Goal: Communication & Community: Participate in discussion

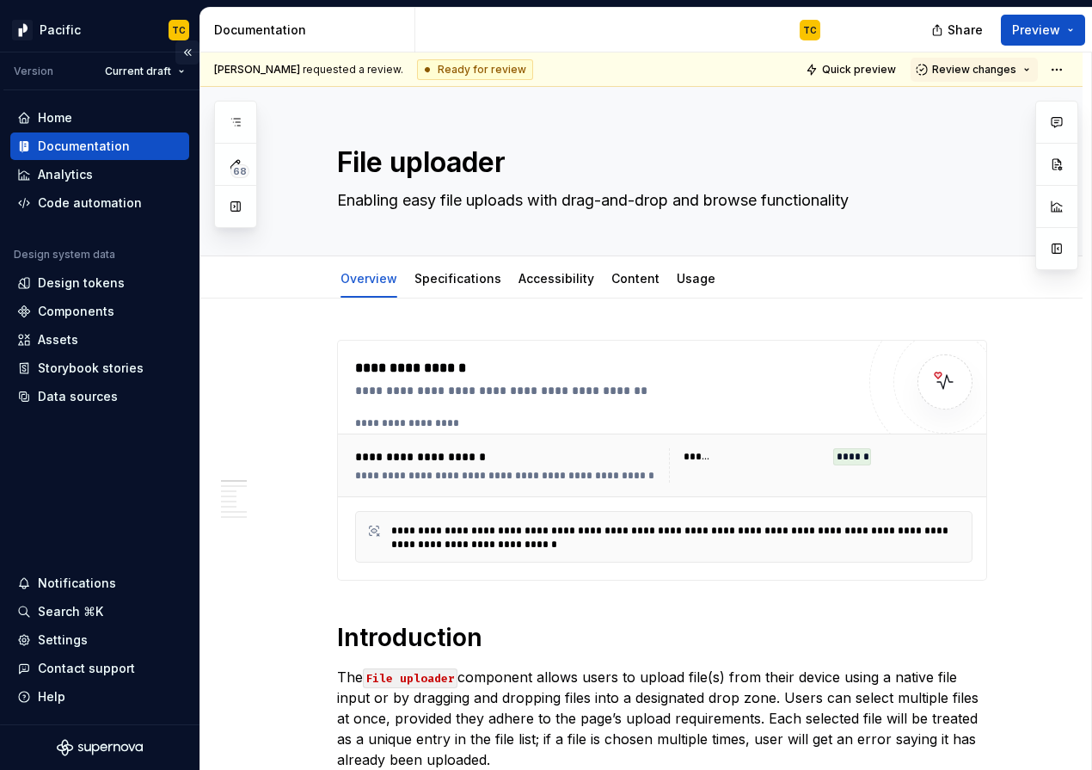
click at [187, 58] on button "Collapse sidebar" at bounding box center [187, 52] width 24 height 24
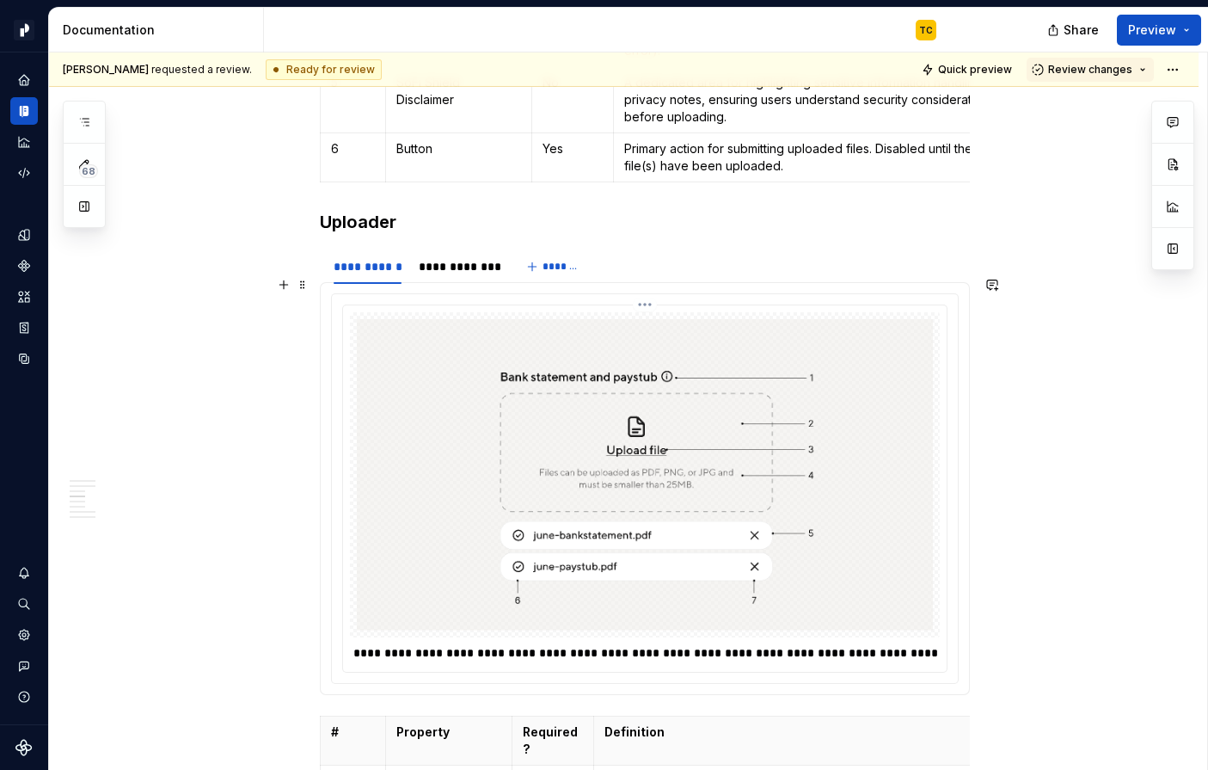
scroll to position [2714, 0]
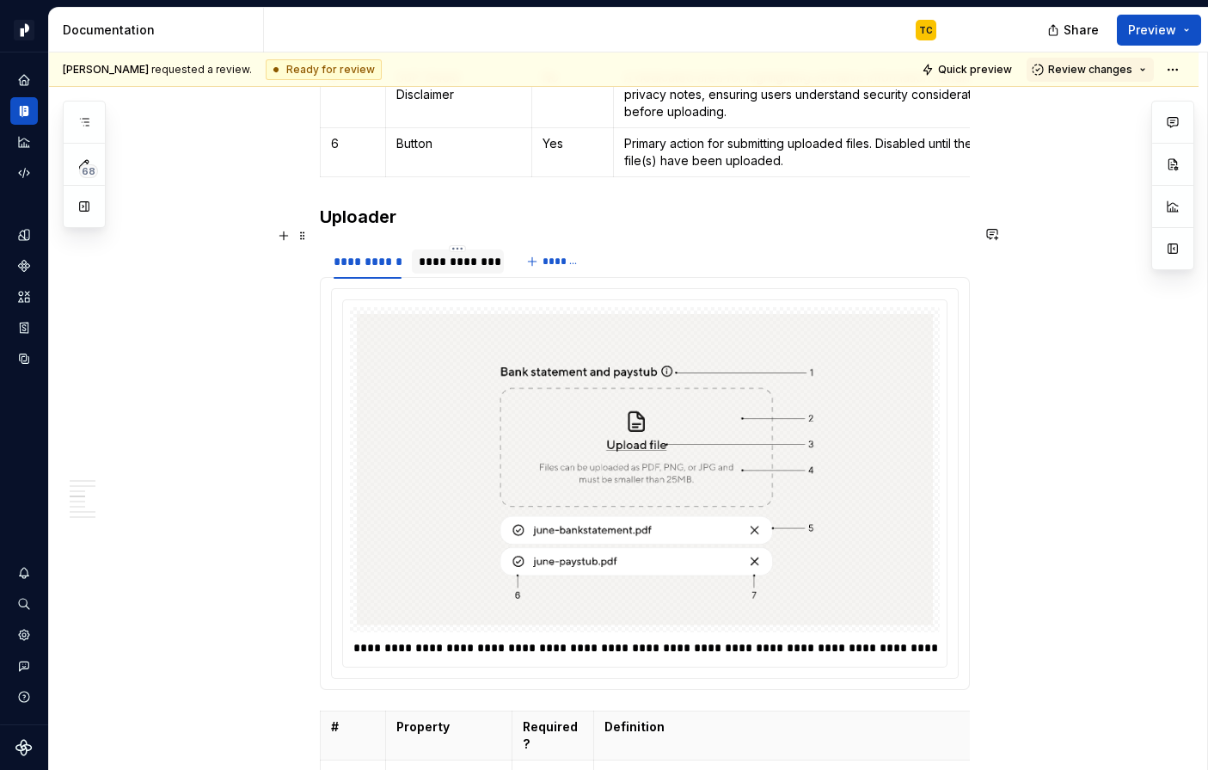
click at [432, 254] on div "**********" at bounding box center [458, 261] width 92 height 24
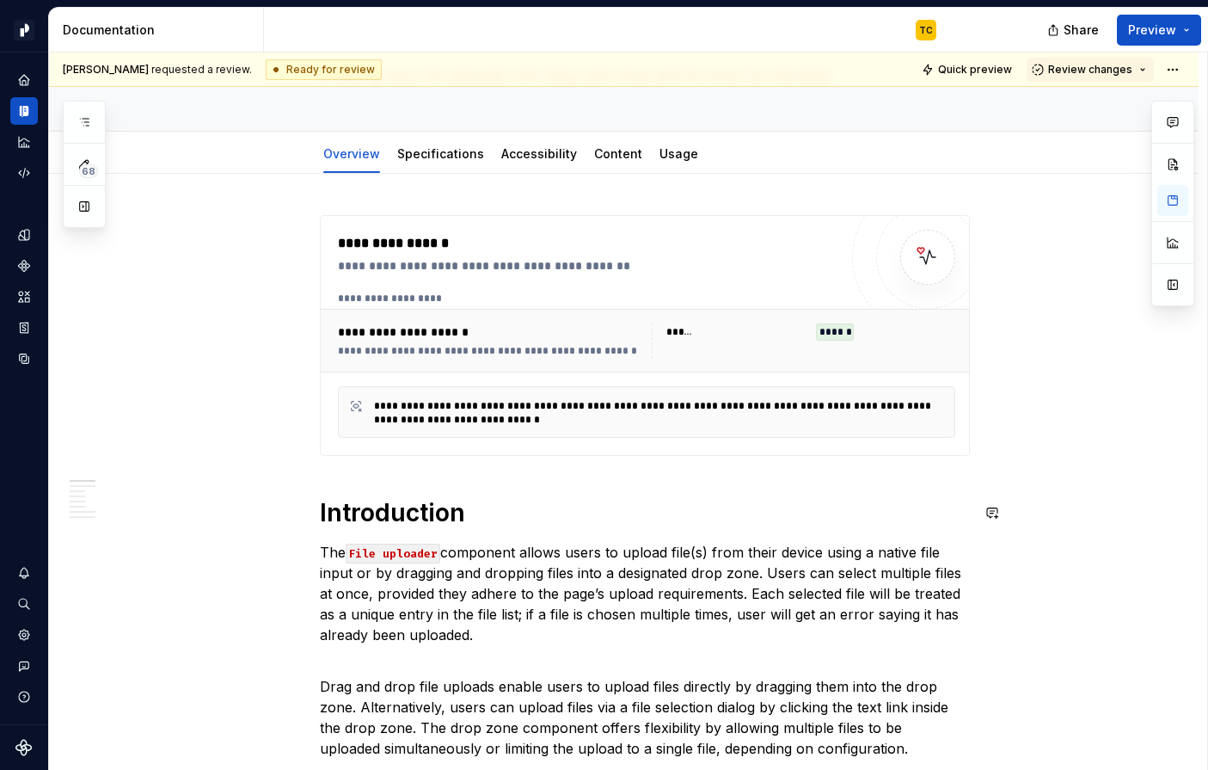
scroll to position [0, 0]
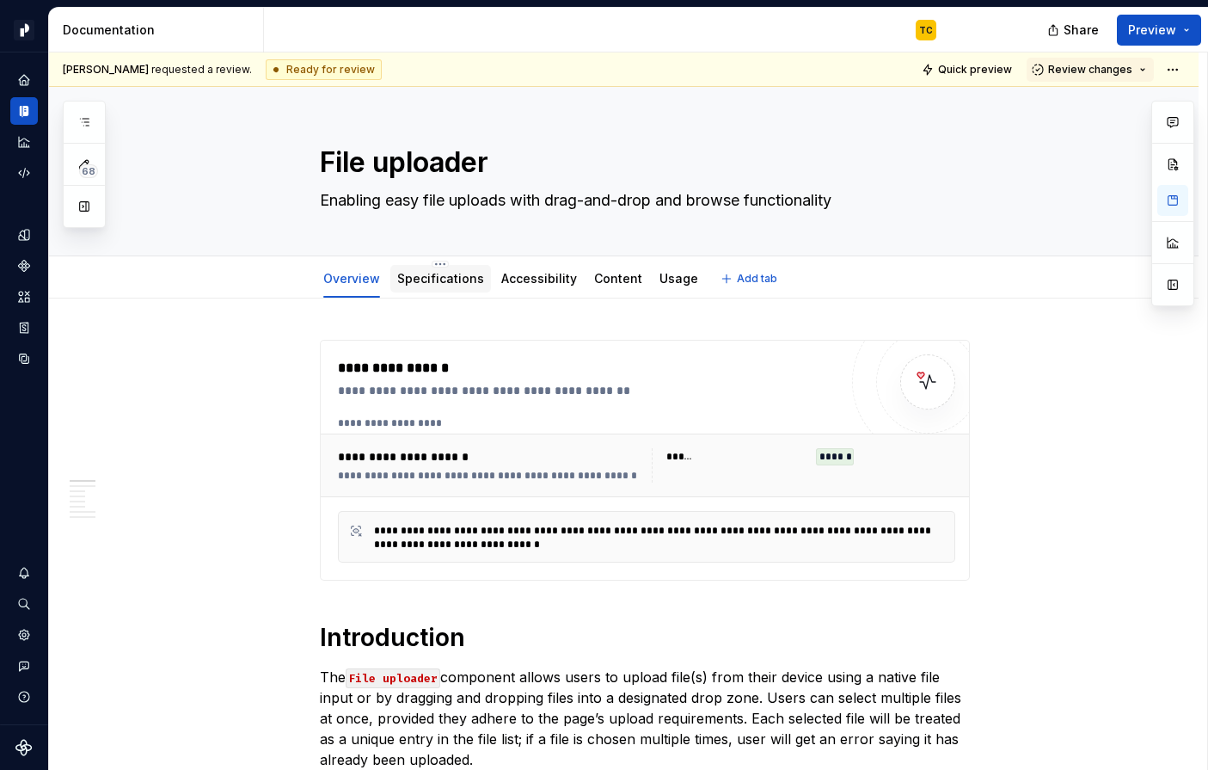
click at [446, 288] on div "Specifications" at bounding box center [440, 278] width 87 height 21
click at [411, 278] on link "Specifications" at bounding box center [440, 278] width 87 height 15
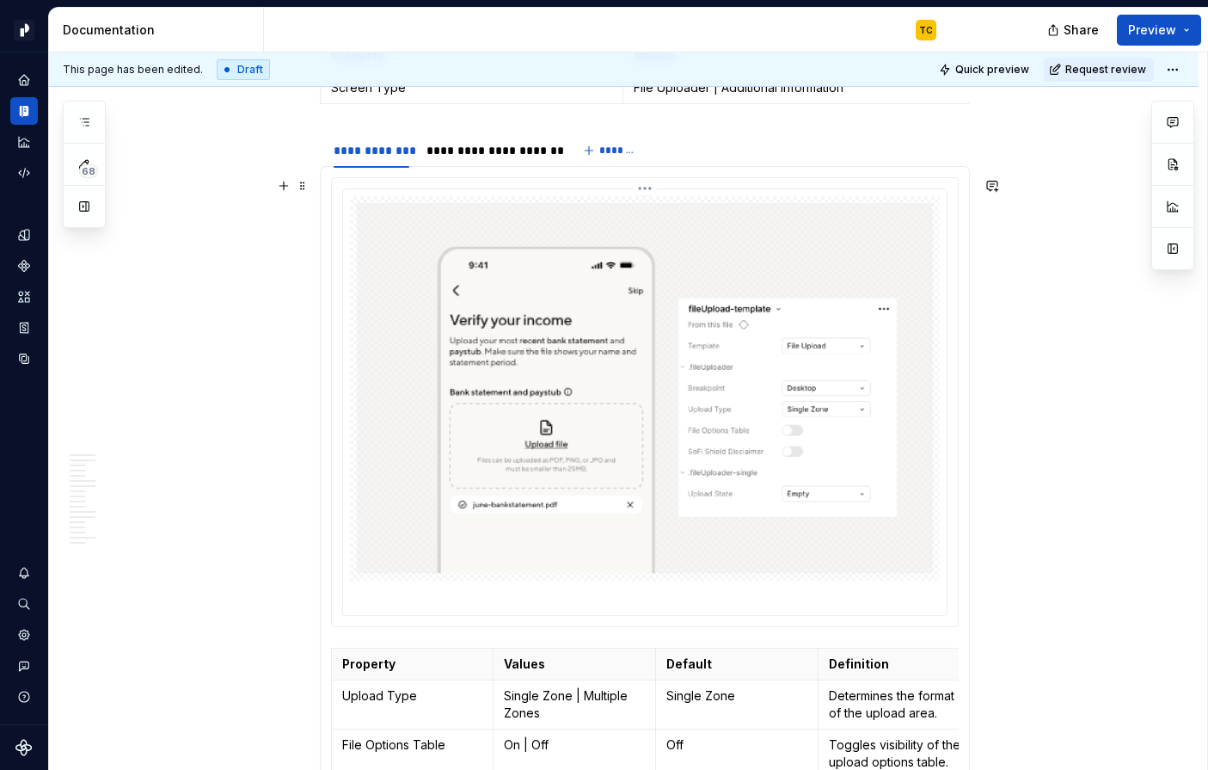
scroll to position [1213, 0]
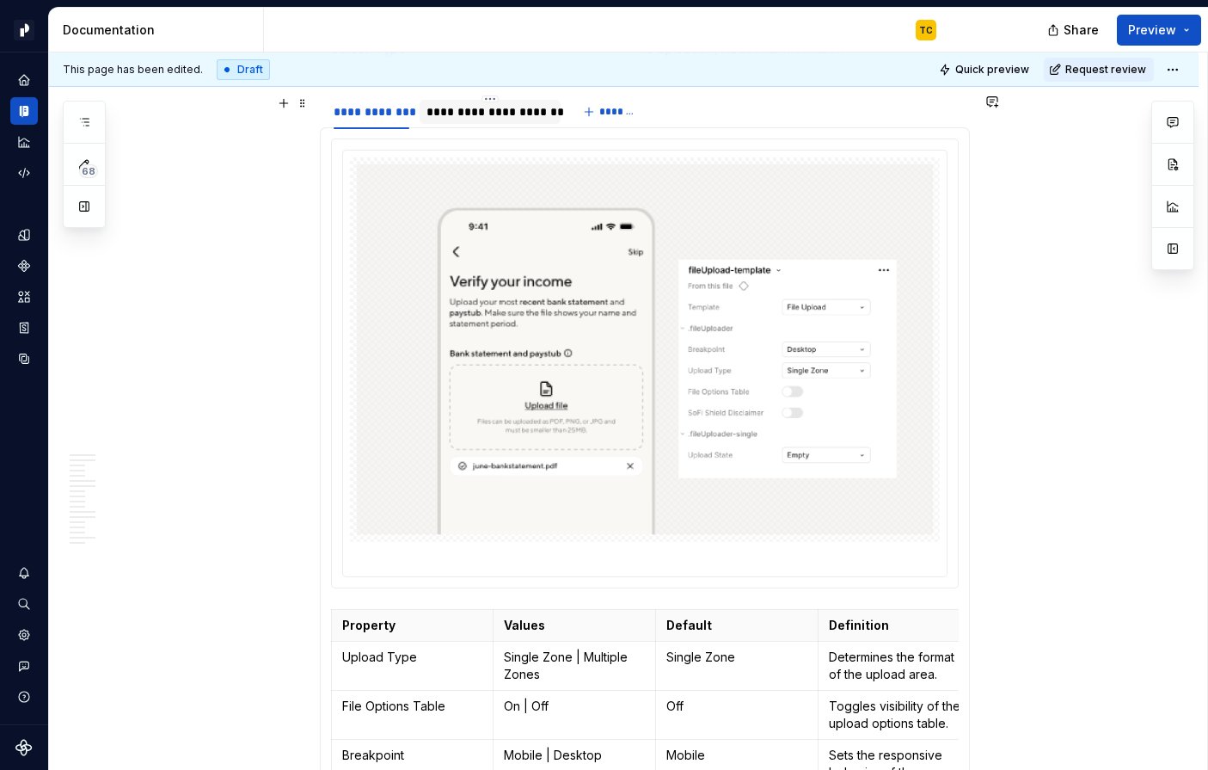
click at [485, 121] on div "**********" at bounding box center [490, 112] width 141 height 24
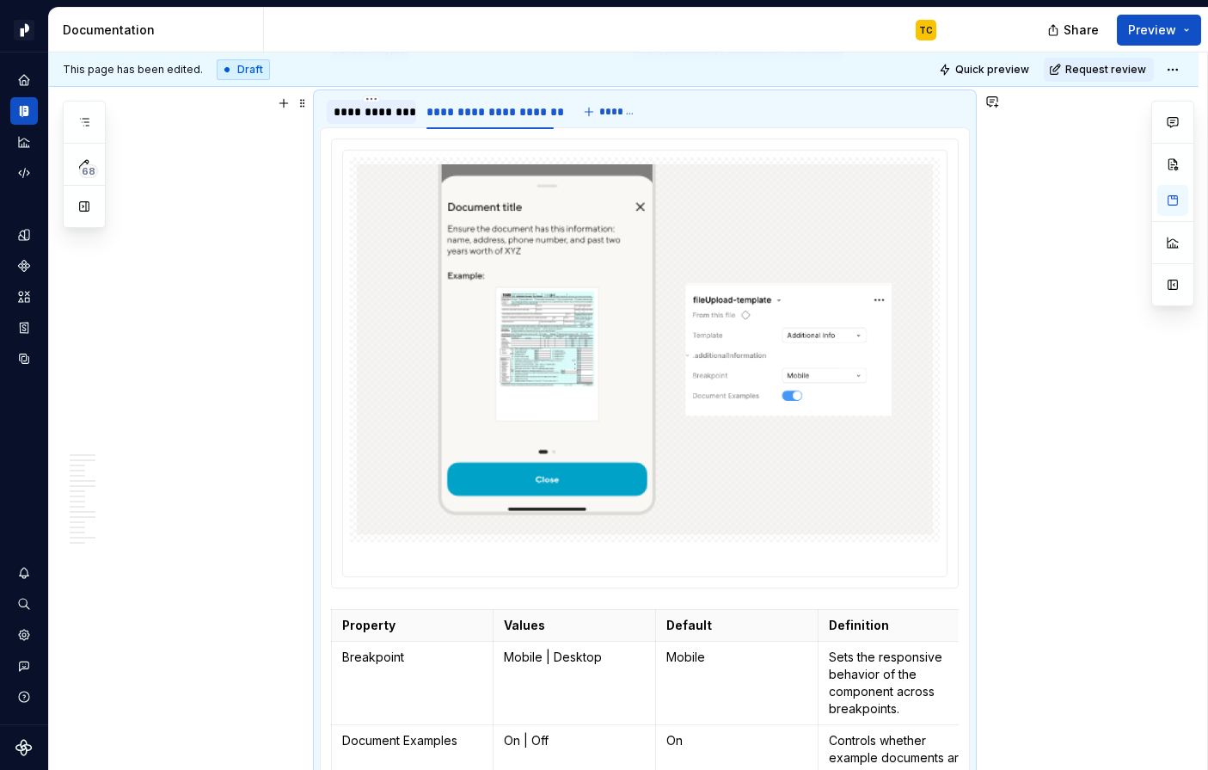
click at [381, 121] on div "**********" at bounding box center [372, 112] width 90 height 24
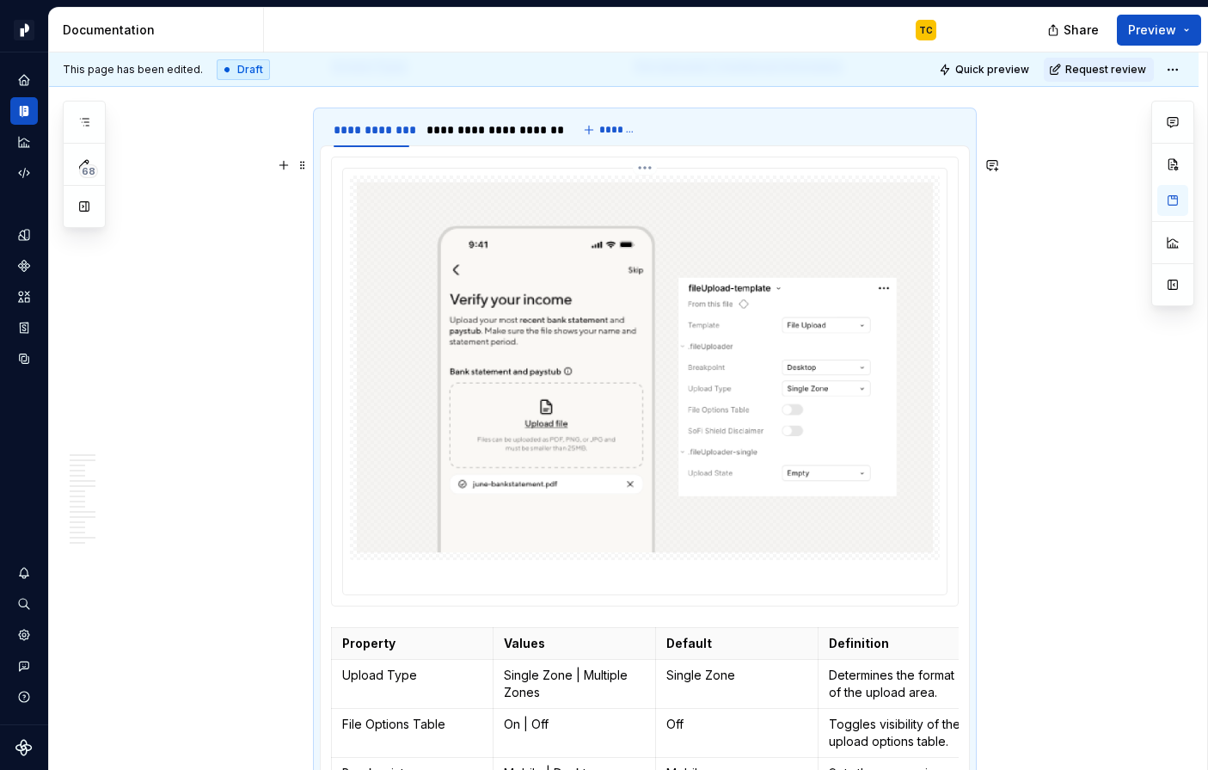
scroll to position [1191, 0]
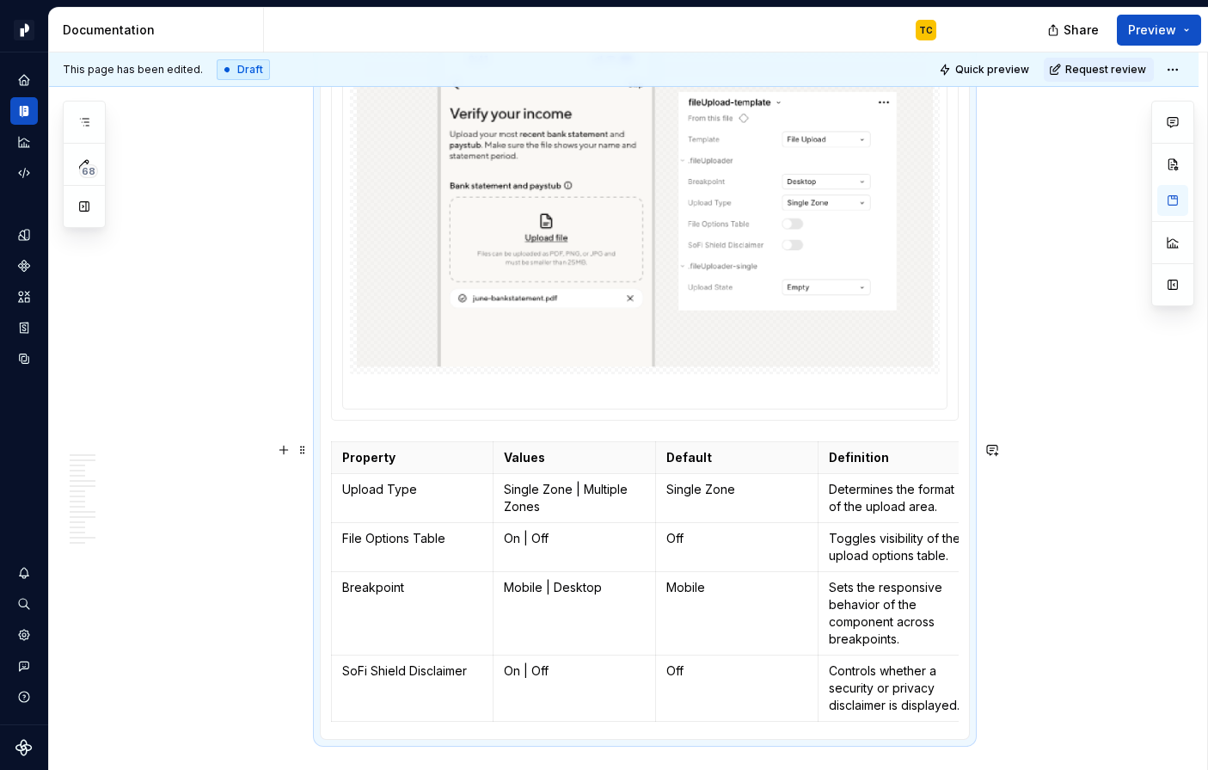
type textarea "*"
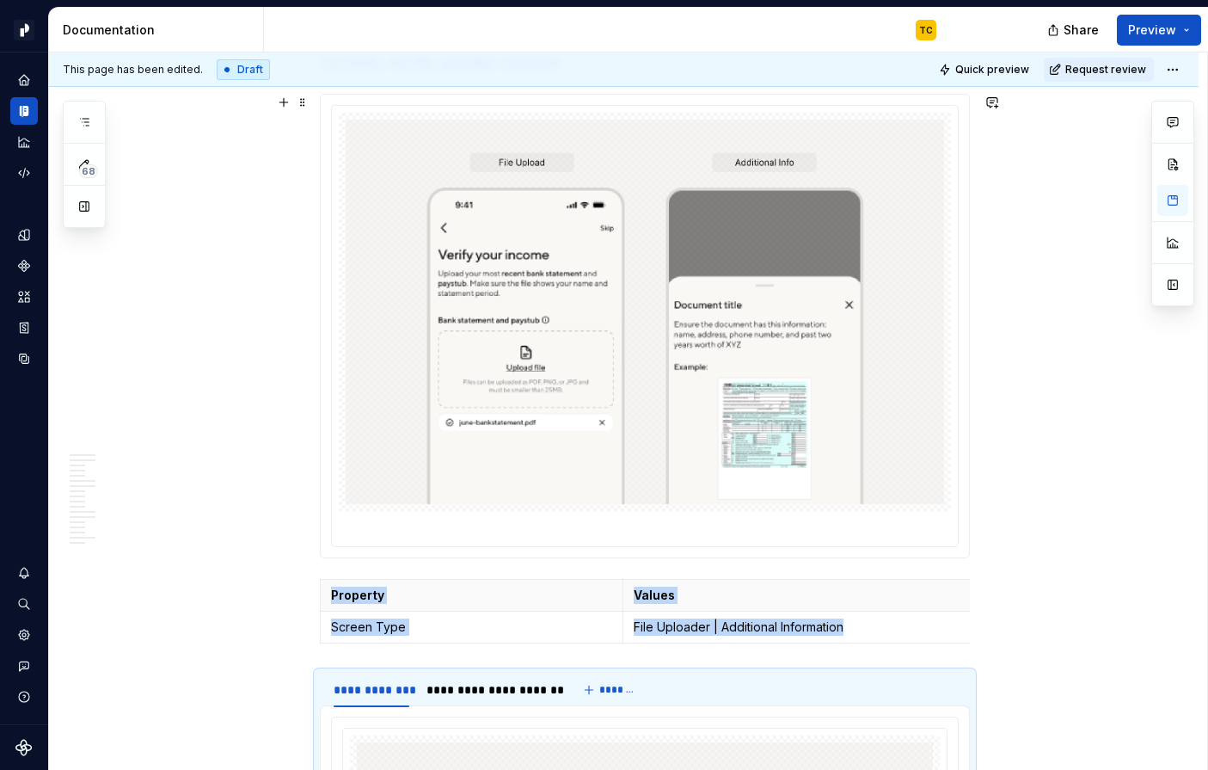
scroll to position [634, 0]
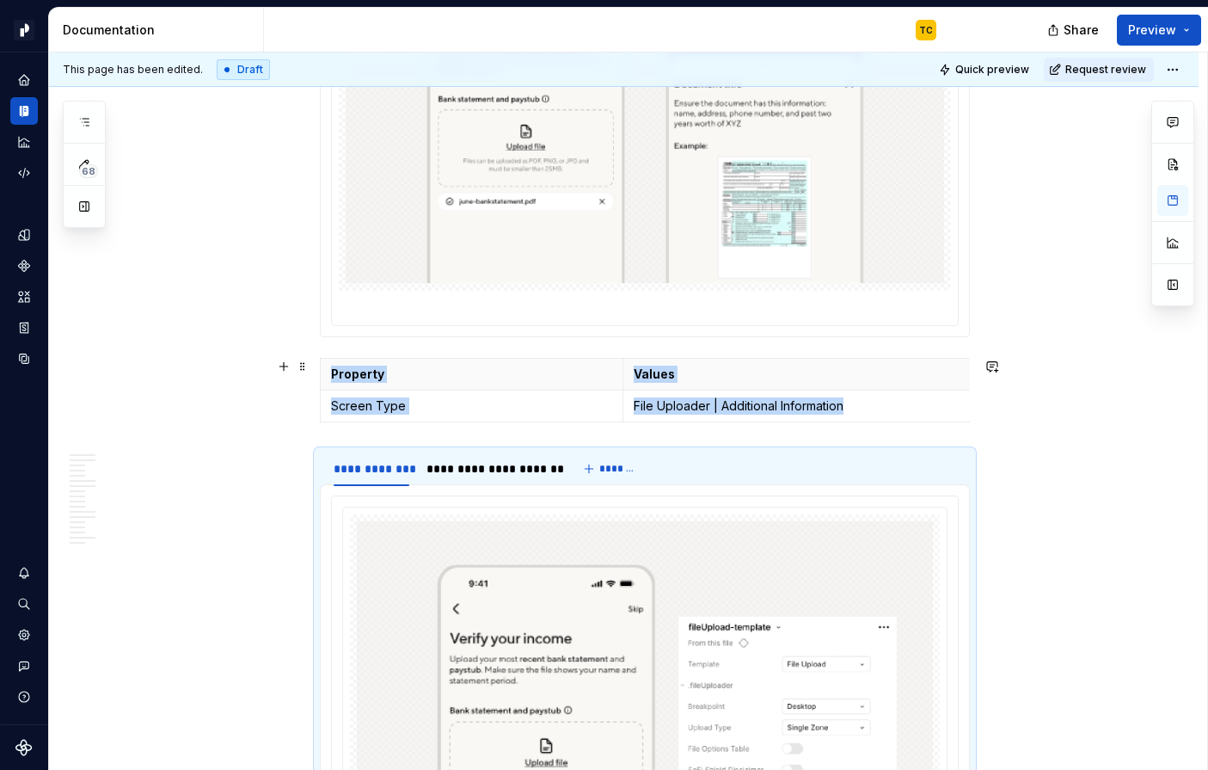
scroll to position [877, 0]
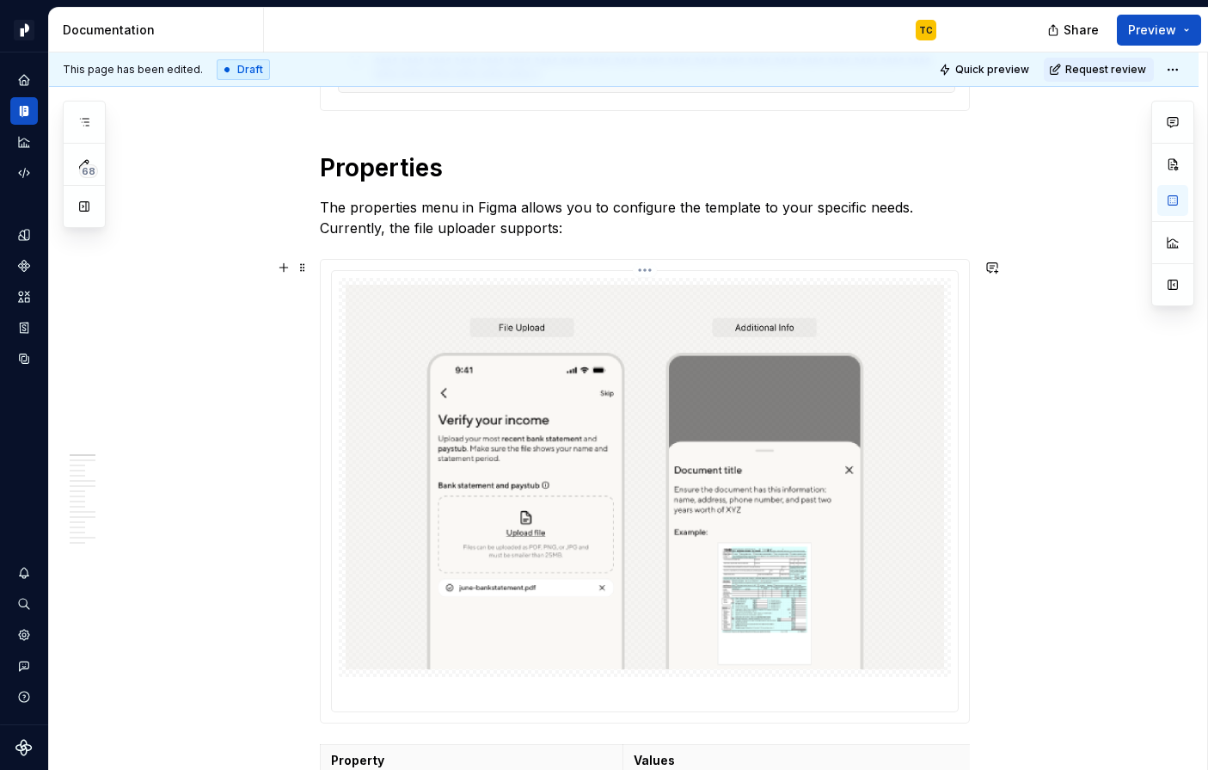
scroll to position [434, 0]
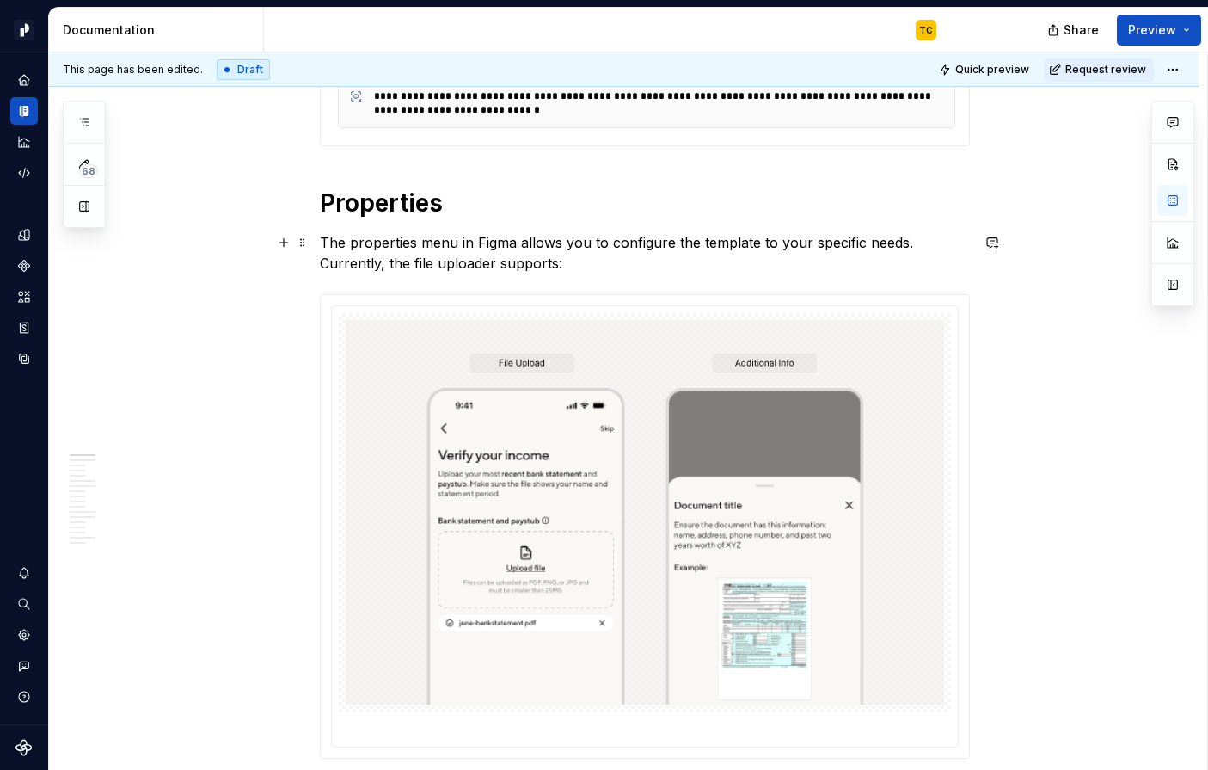
click at [584, 272] on p "The properties menu in Figma allows you to configure the template to your speci…" at bounding box center [645, 252] width 650 height 41
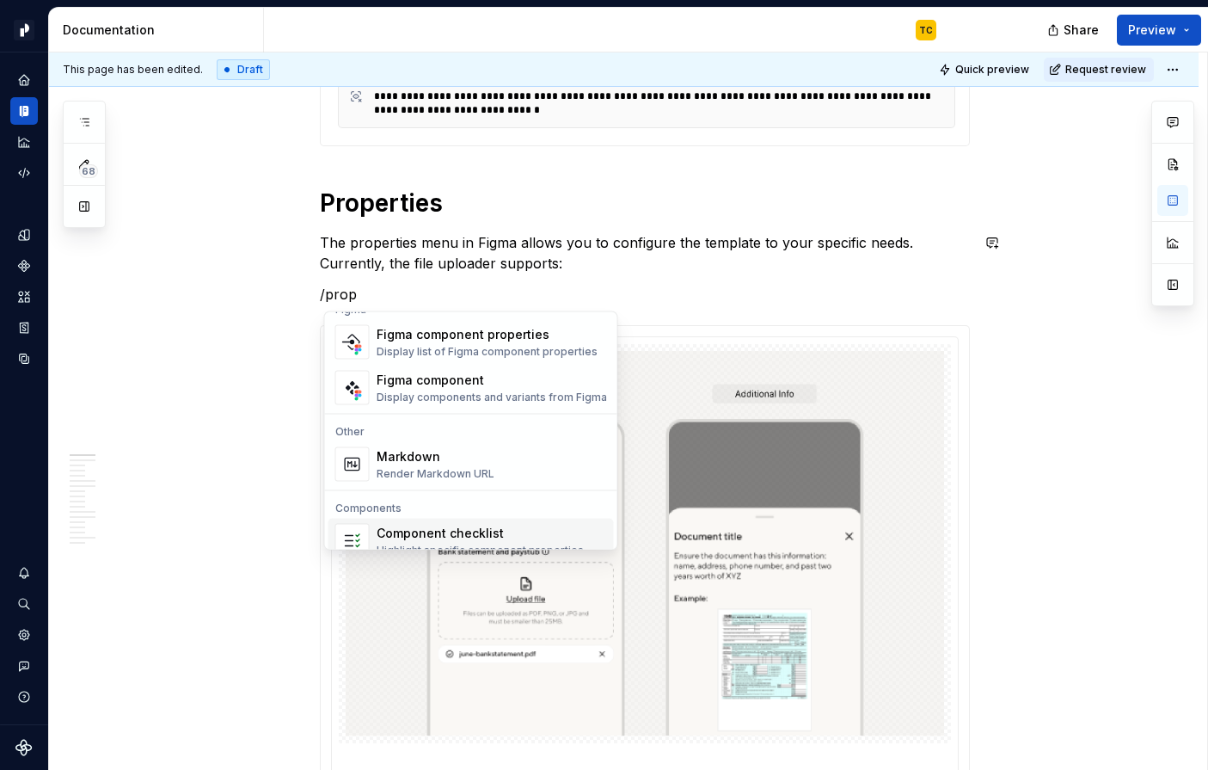
scroll to position [0, 0]
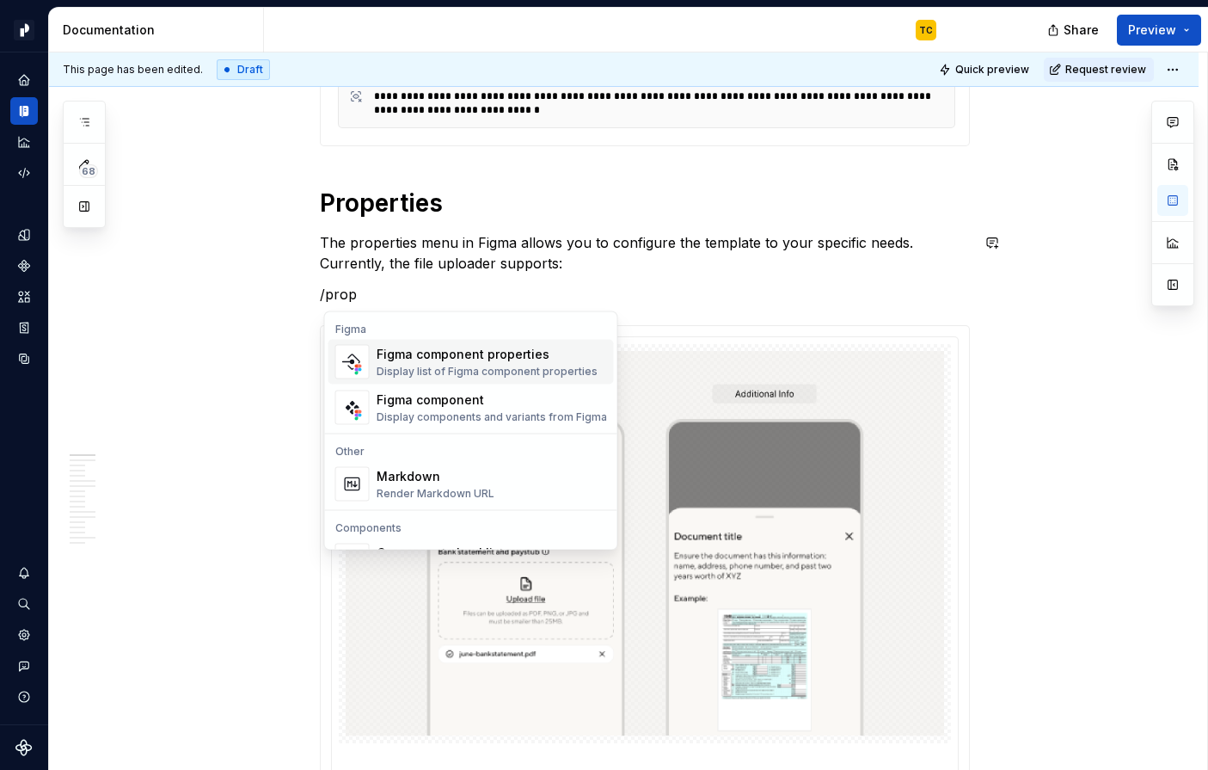
click at [550, 368] on div "Display list of Figma component properties" at bounding box center [487, 372] width 221 height 14
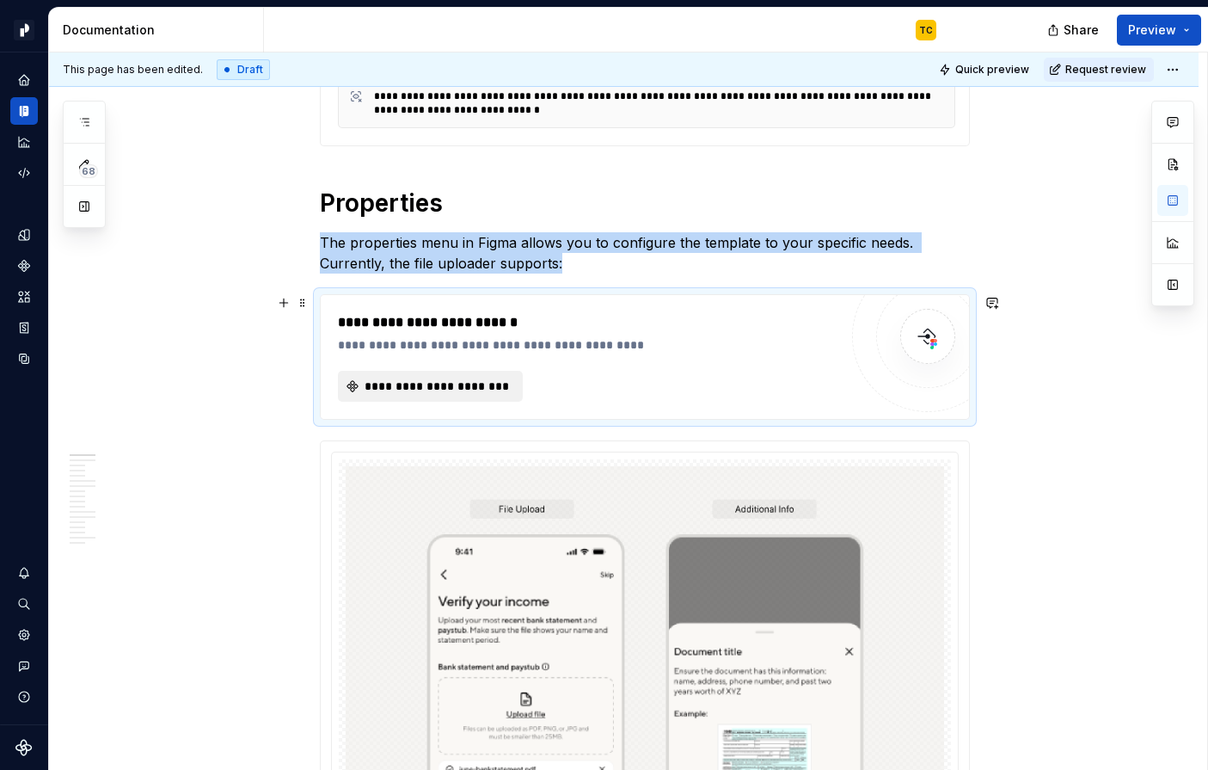
click at [483, 388] on span "**********" at bounding box center [437, 386] width 149 height 17
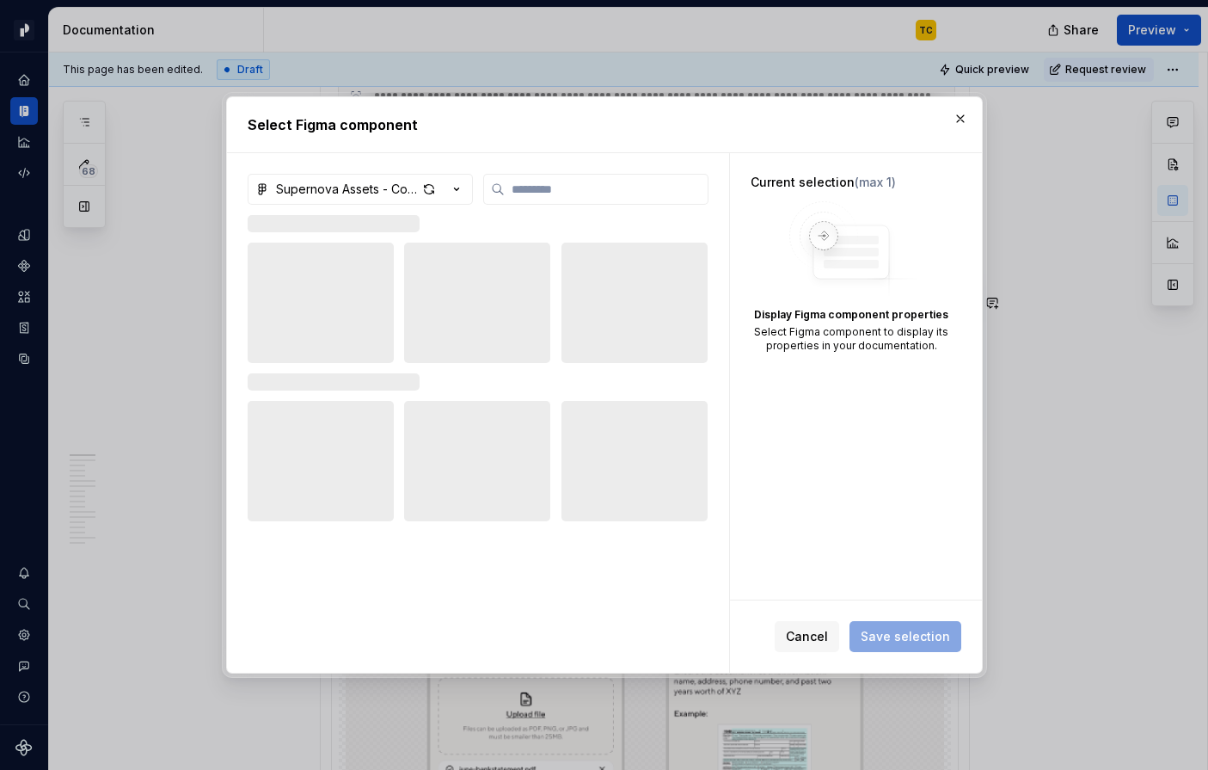
type textarea "*"
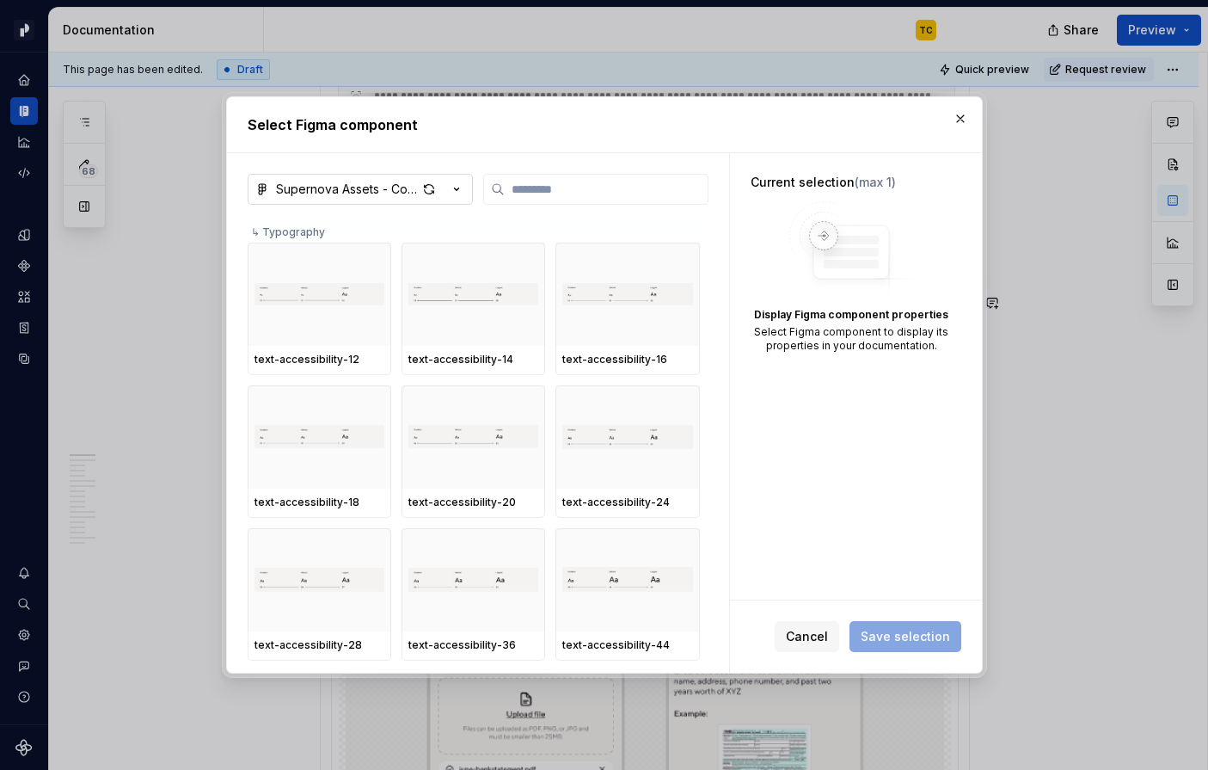
click at [387, 195] on div "Supernova Assets - Components 01" at bounding box center [346, 189] width 141 height 17
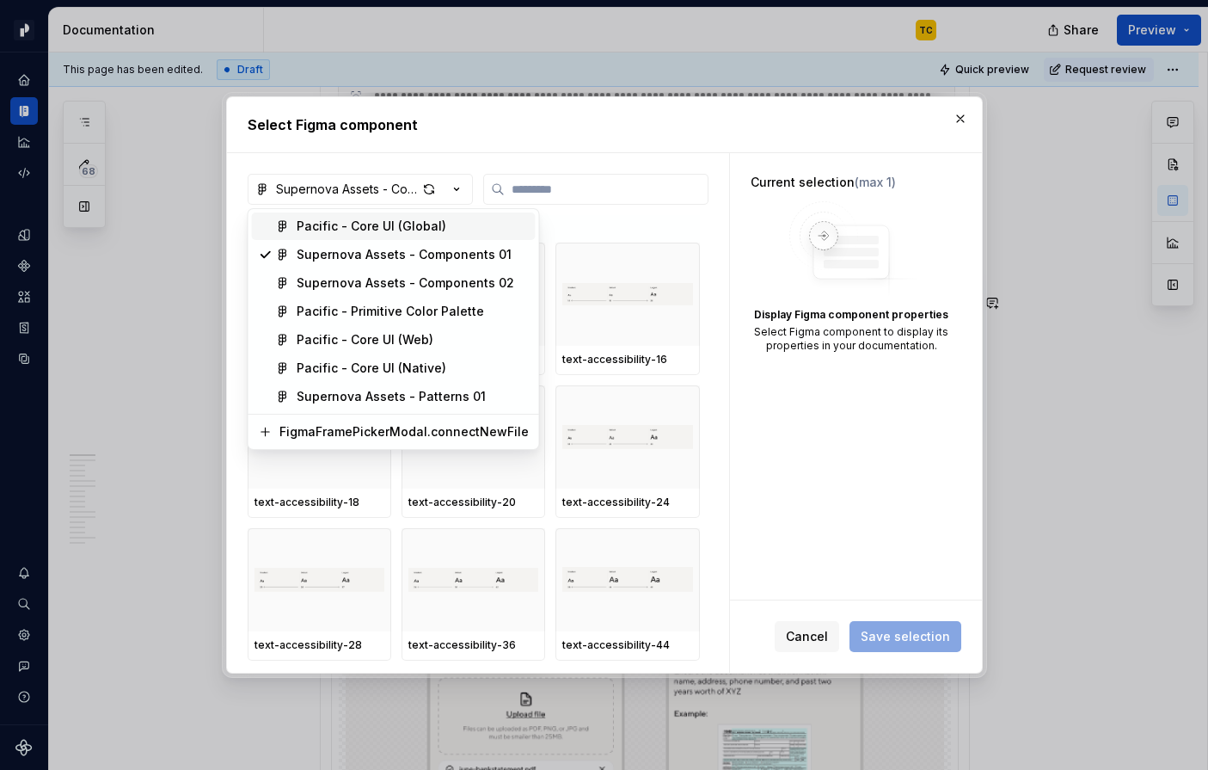
click at [456, 223] on div "Pacific - Core UI (Global)" at bounding box center [413, 226] width 232 height 17
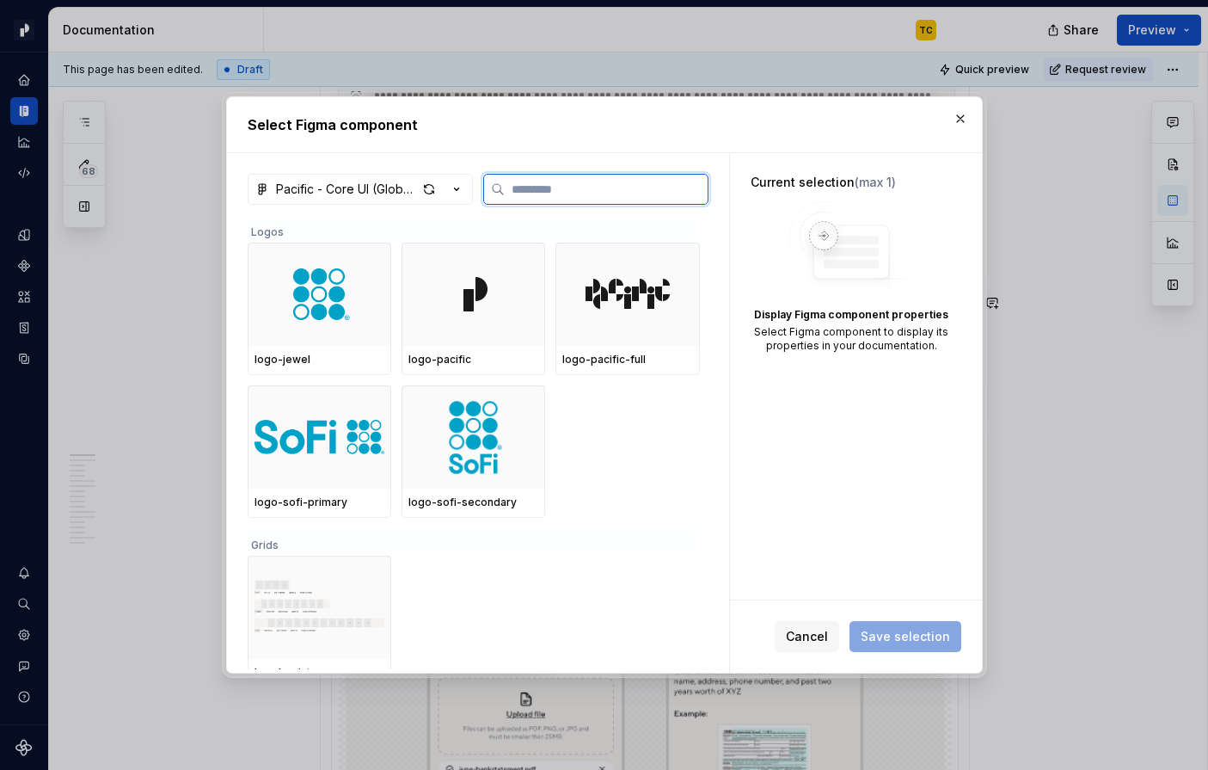
click at [538, 196] on input "search" at bounding box center [606, 189] width 203 height 17
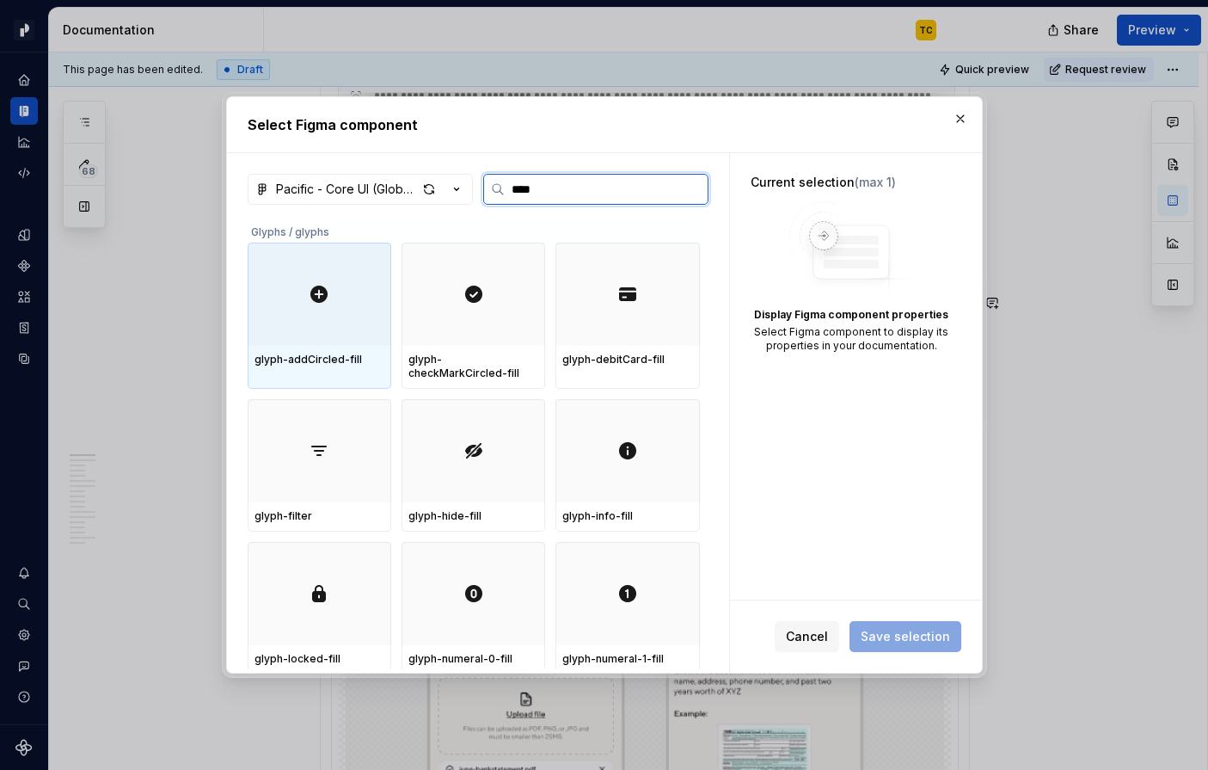
type input "*****"
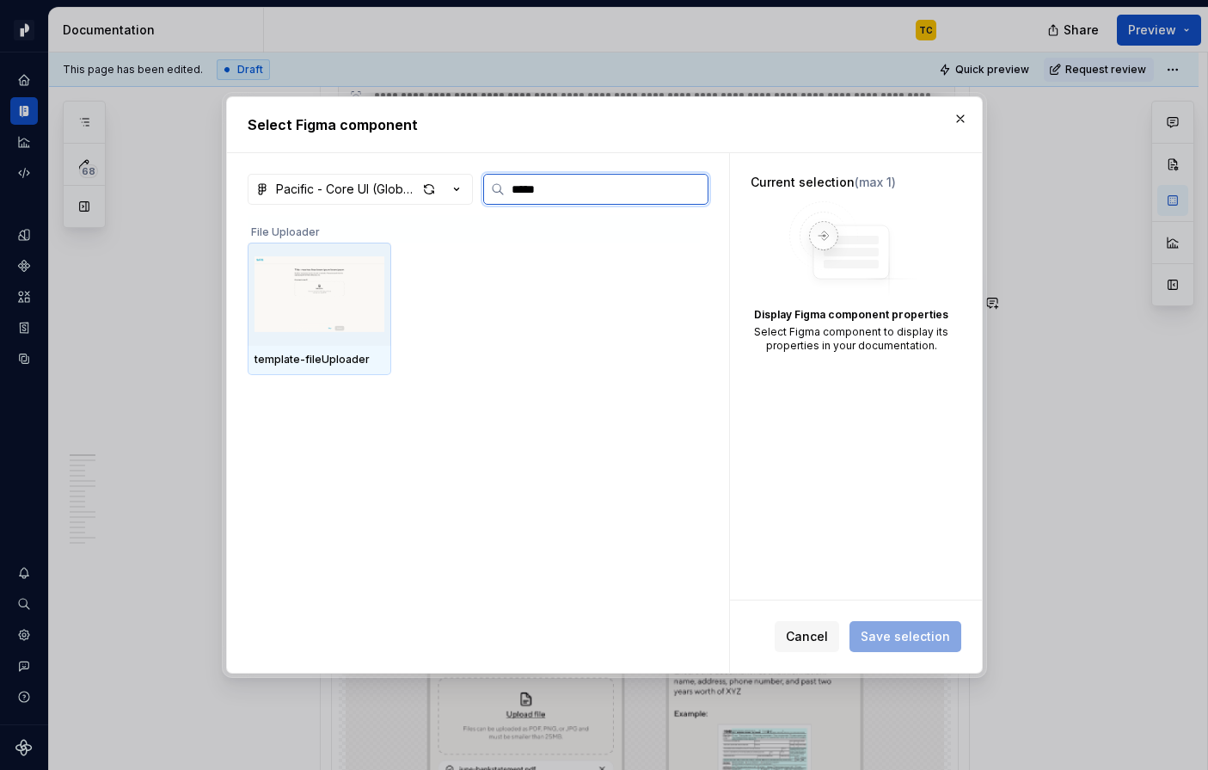
click at [290, 324] on img at bounding box center [320, 293] width 130 height 89
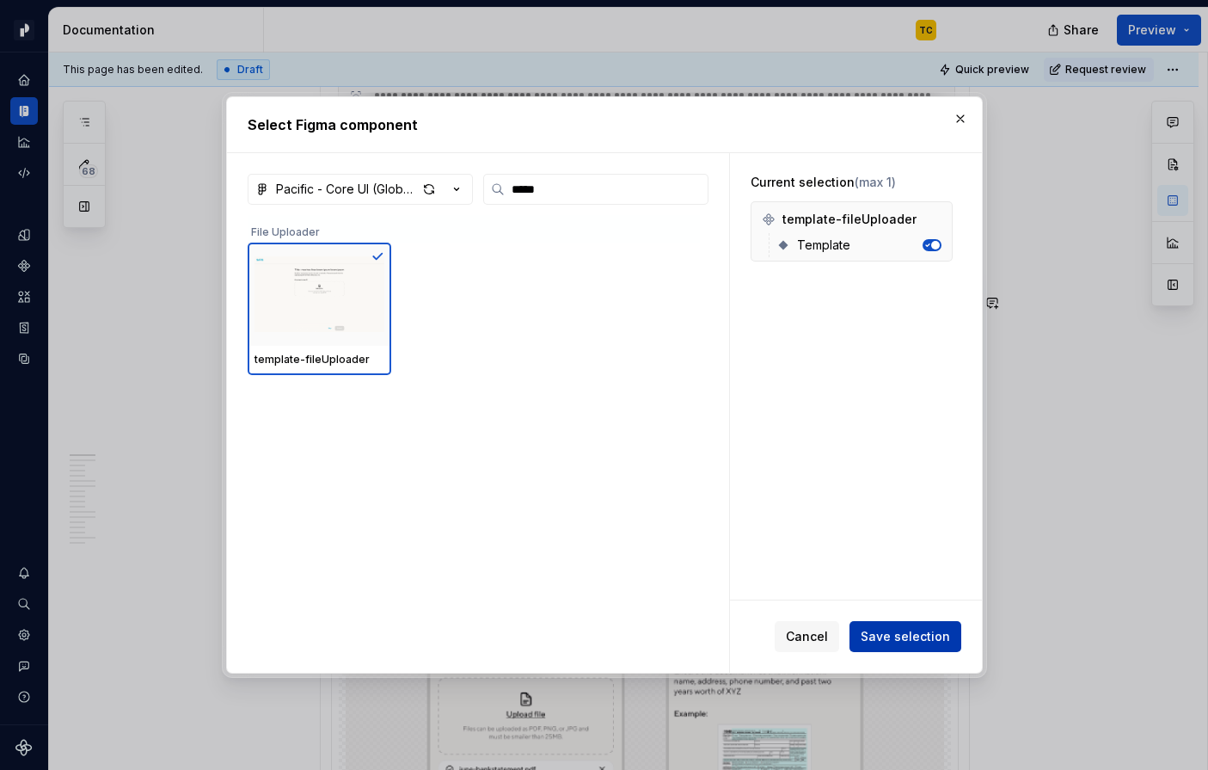
click at [895, 639] on span "Save selection" at bounding box center [905, 636] width 89 height 17
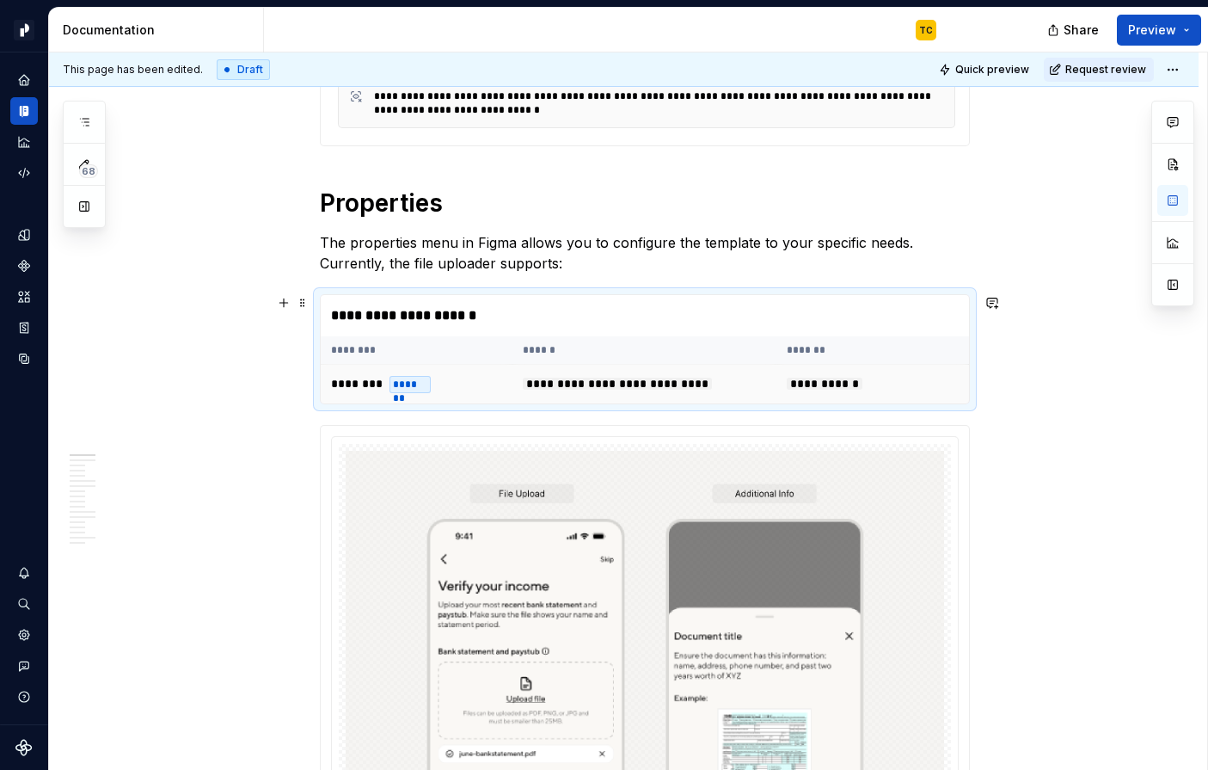
click at [424, 384] on div "*******" at bounding box center [411, 384] width 42 height 17
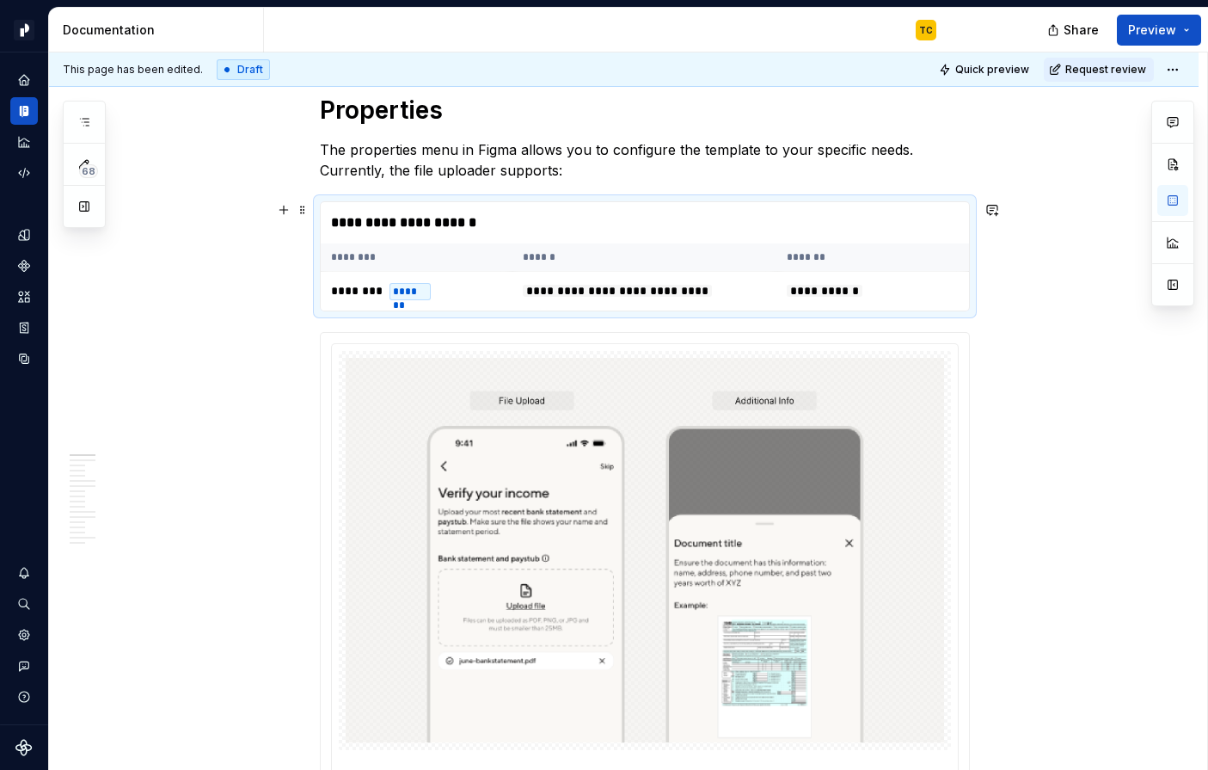
scroll to position [386, 0]
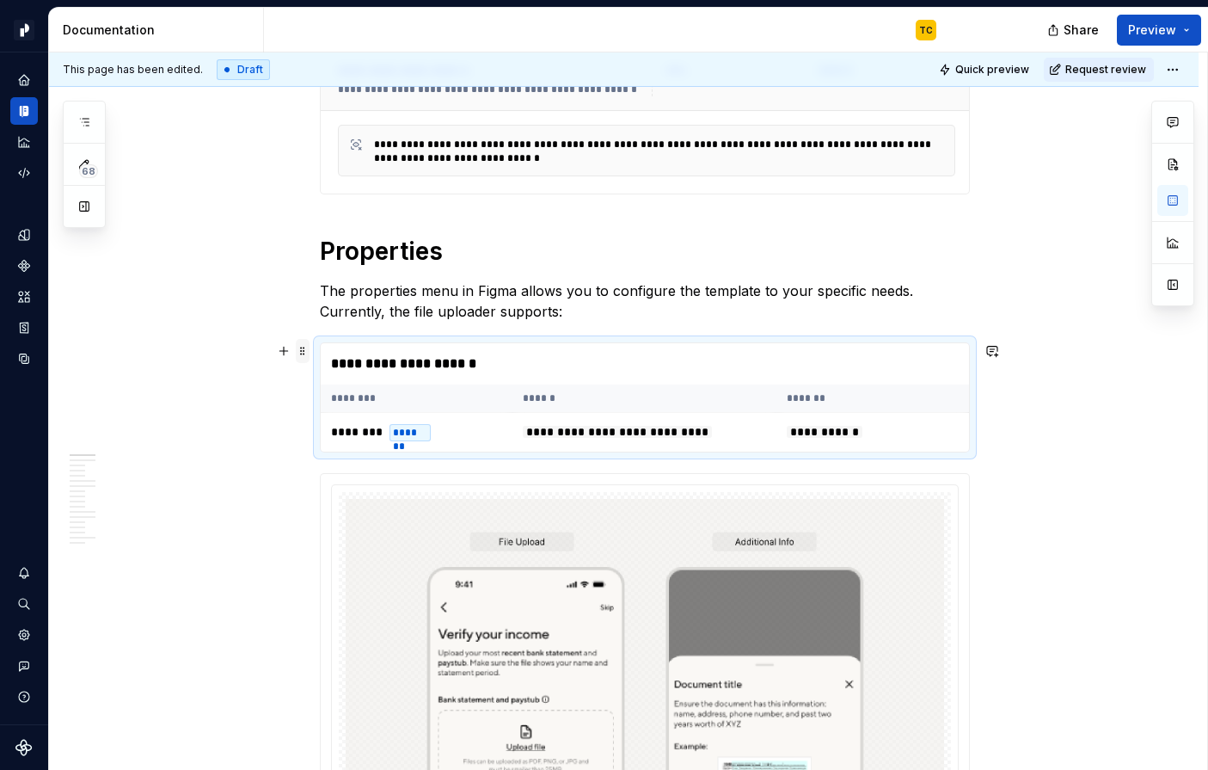
click at [307, 351] on span at bounding box center [303, 351] width 14 height 24
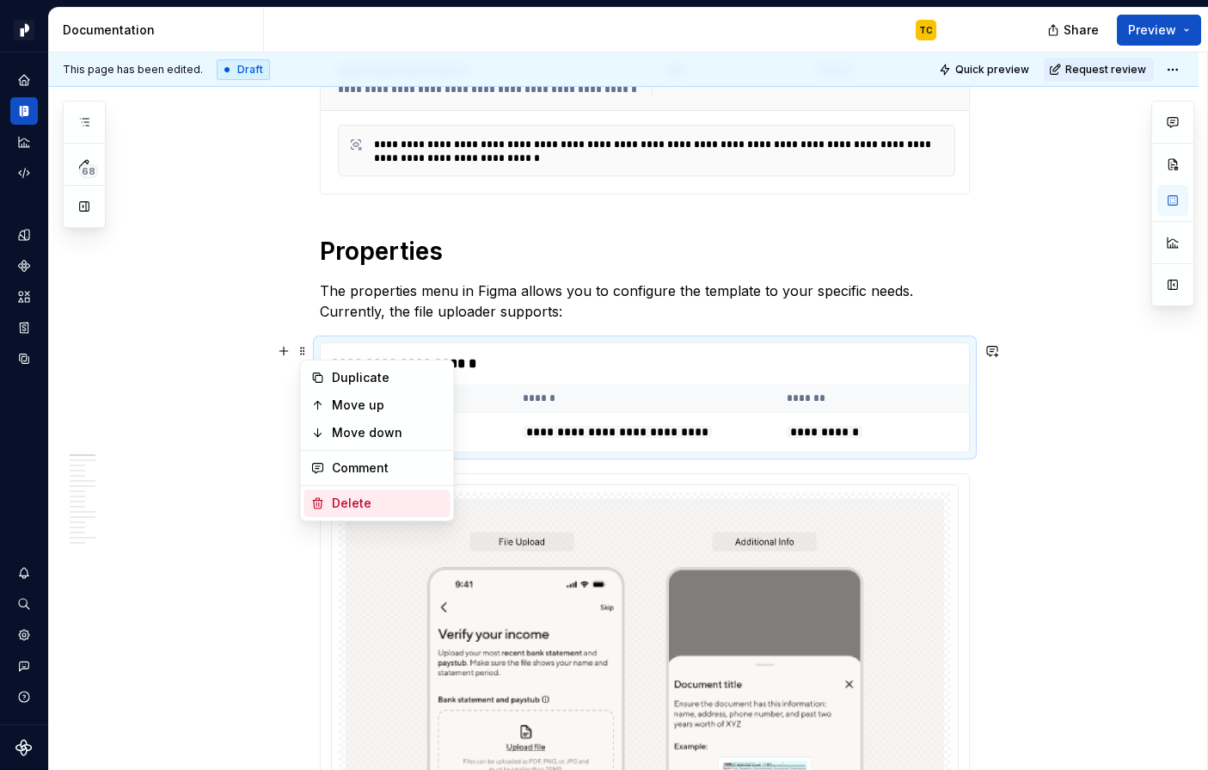
click at [341, 495] on div "Delete" at bounding box center [388, 503] width 112 height 17
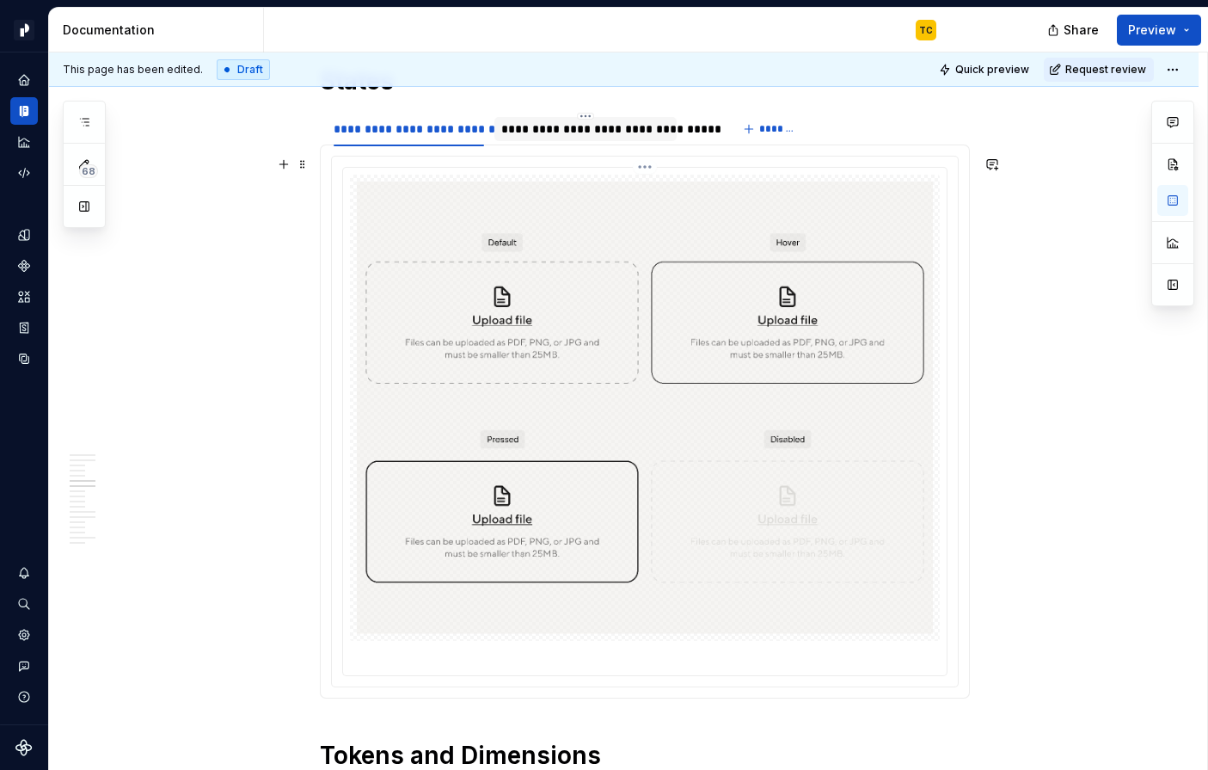
scroll to position [4459, 0]
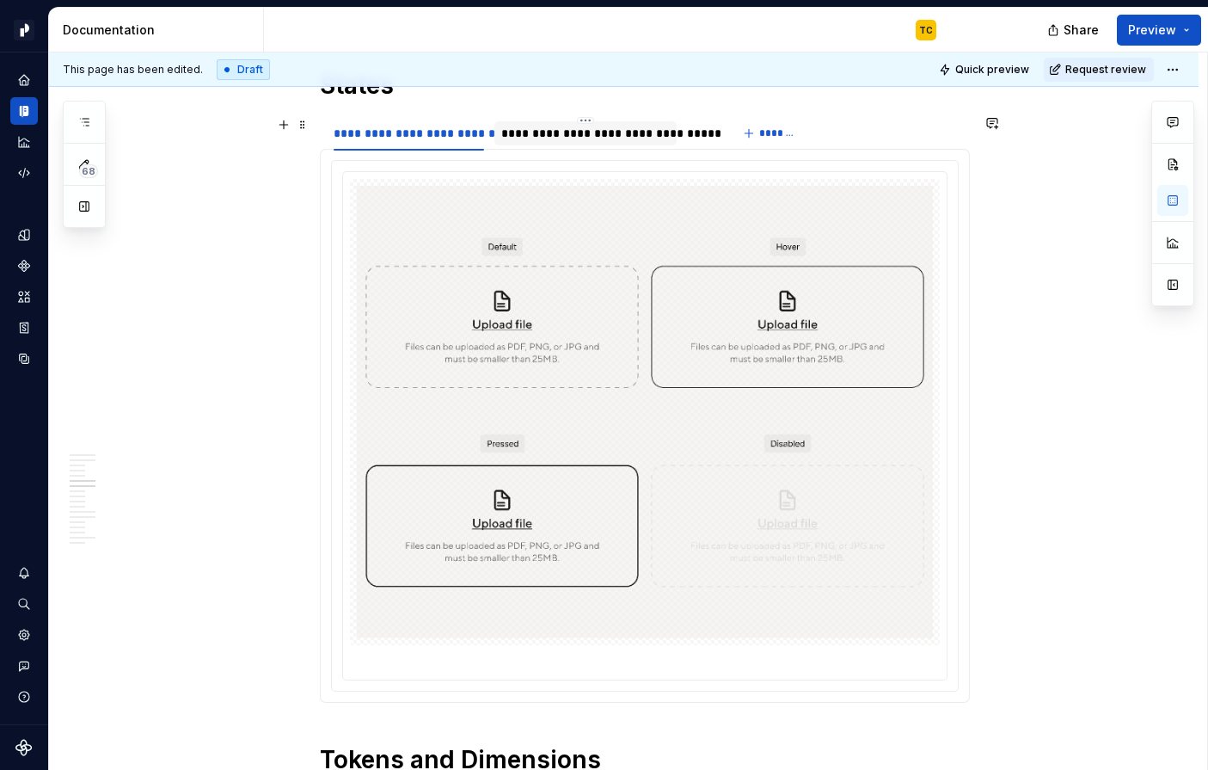
click at [566, 144] on div "**********" at bounding box center [586, 133] width 182 height 24
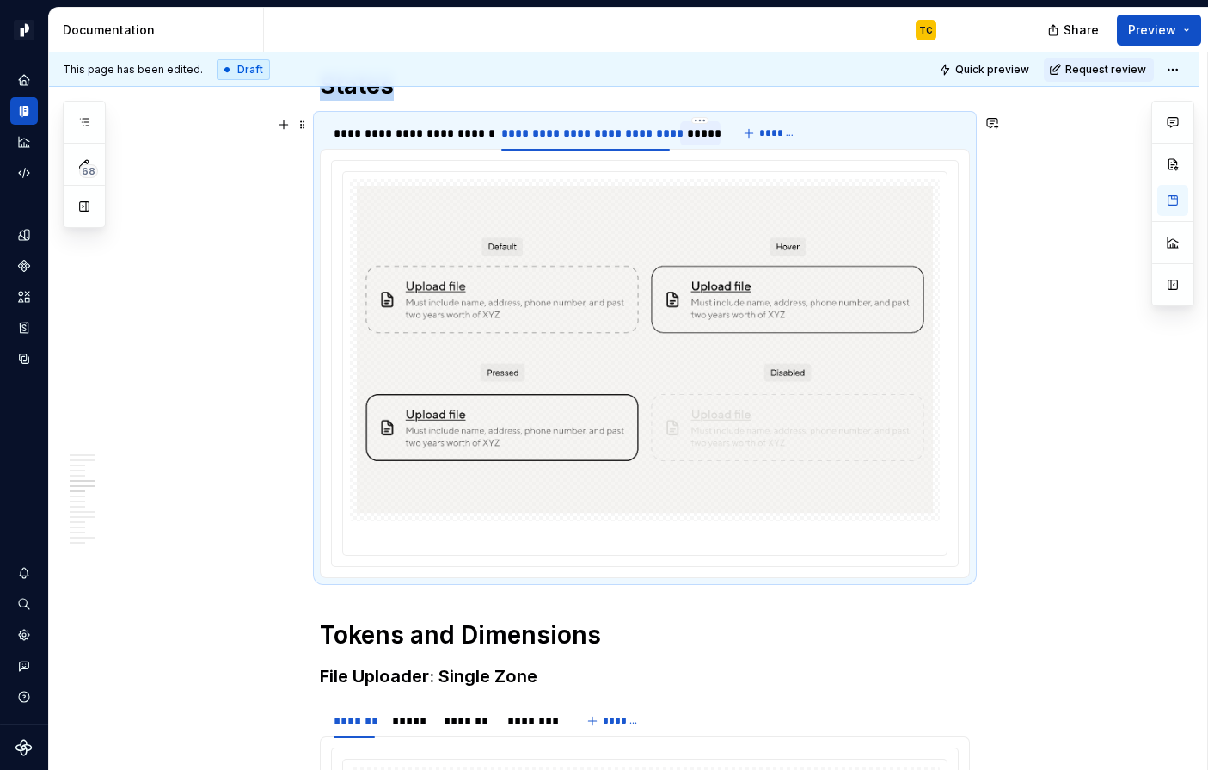
click at [706, 135] on div "*****" at bounding box center [700, 133] width 27 height 17
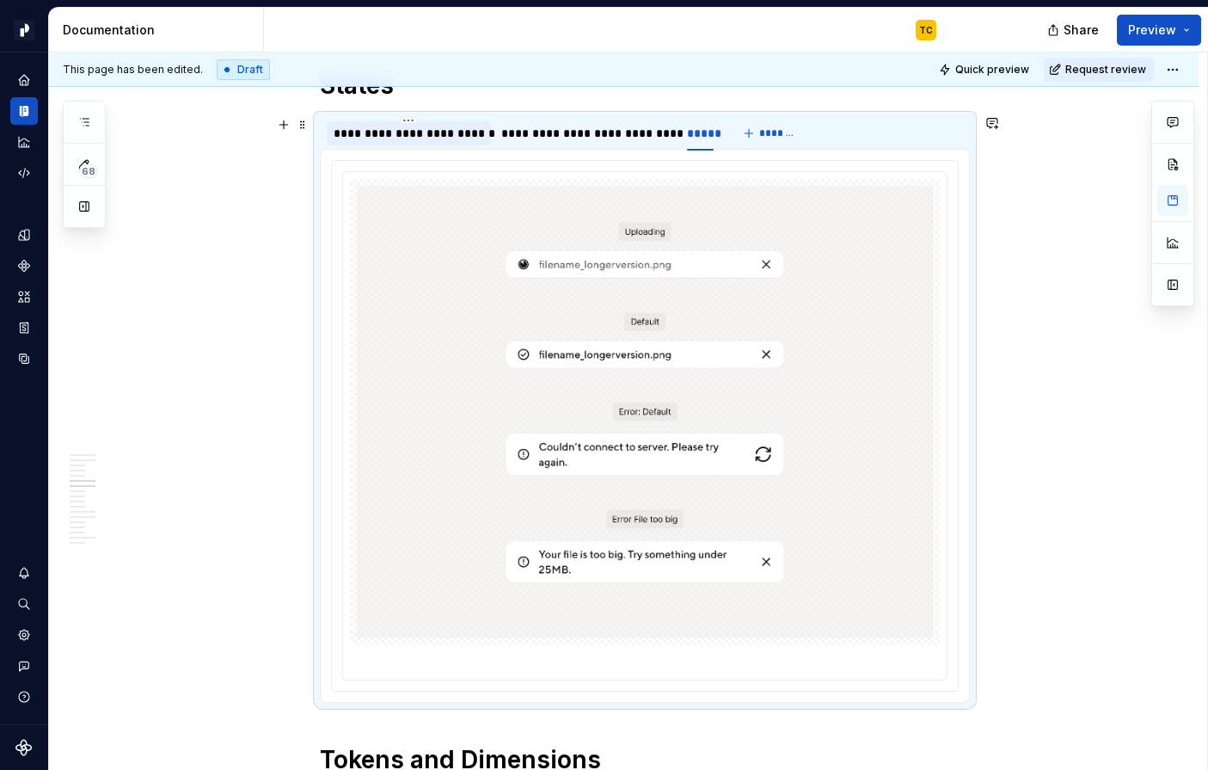
click at [415, 138] on div "**********" at bounding box center [409, 133] width 151 height 17
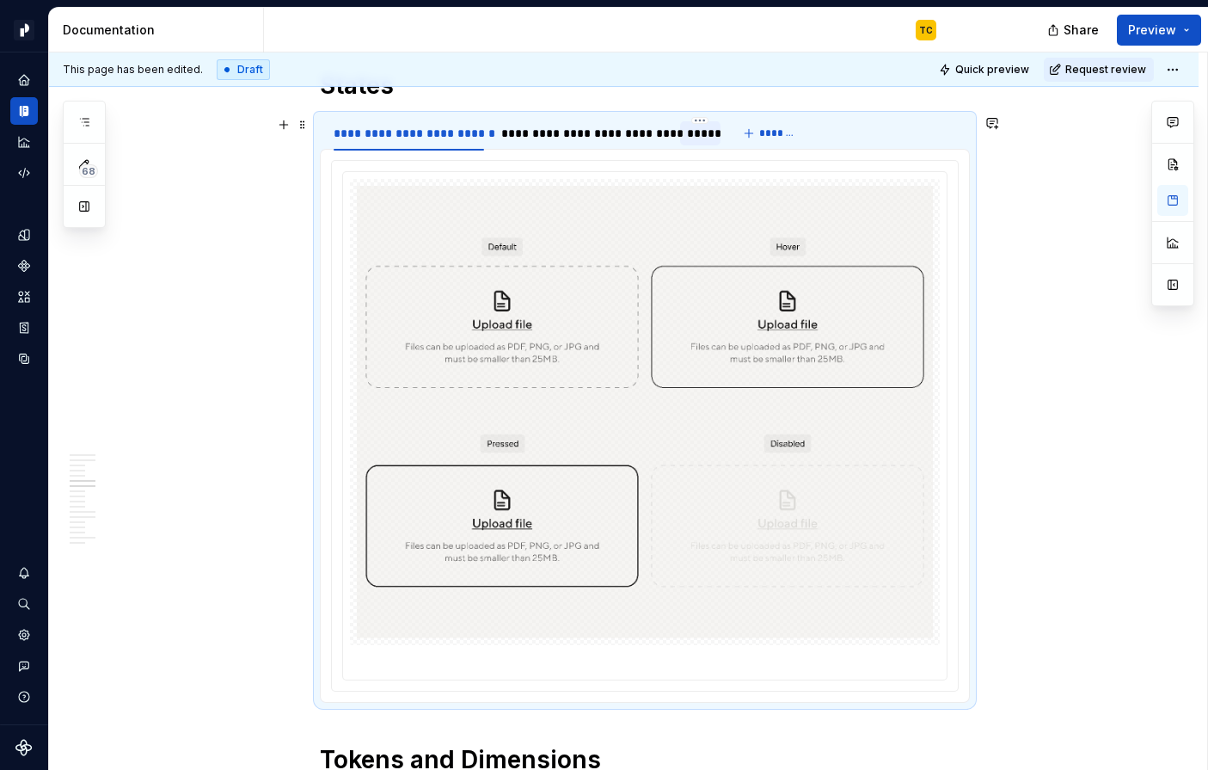
click at [706, 142] on div "*****" at bounding box center [700, 133] width 40 height 24
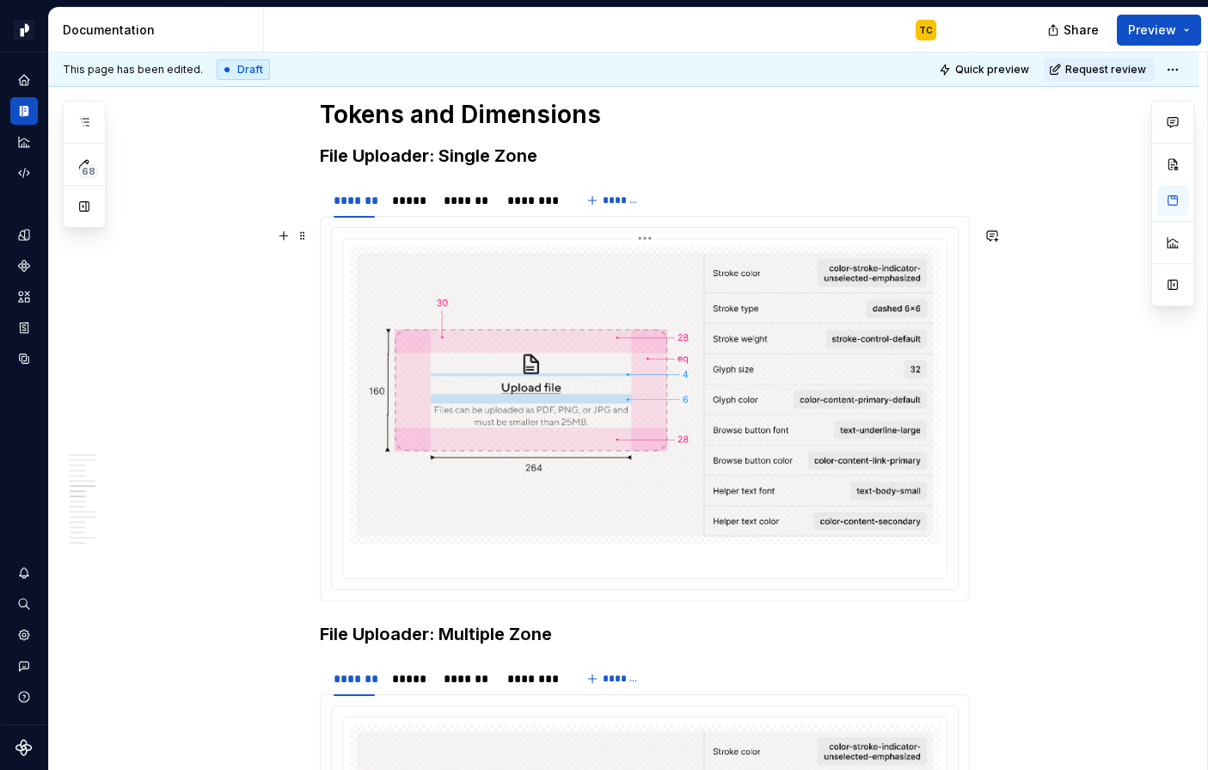
scroll to position [5111, 0]
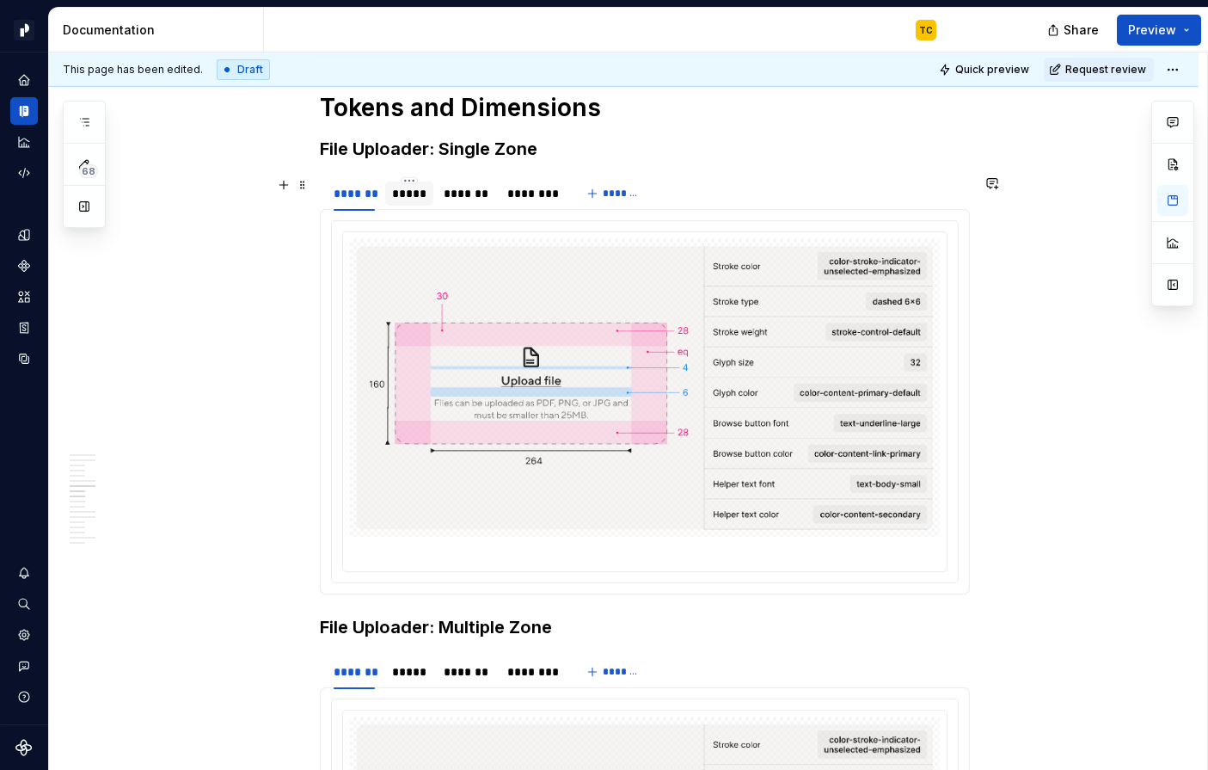
click at [403, 203] on div "*****" at bounding box center [409, 193] width 48 height 24
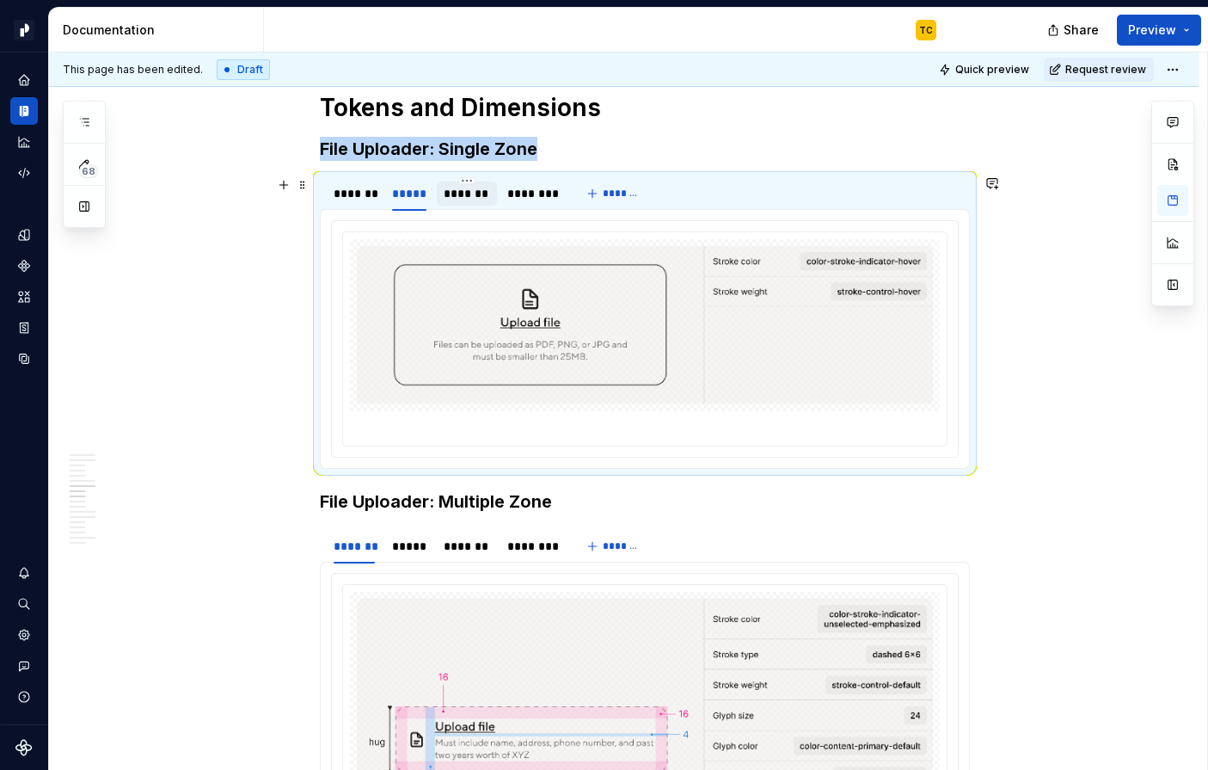
click at [461, 196] on div "*******" at bounding box center [467, 193] width 46 height 17
click at [549, 201] on div "********" at bounding box center [533, 193] width 64 height 24
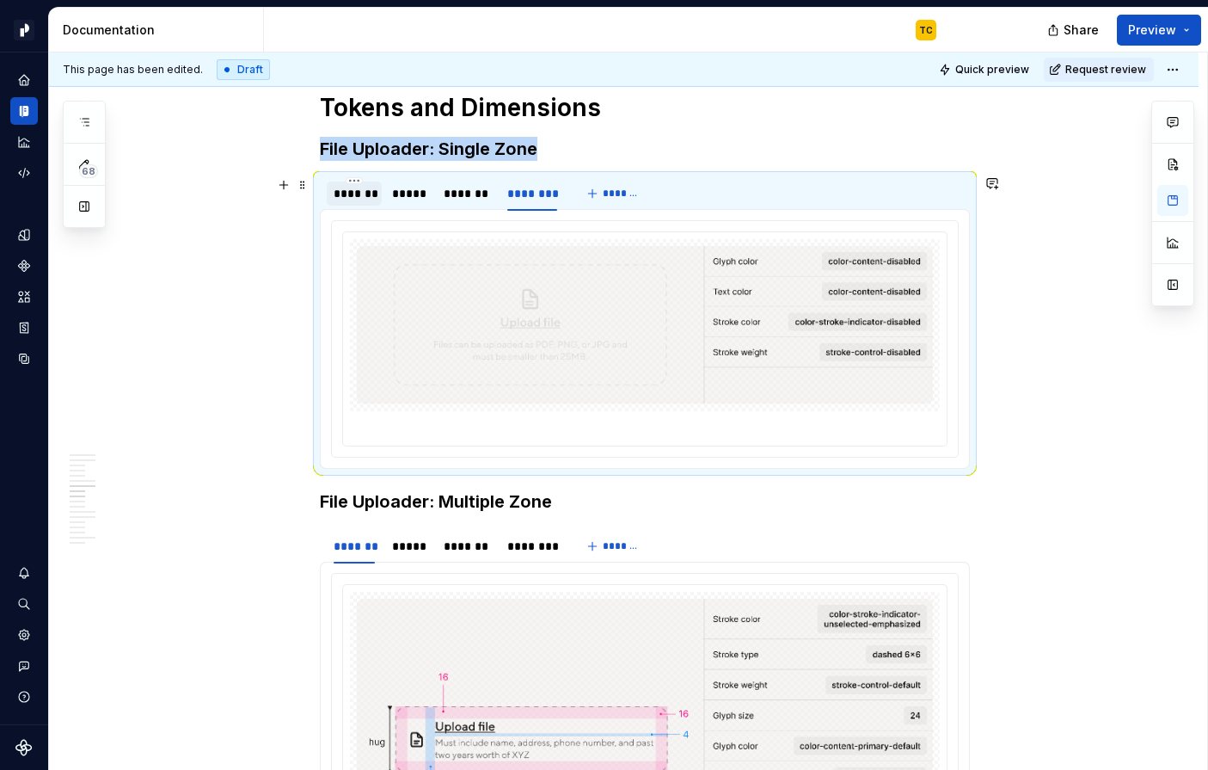
click at [363, 201] on div "*******" at bounding box center [354, 193] width 55 height 24
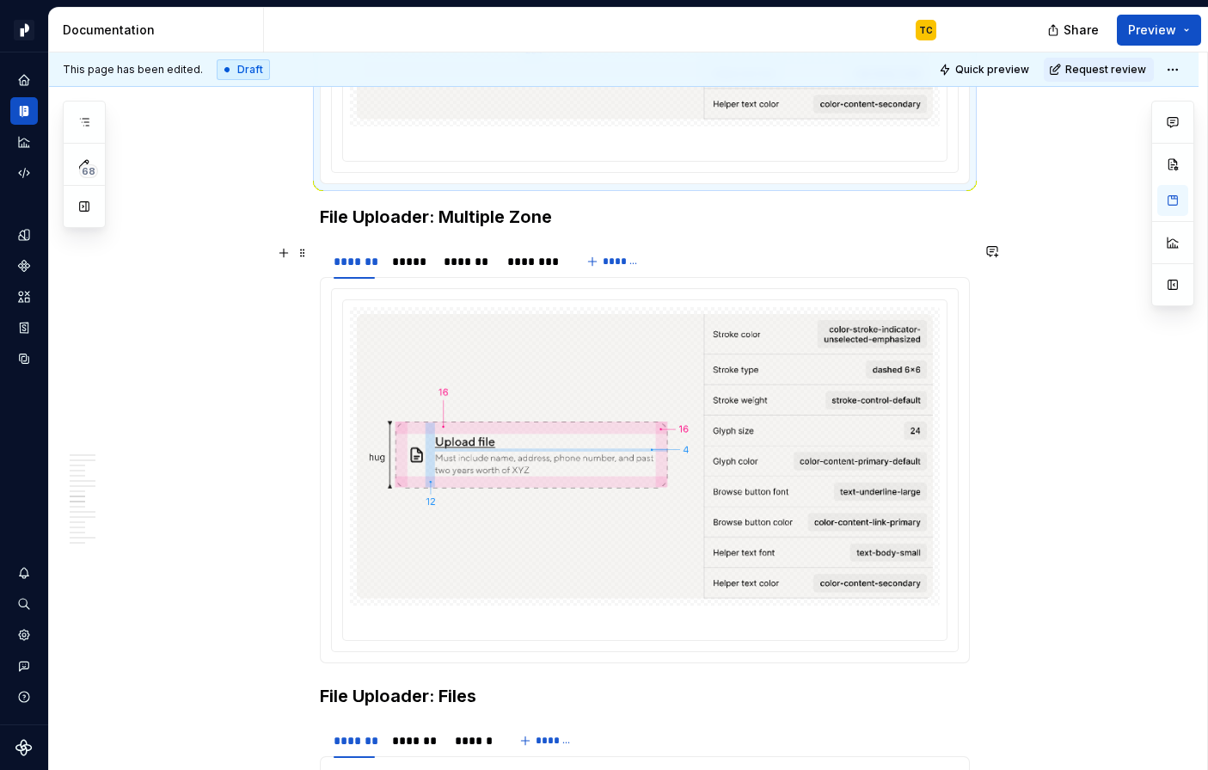
scroll to position [5535, 0]
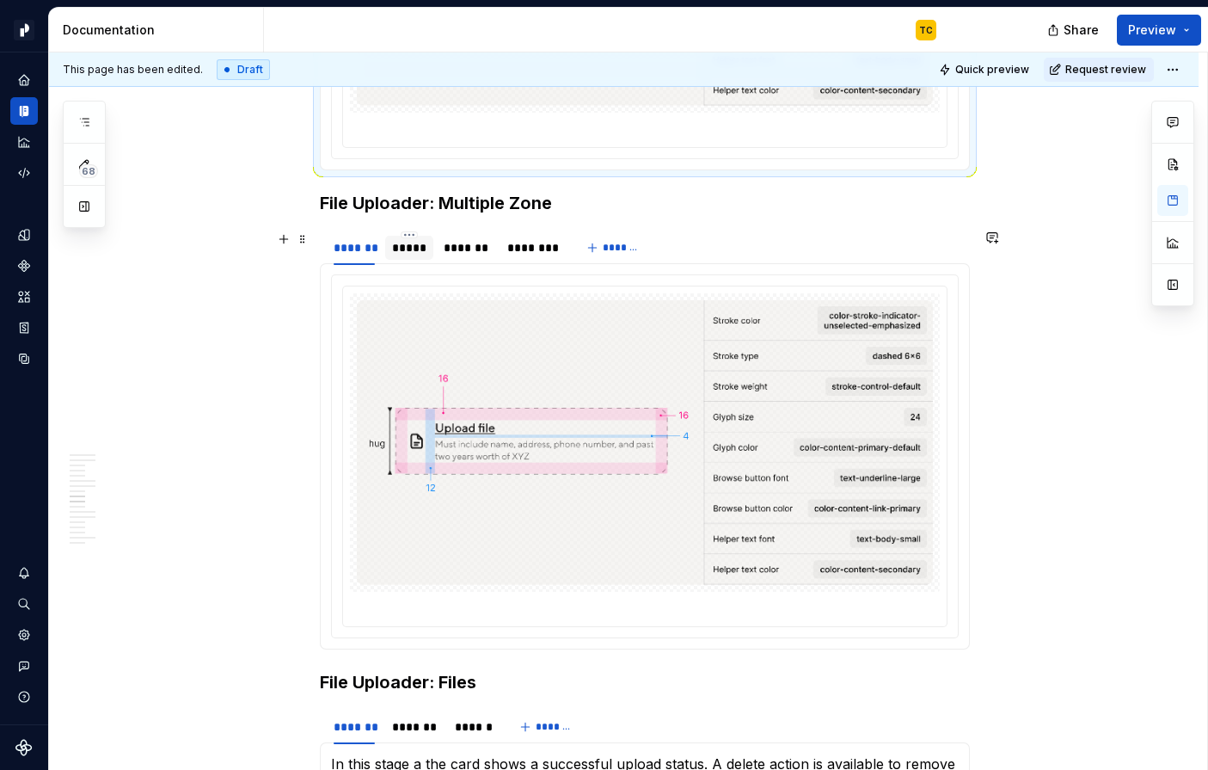
click at [414, 258] on div "*****" at bounding box center [409, 248] width 48 height 24
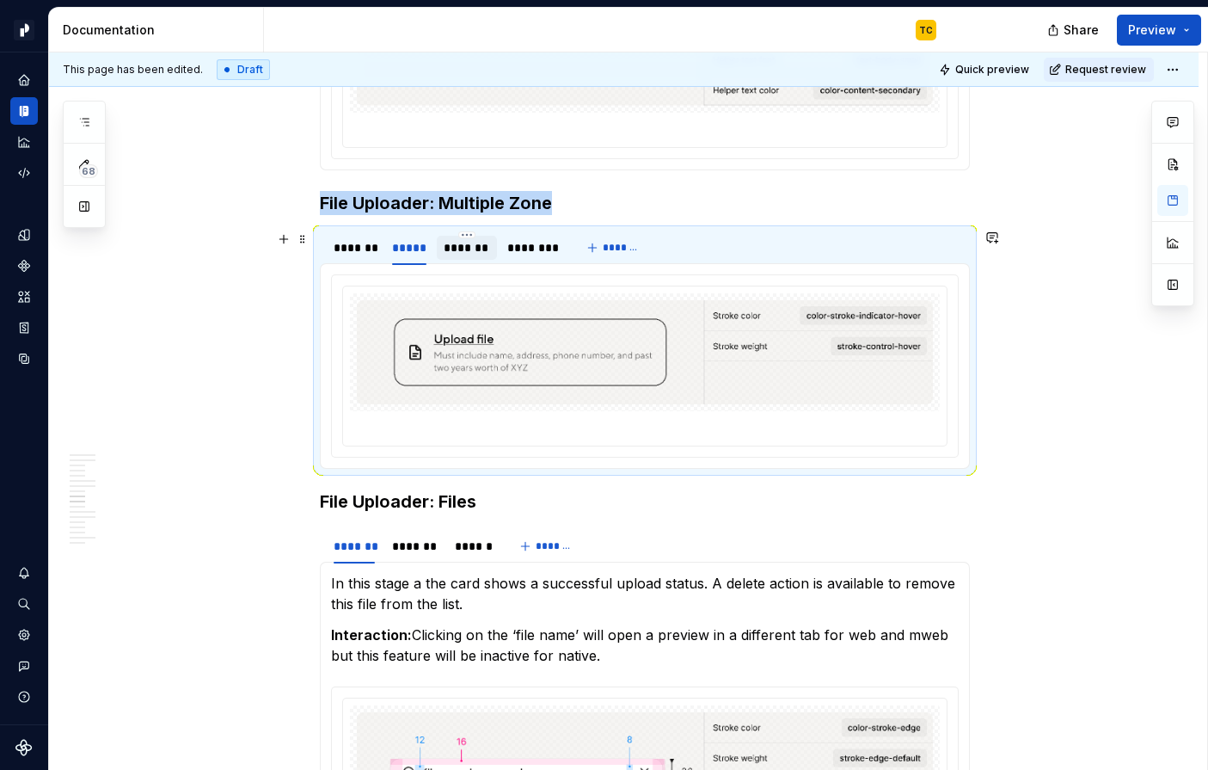
click at [476, 254] on div "*******" at bounding box center [467, 247] width 46 height 17
click at [520, 253] on div "********" at bounding box center [532, 247] width 50 height 17
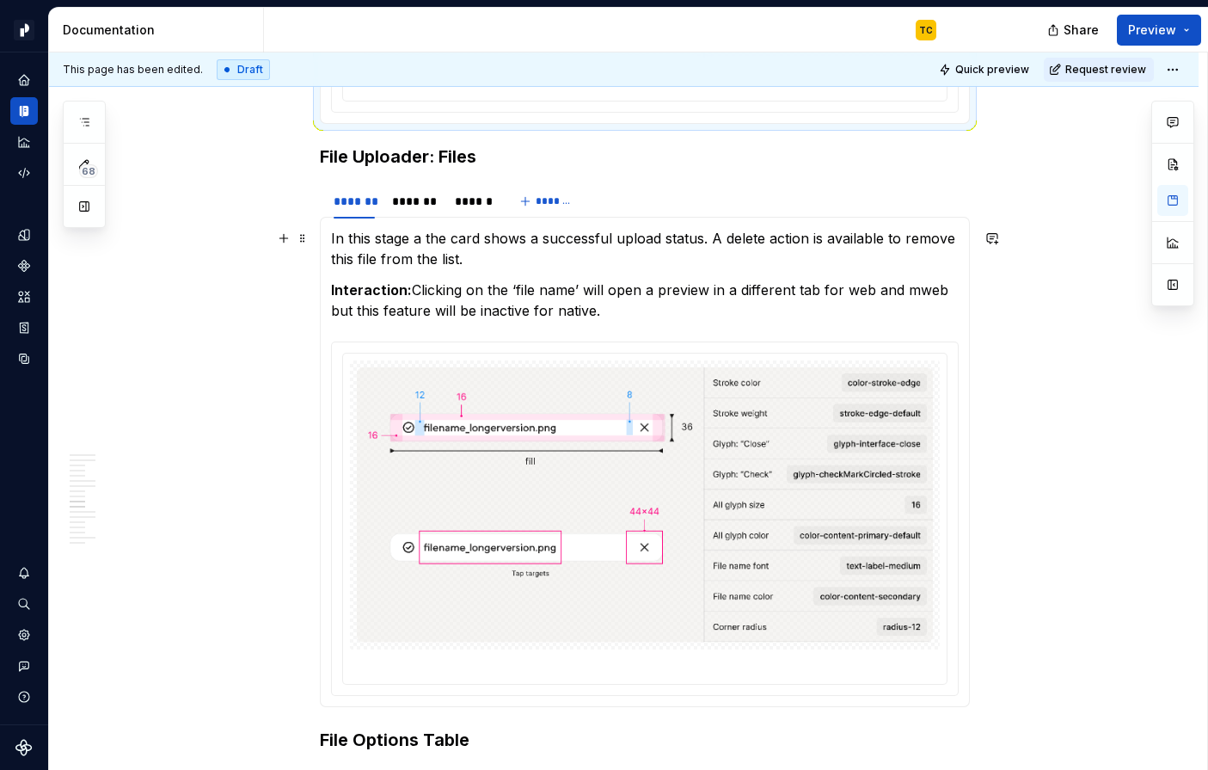
scroll to position [5898, 0]
click at [414, 213] on div "*******" at bounding box center [415, 201] width 60 height 28
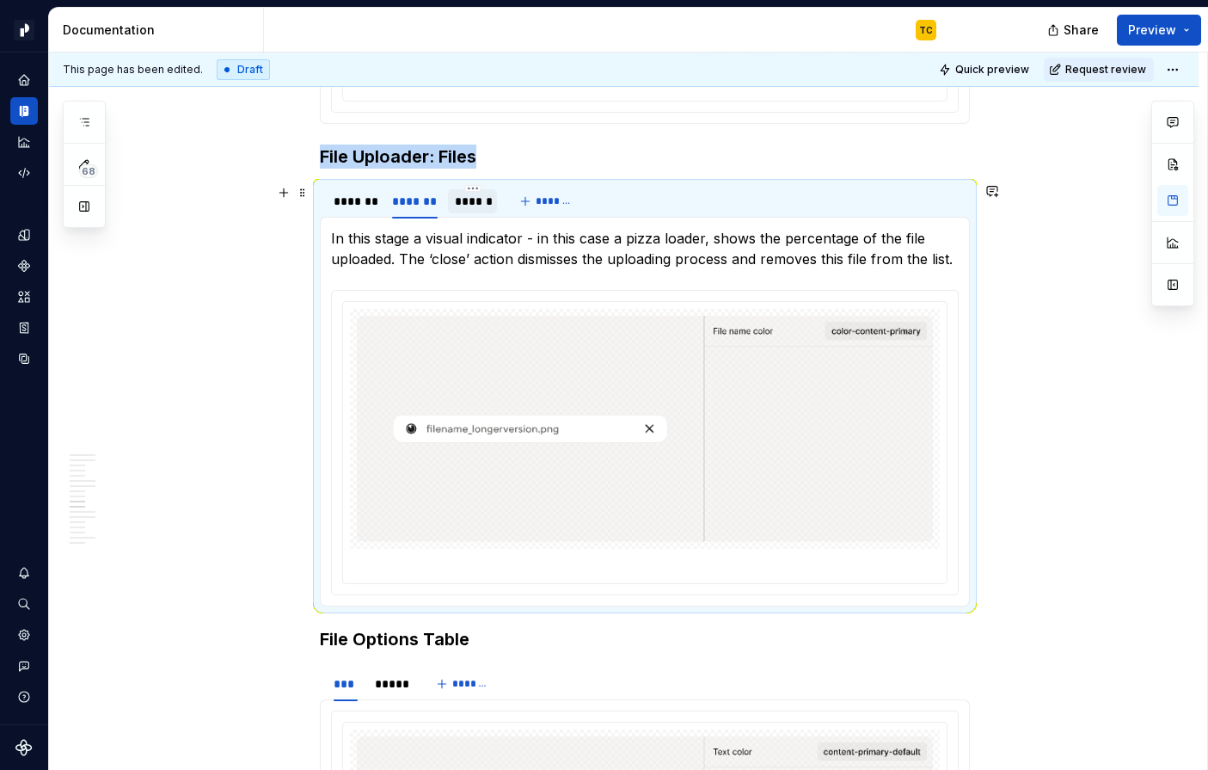
click at [480, 210] on div "******" at bounding box center [472, 201] width 49 height 24
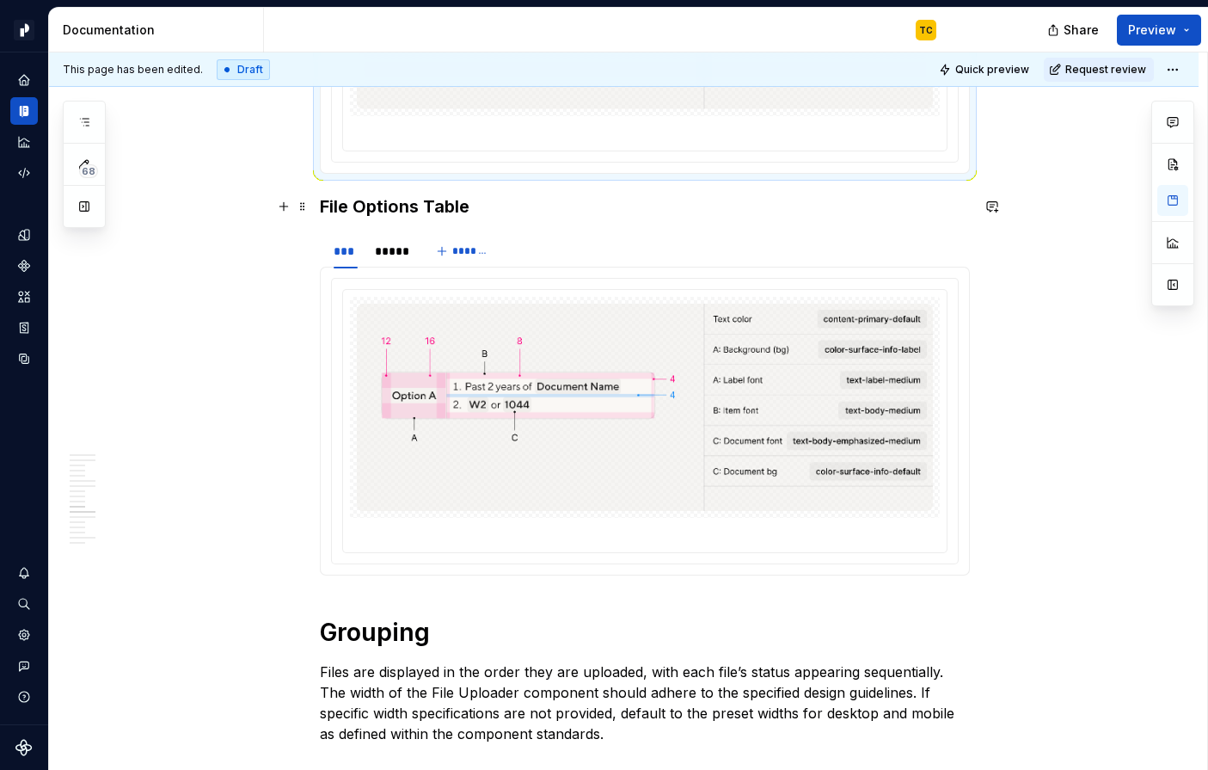
scroll to position [6353, 0]
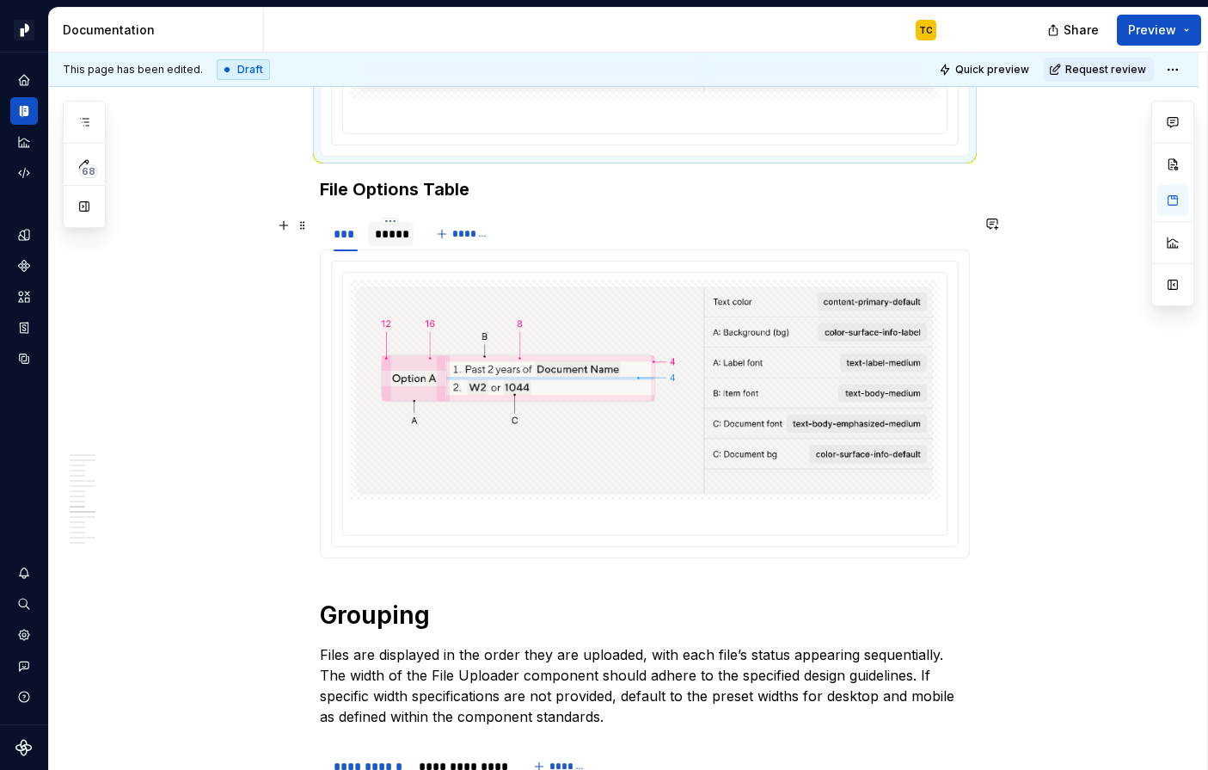
click at [398, 242] on div "*****" at bounding box center [390, 234] width 45 height 24
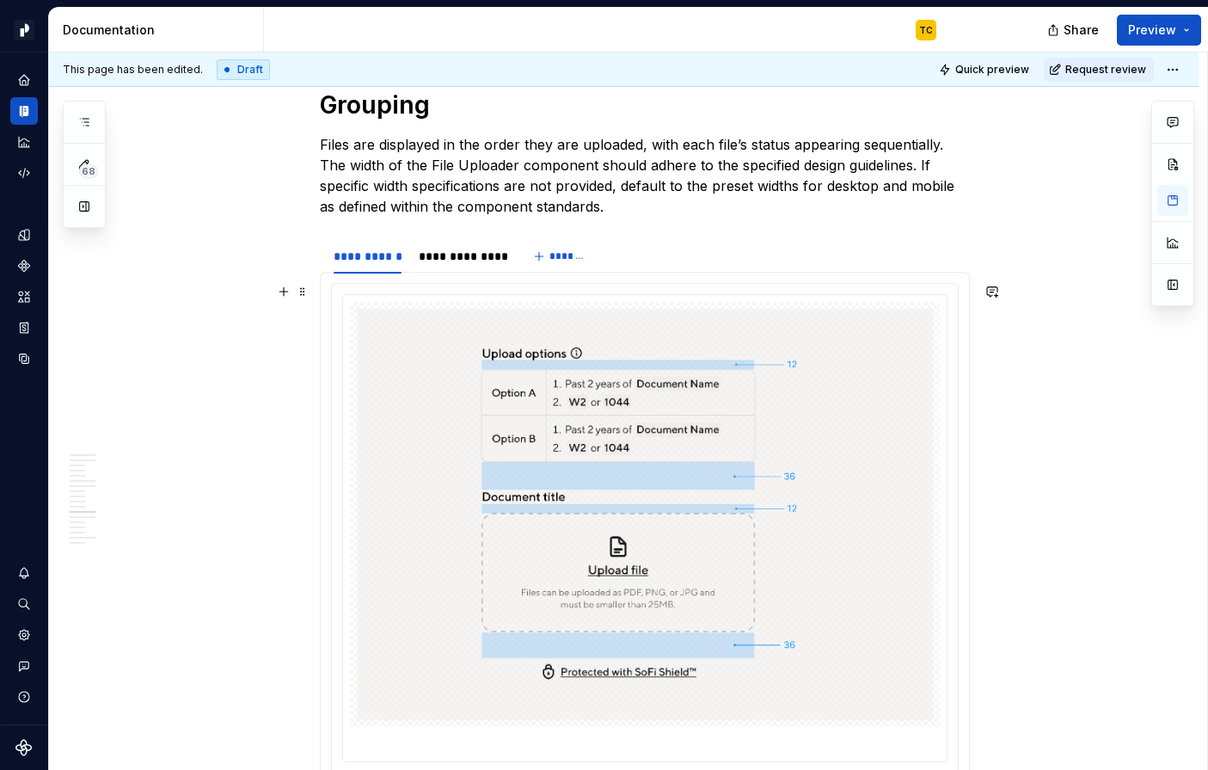
scroll to position [6867, 0]
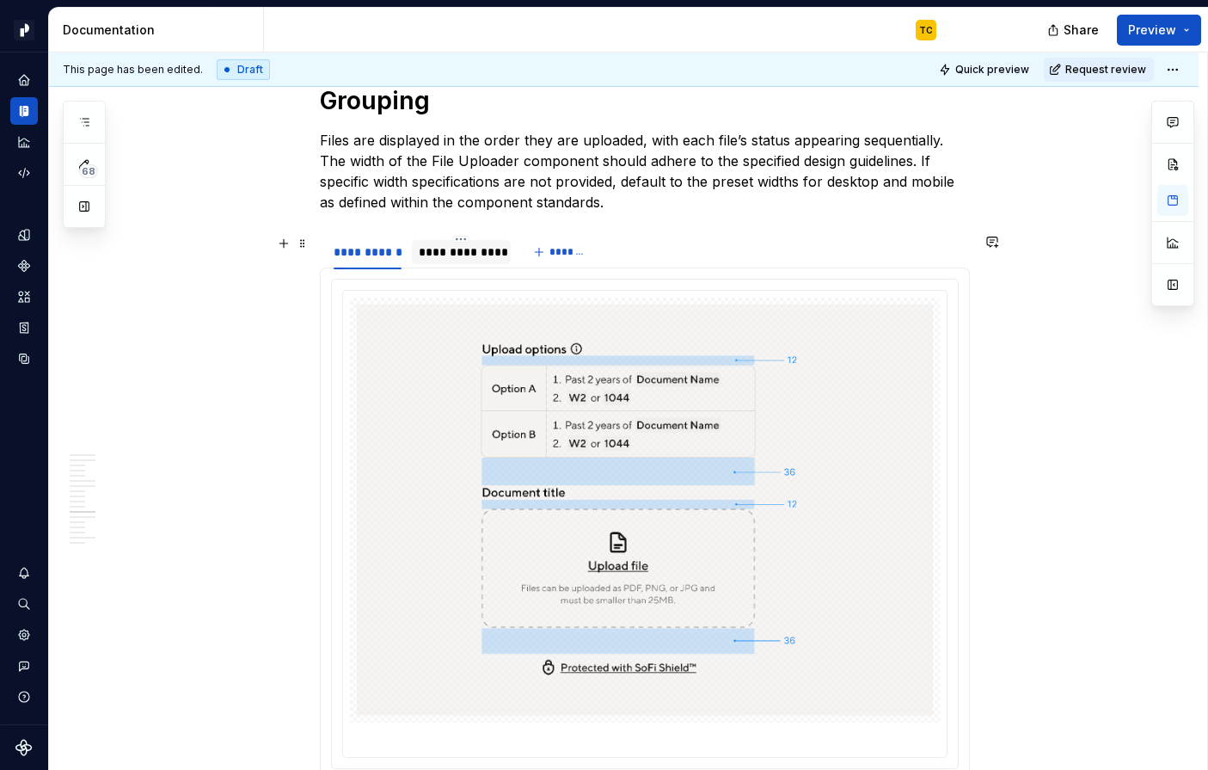
click at [462, 261] on div "**********" at bounding box center [461, 252] width 99 height 24
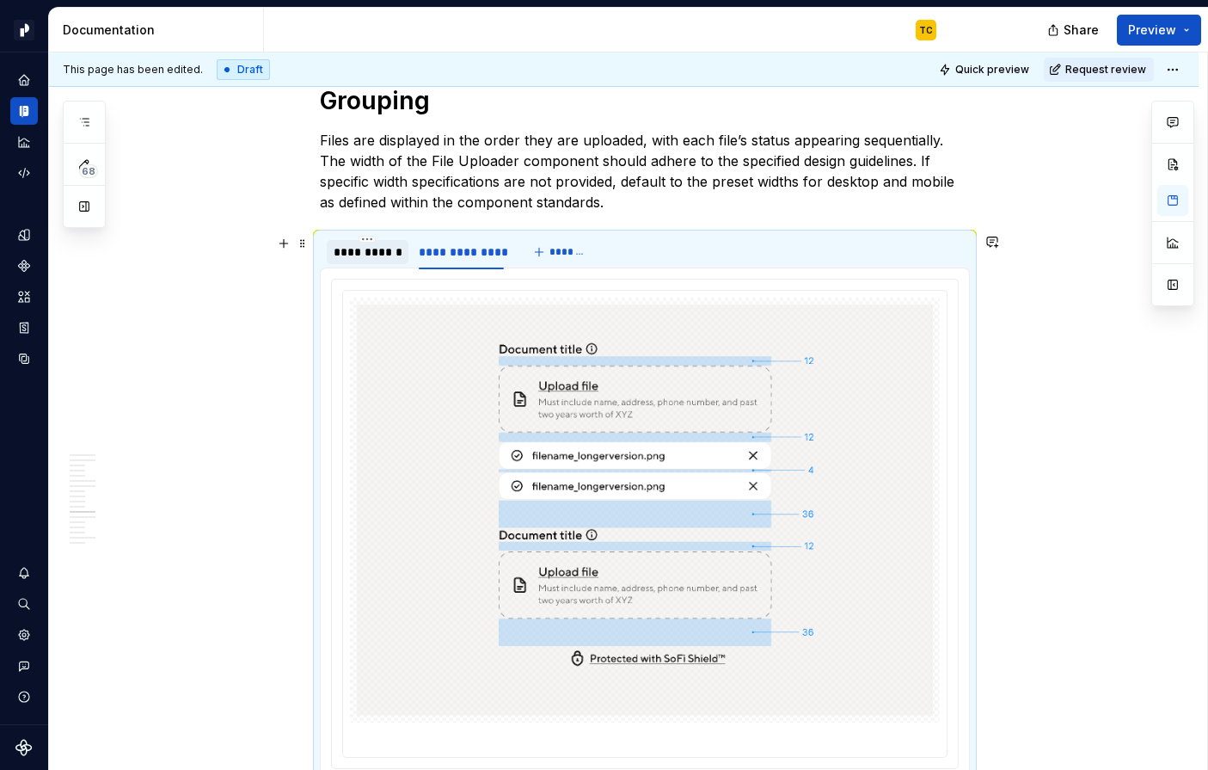
click at [388, 266] on div at bounding box center [368, 267] width 82 height 2
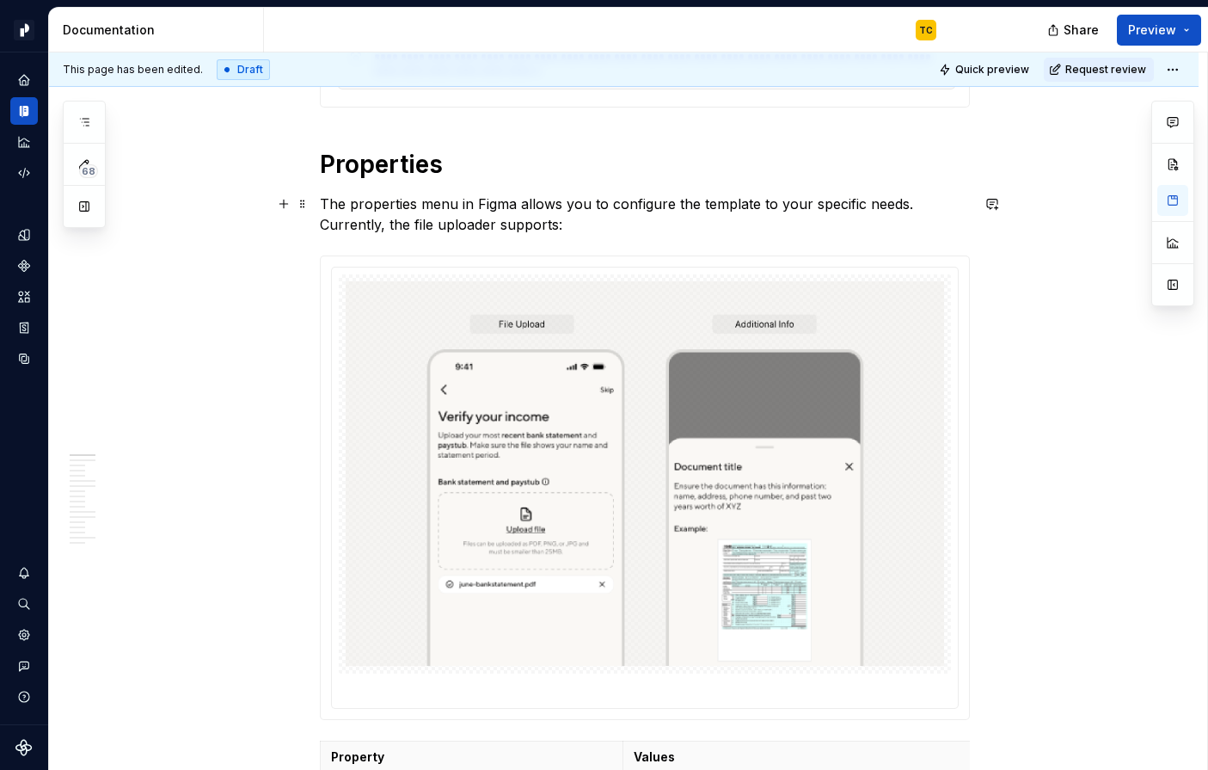
scroll to position [0, 0]
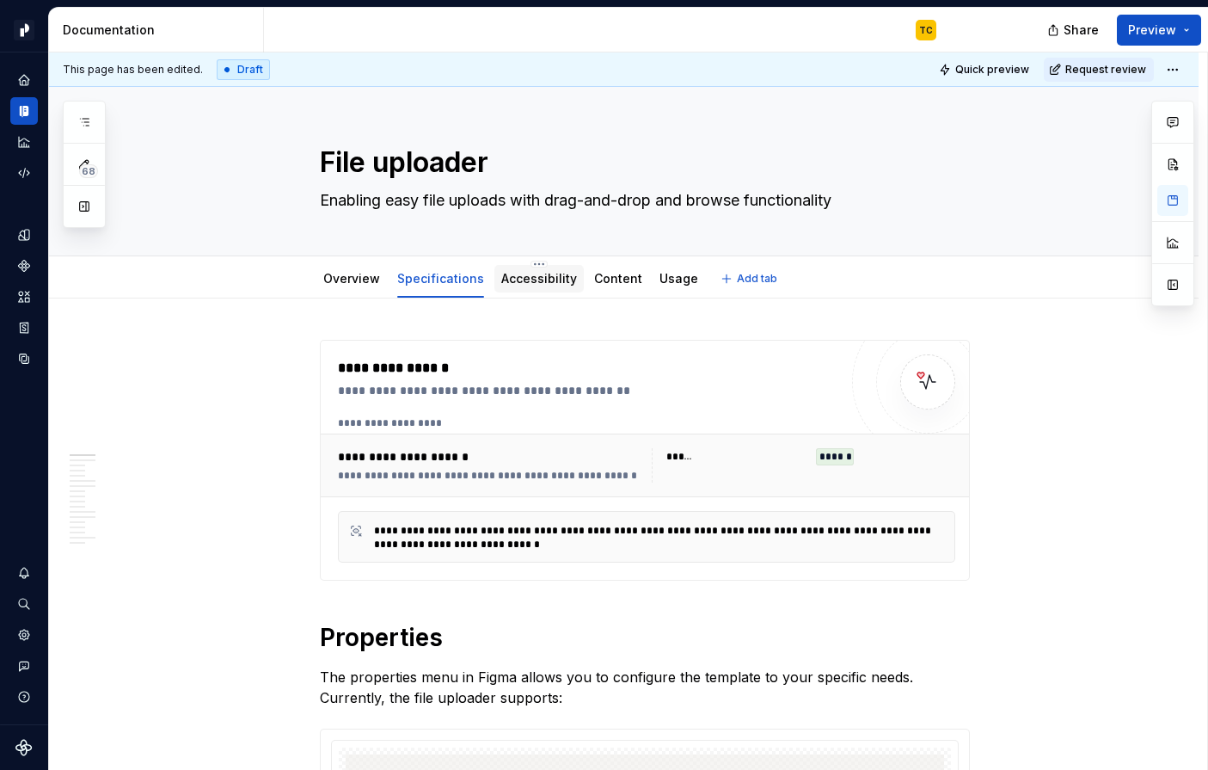
click at [544, 292] on div "Accessibility" at bounding box center [539, 278] width 89 height 31
click at [526, 282] on link "Accessibility" at bounding box center [539, 278] width 76 height 15
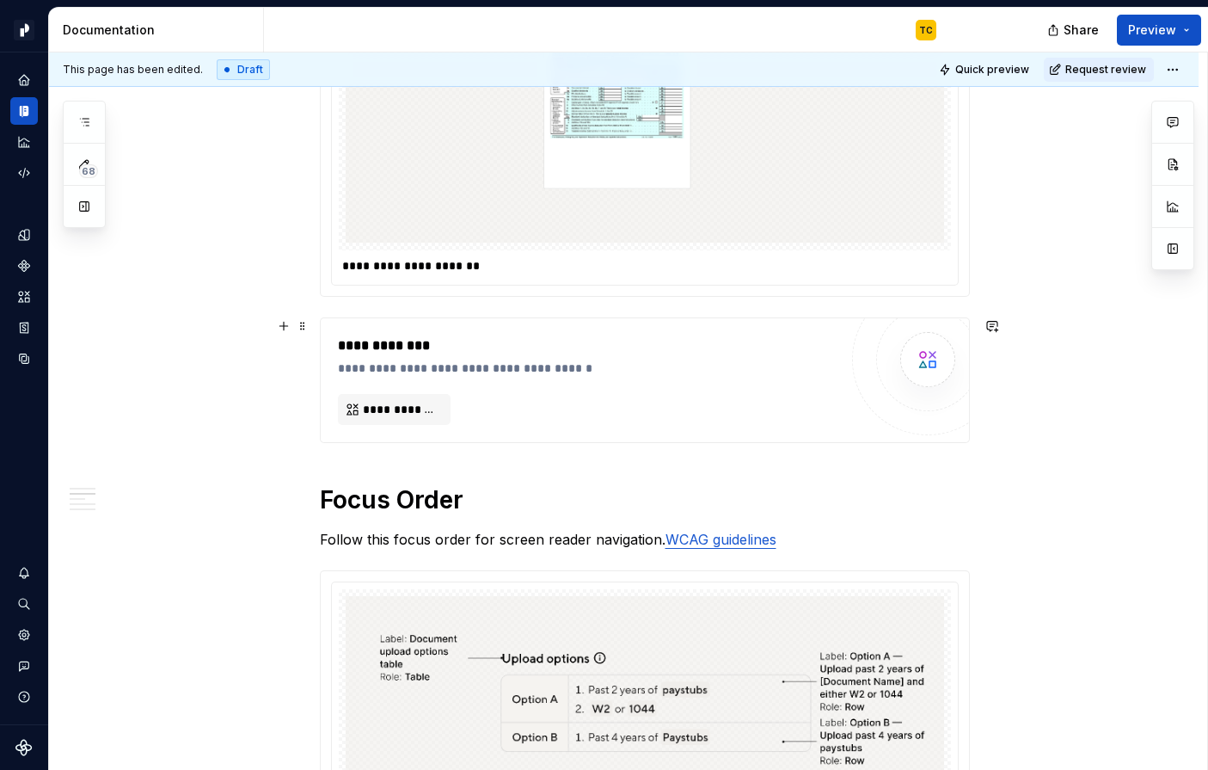
scroll to position [1840, 0]
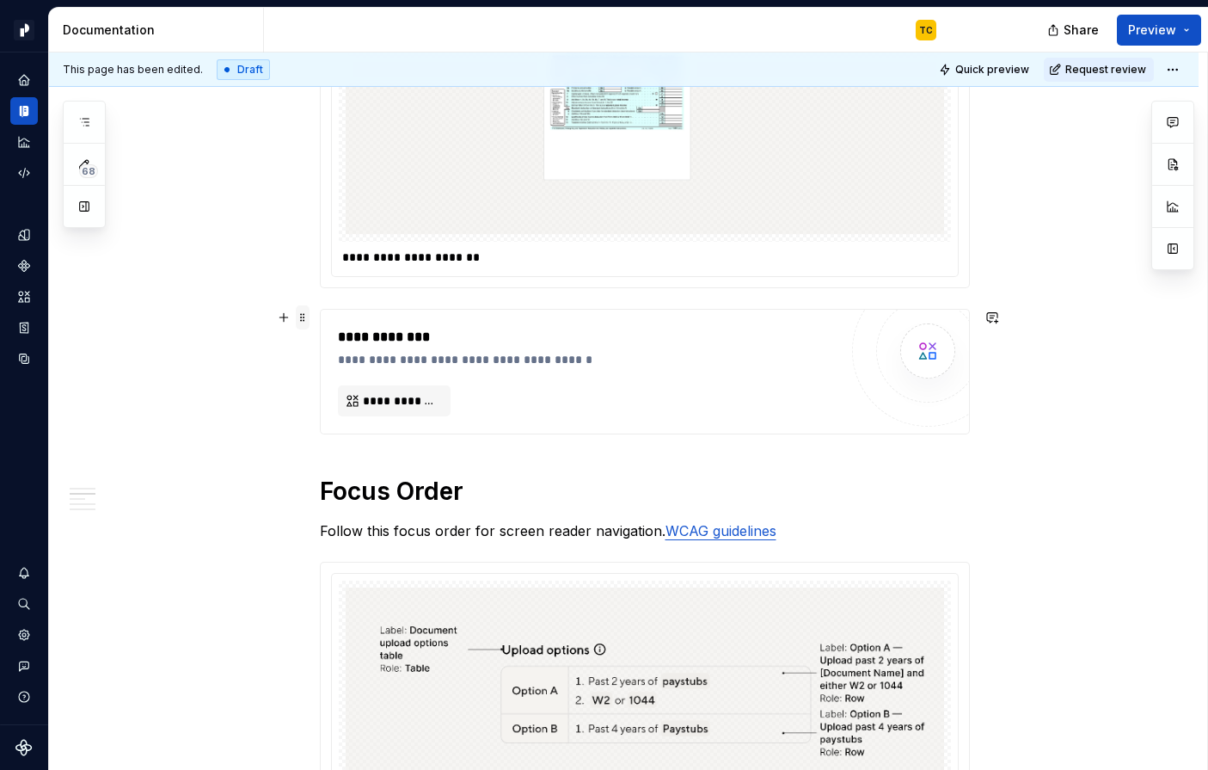
click at [303, 317] on span at bounding box center [303, 317] width 14 height 24
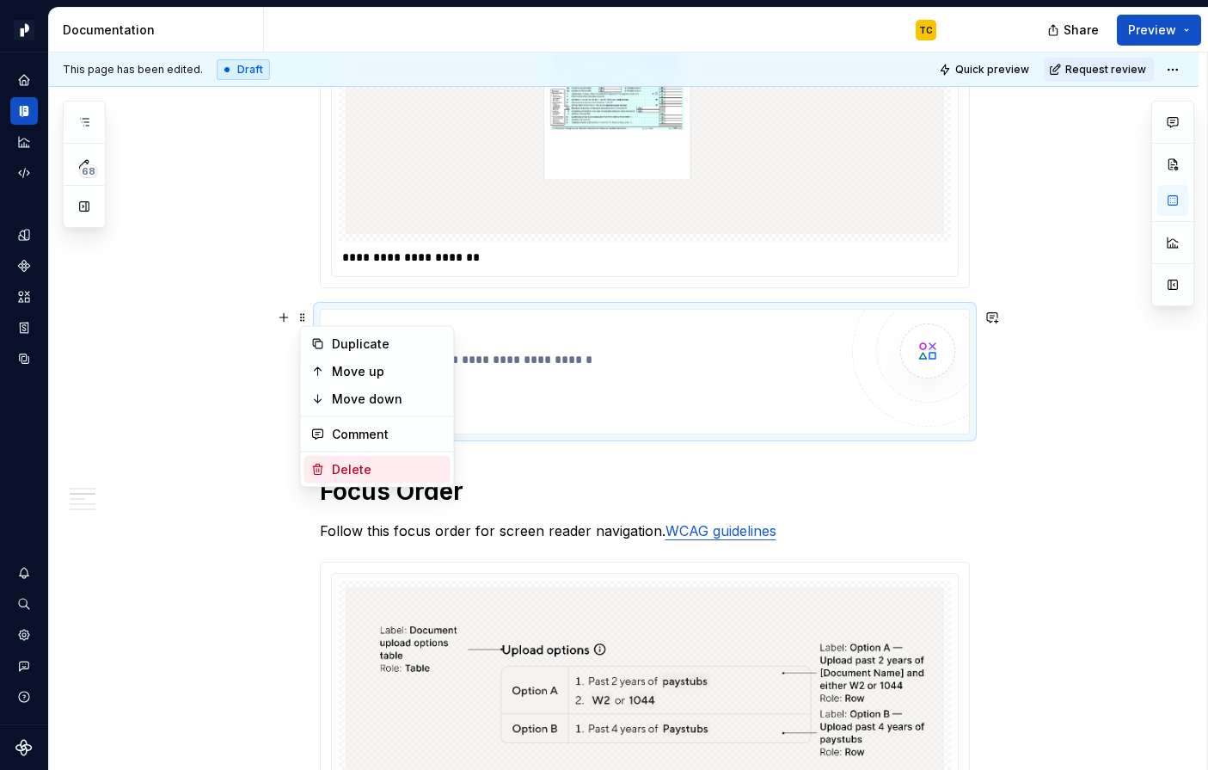
click at [349, 466] on div "Delete" at bounding box center [388, 469] width 112 height 17
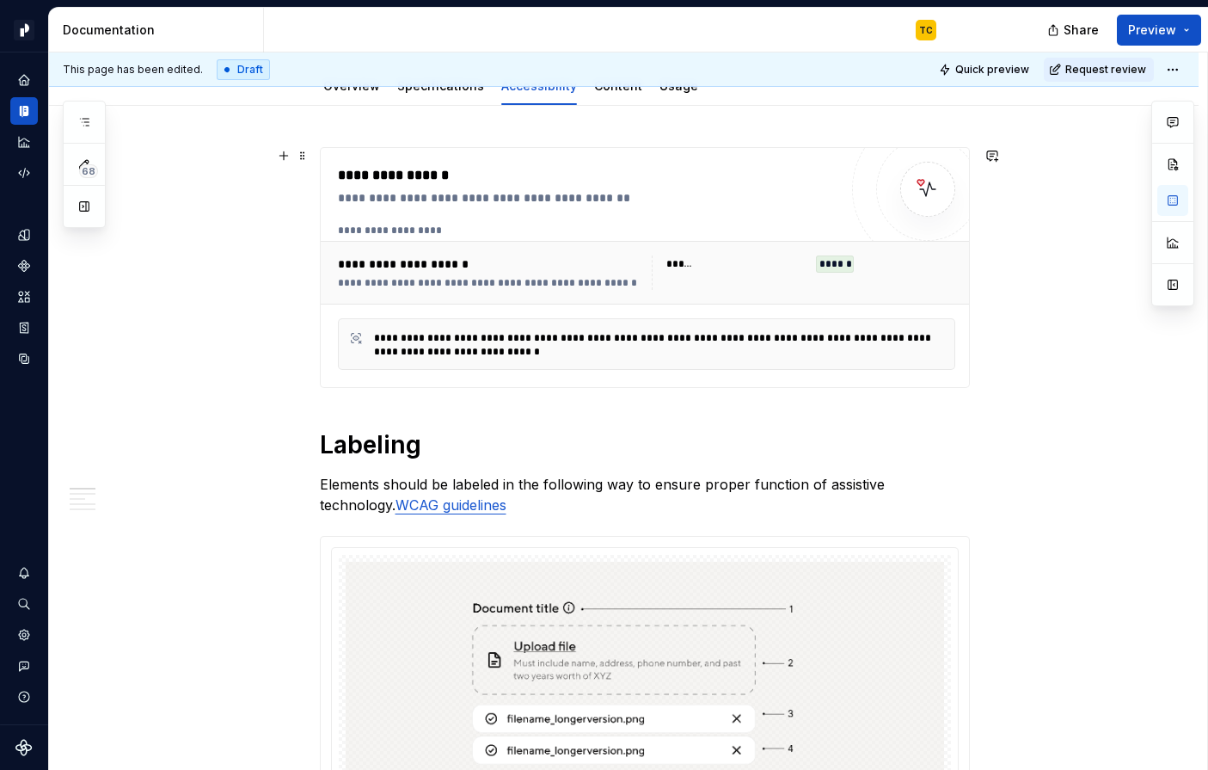
scroll to position [0, 0]
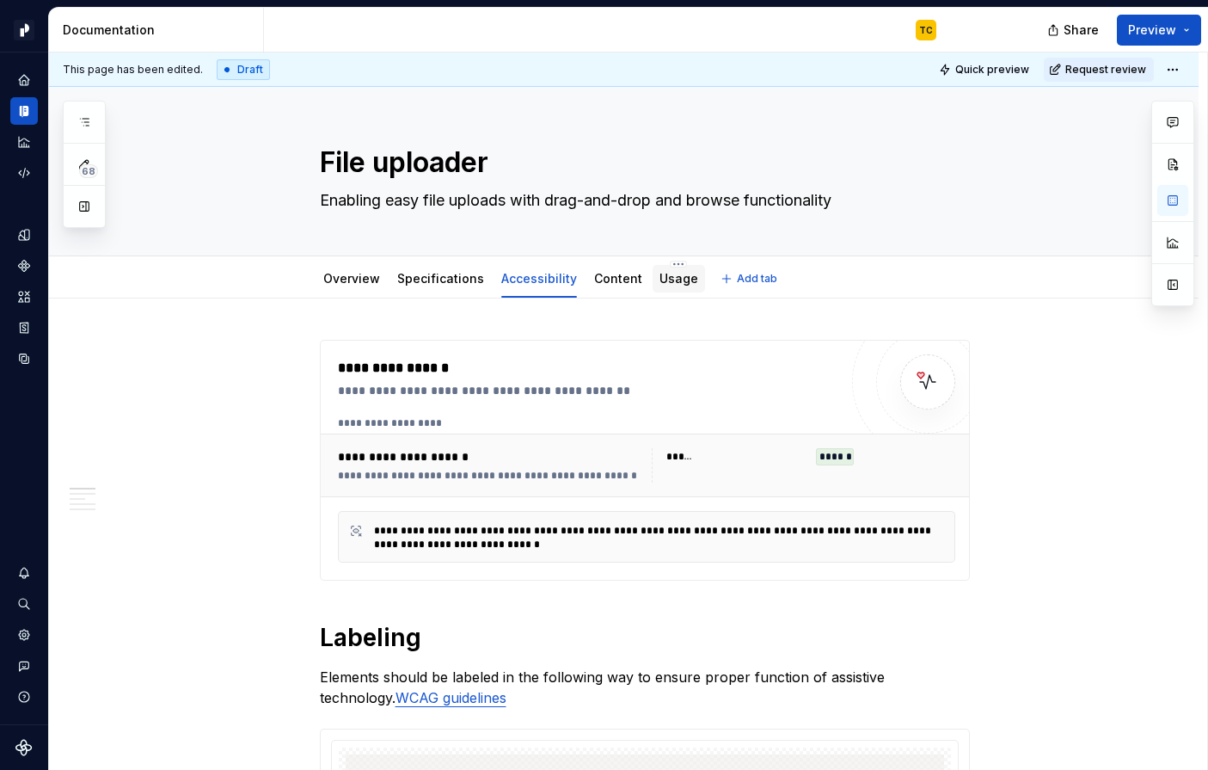
click at [660, 285] on link "Usage" at bounding box center [679, 278] width 39 height 15
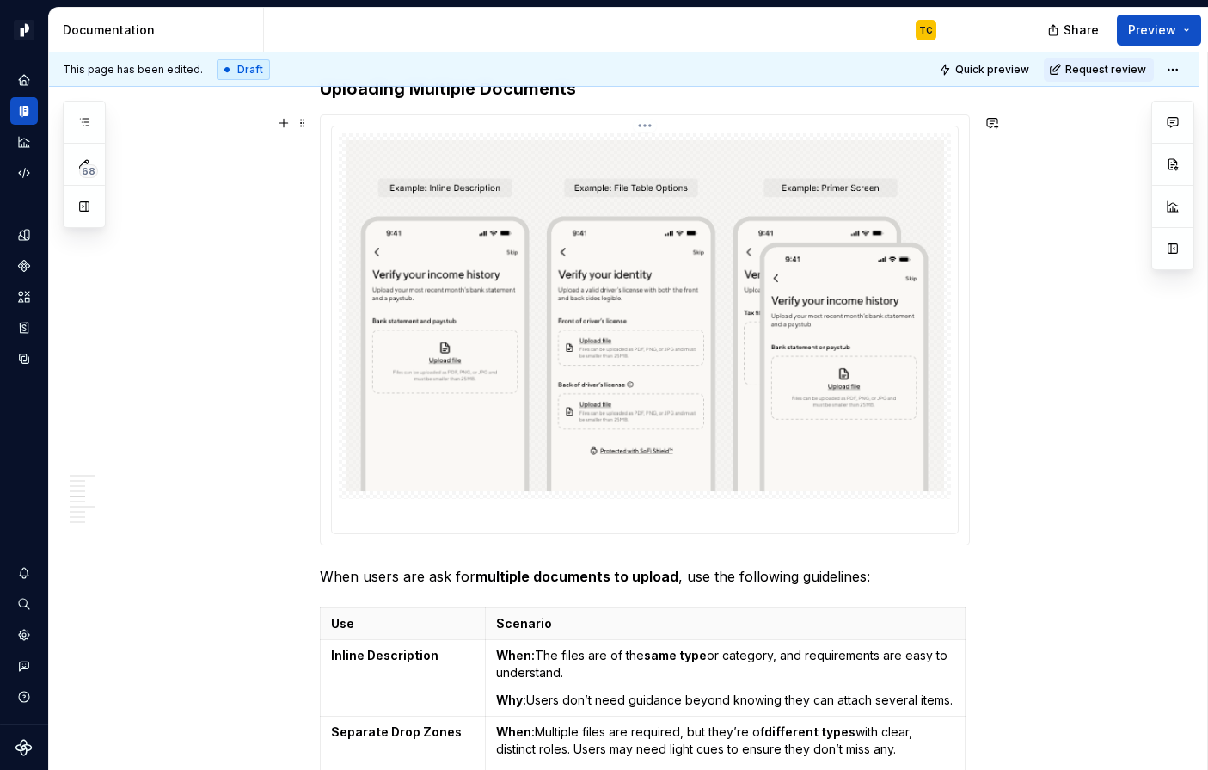
scroll to position [3274, 0]
click at [655, 131] on html "Pacific TC Design system data Documentation TC Share Preview 68 Pages Add Acces…" at bounding box center [604, 385] width 1208 height 770
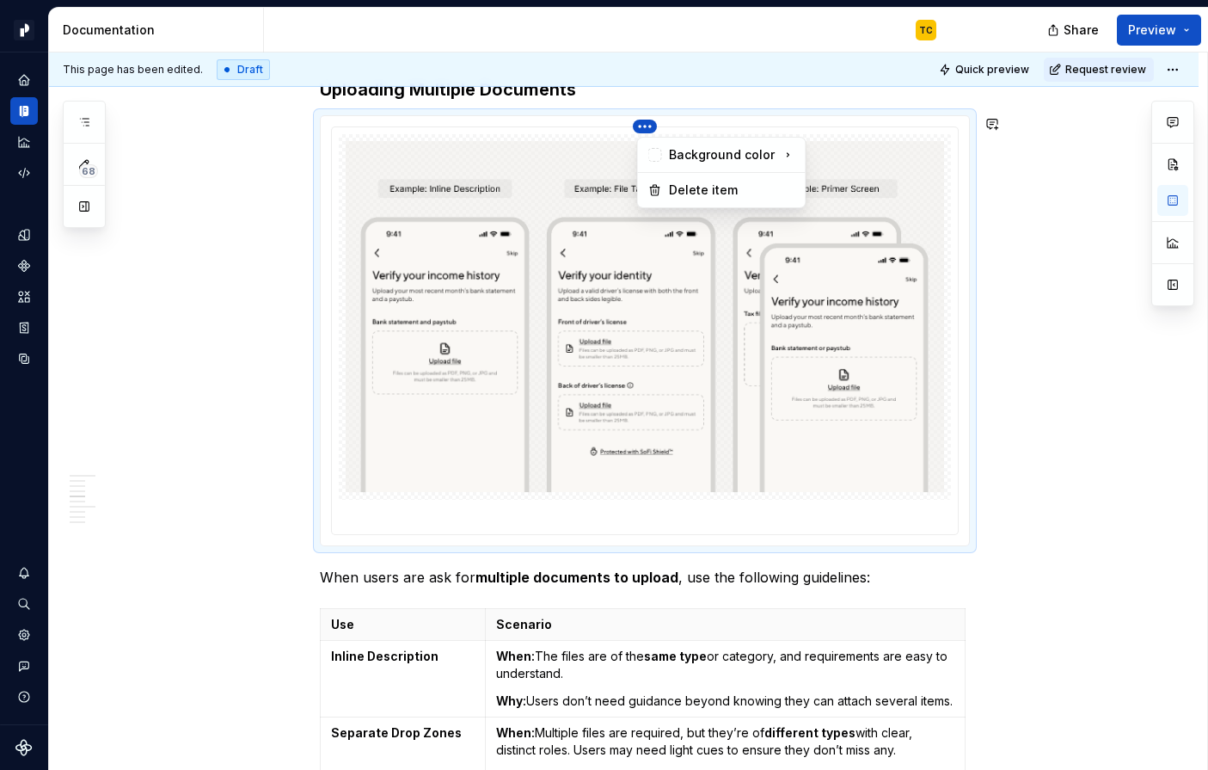
click at [620, 139] on html "Pacific TC Design system data Documentation TC Share Preview 68 Pages Add Acces…" at bounding box center [604, 385] width 1208 height 770
type textarea "*"
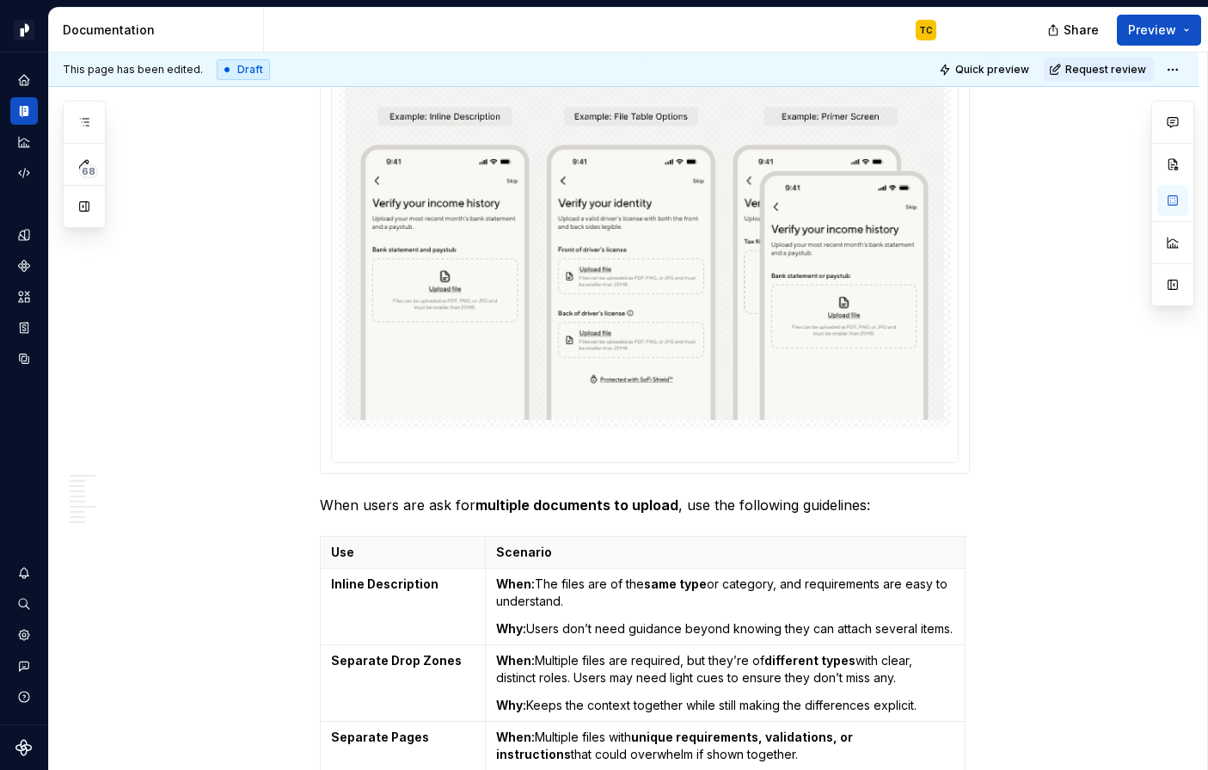
scroll to position [3285, 0]
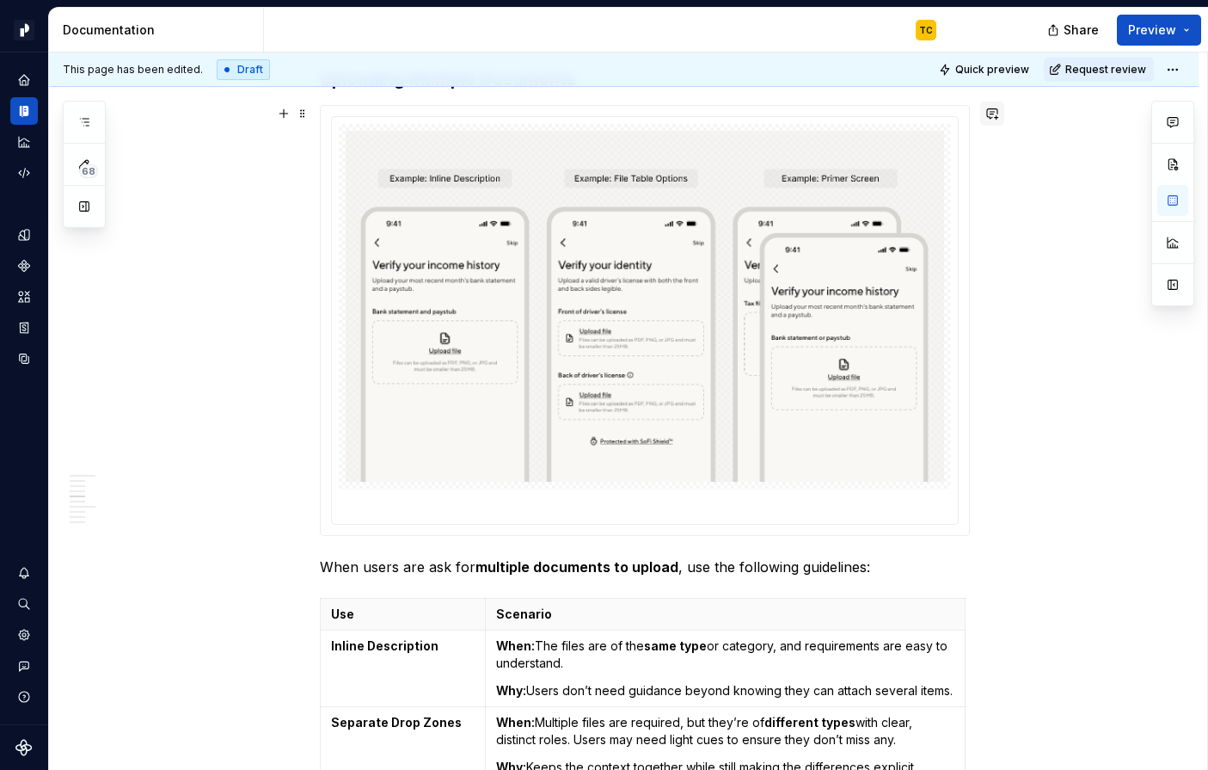
click at [1002, 120] on button "button" at bounding box center [992, 113] width 24 height 24
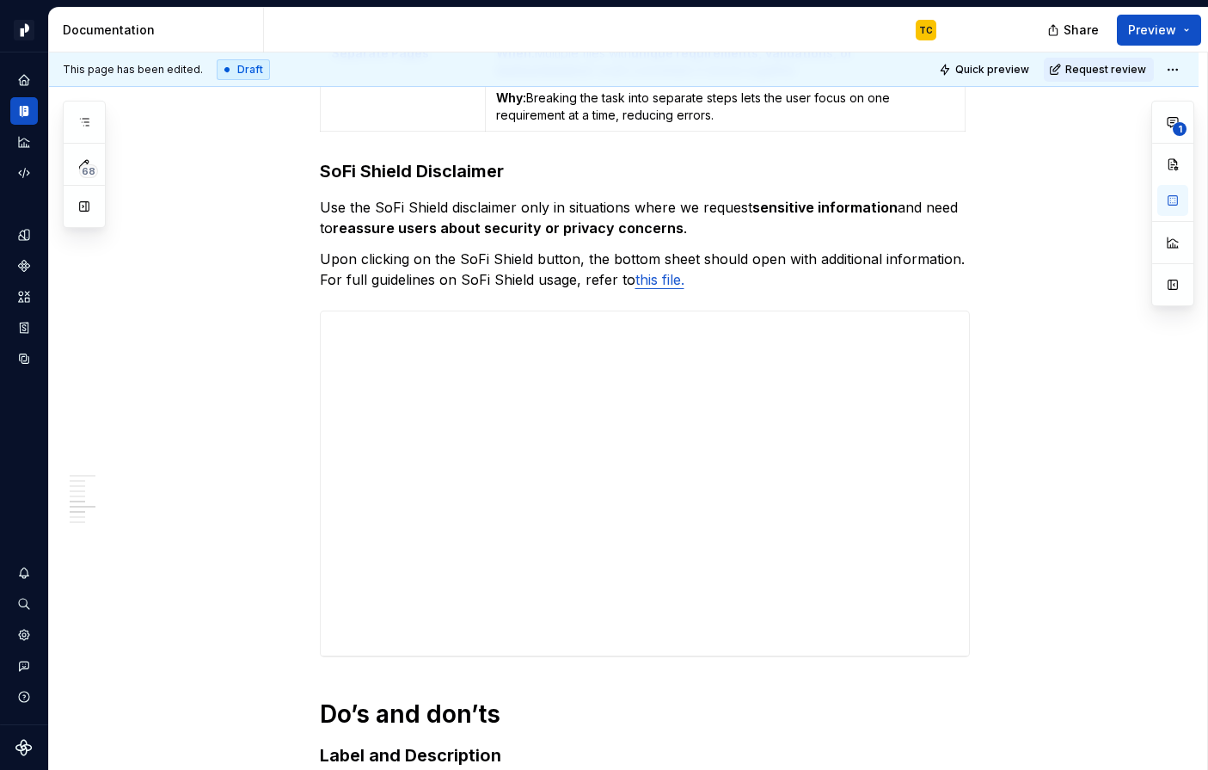
scroll to position [4027, 0]
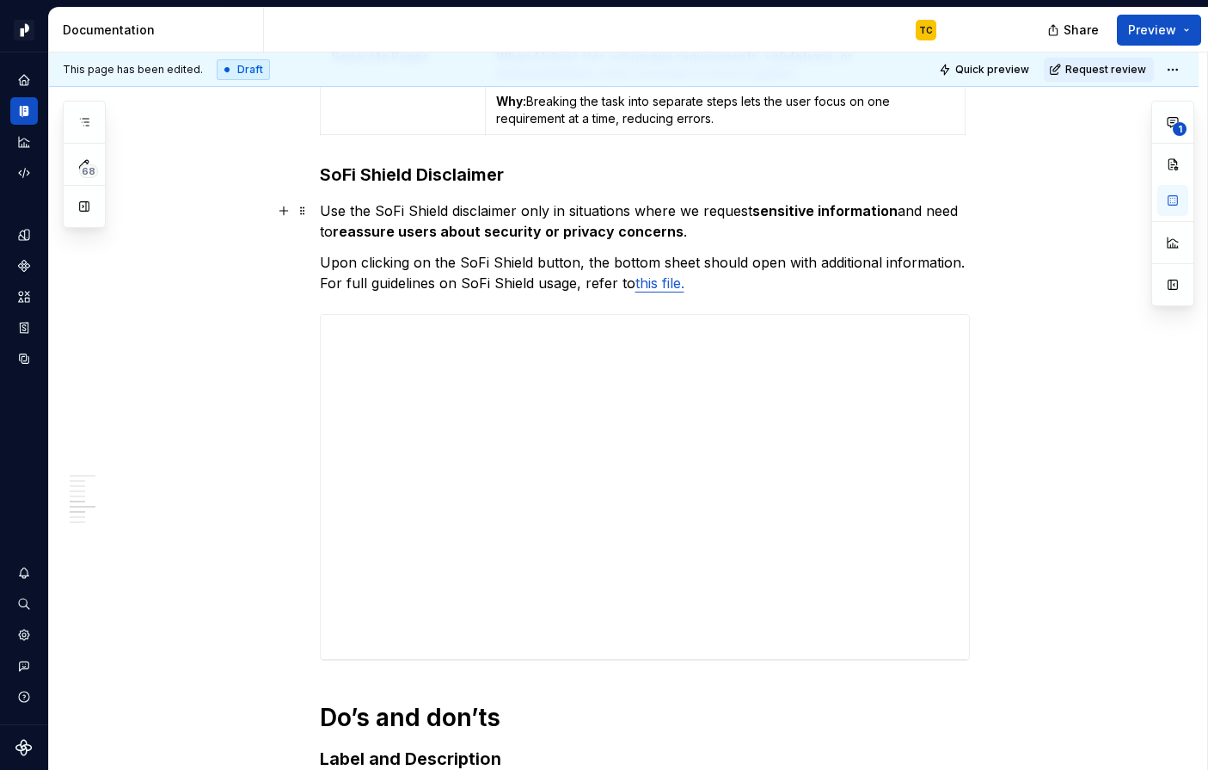
click at [382, 343] on div "**********" at bounding box center [645, 487] width 649 height 344
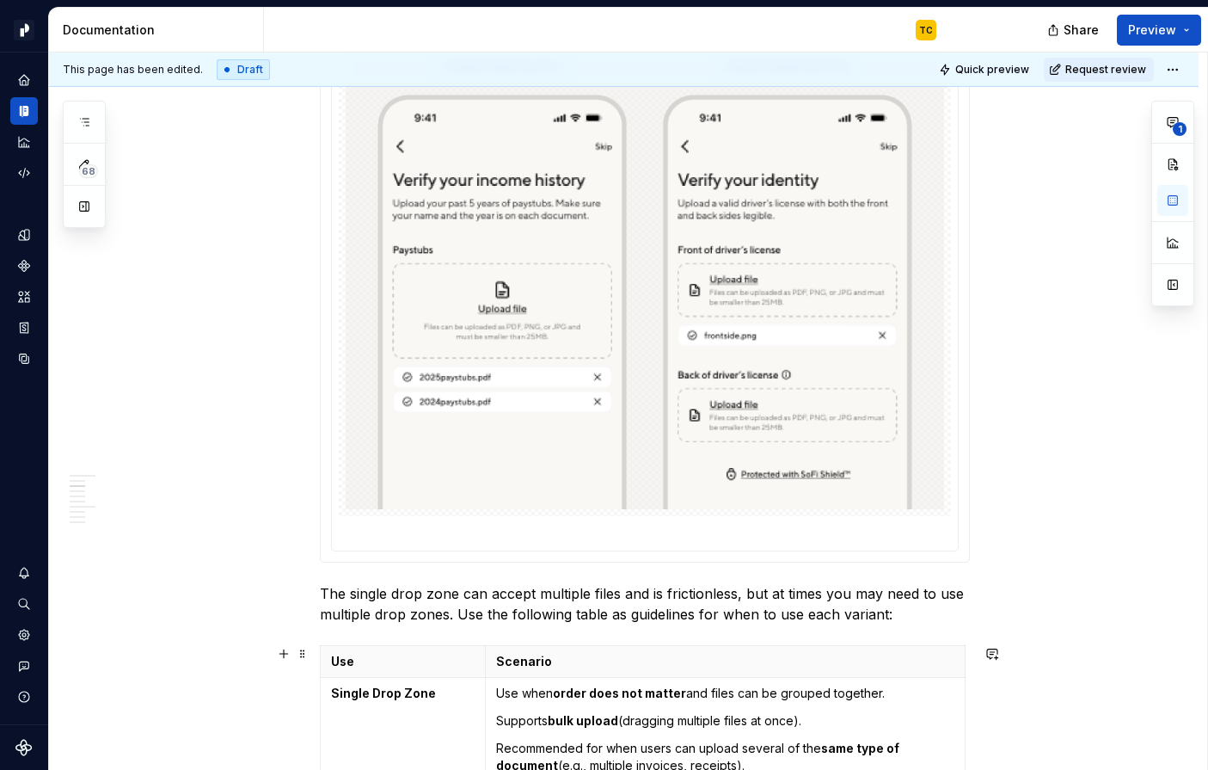
scroll to position [0, 0]
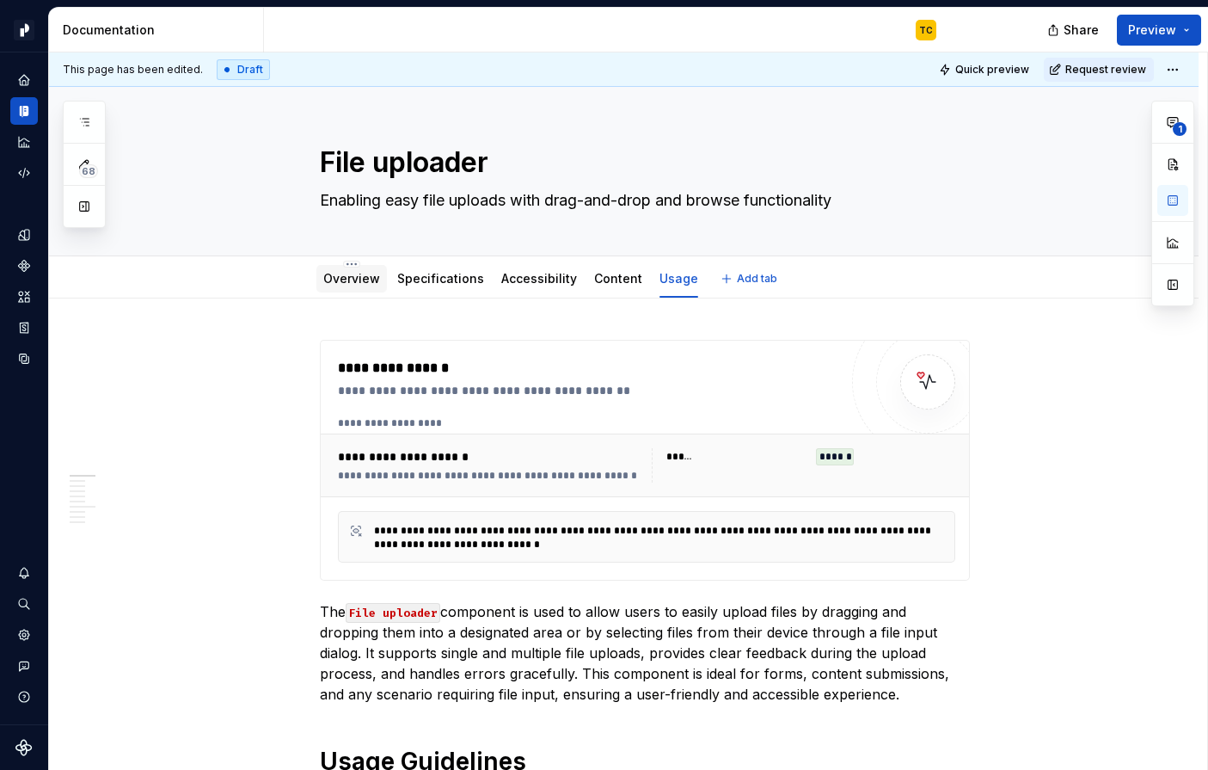
click at [361, 288] on div "Overview" at bounding box center [351, 278] width 57 height 21
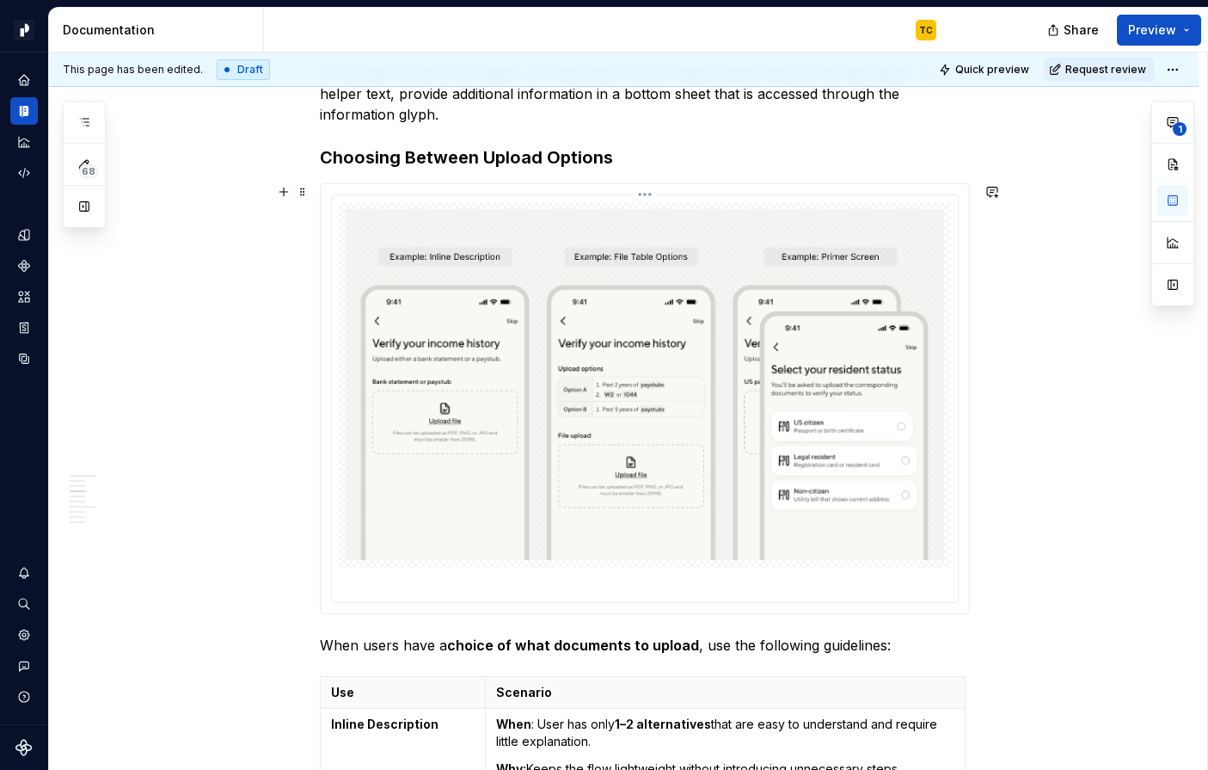
scroll to position [2350, 0]
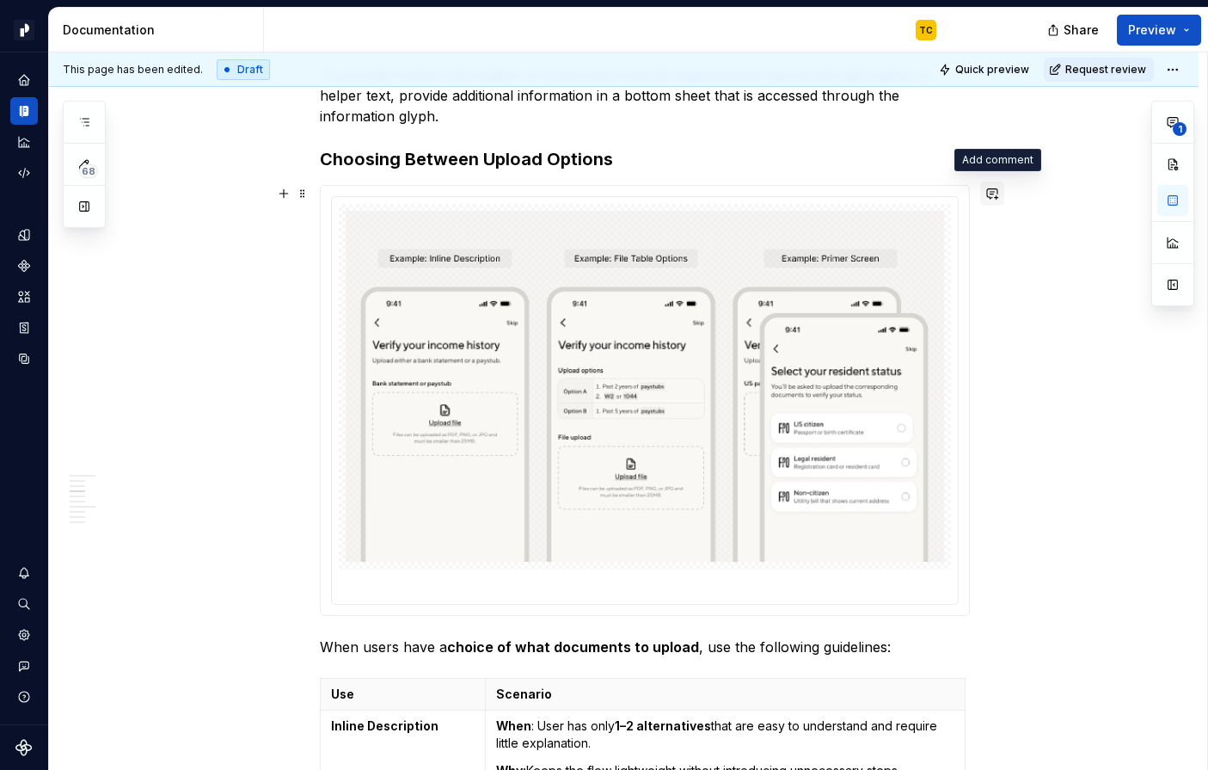
click at [997, 196] on button "button" at bounding box center [992, 193] width 24 height 24
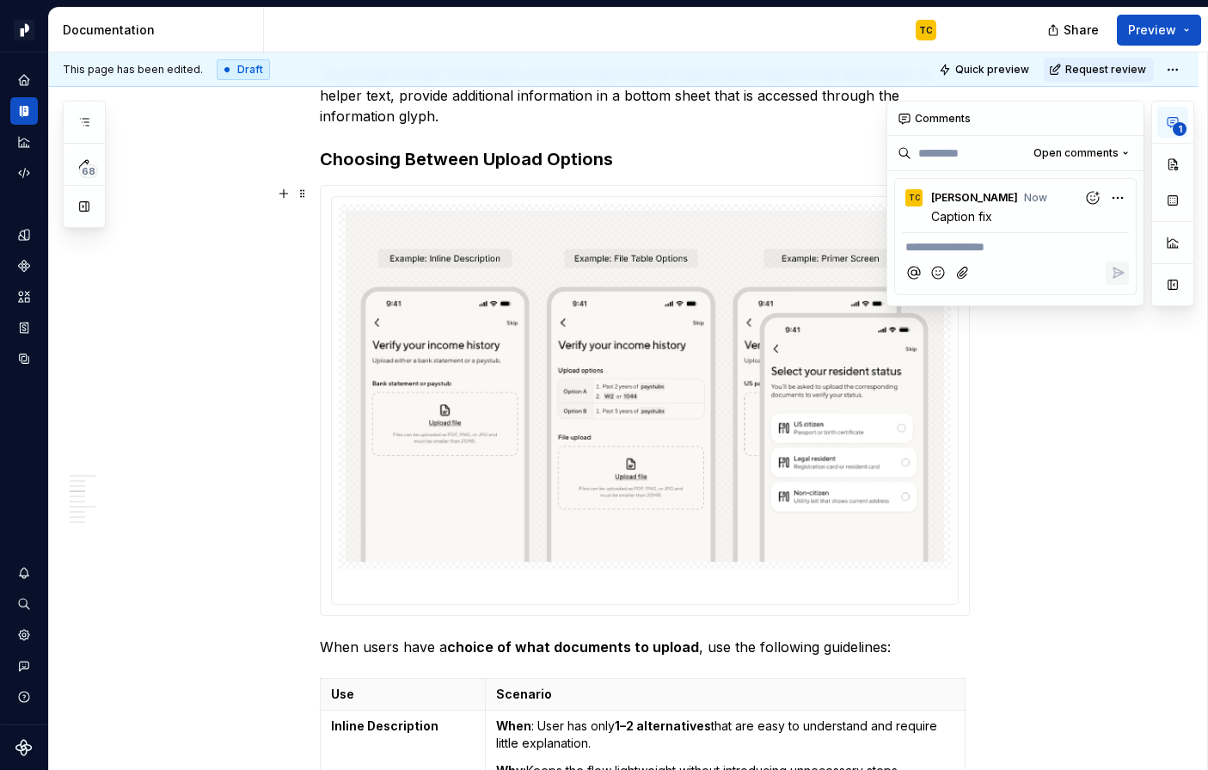
click at [1174, 128] on span "1" at bounding box center [1180, 129] width 14 height 14
type textarea "*"
click at [971, 247] on p "**********" at bounding box center [1016, 247] width 220 height 18
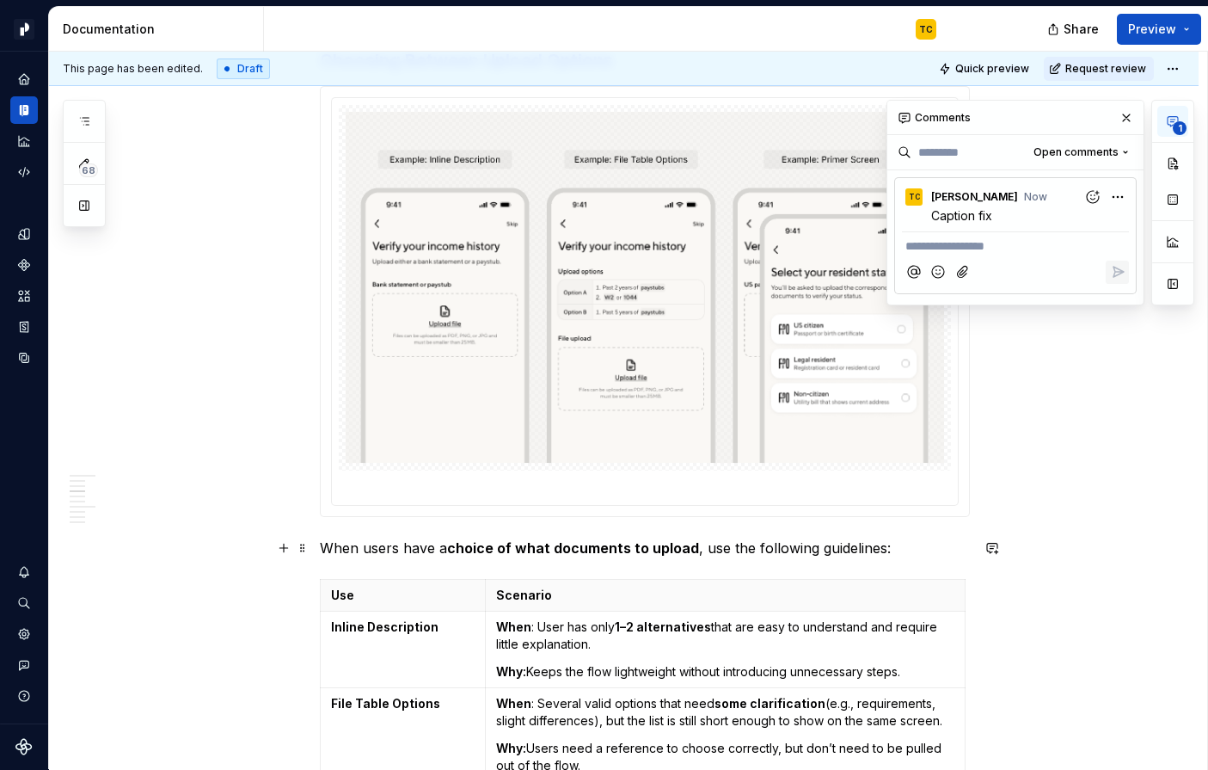
scroll to position [2409, 0]
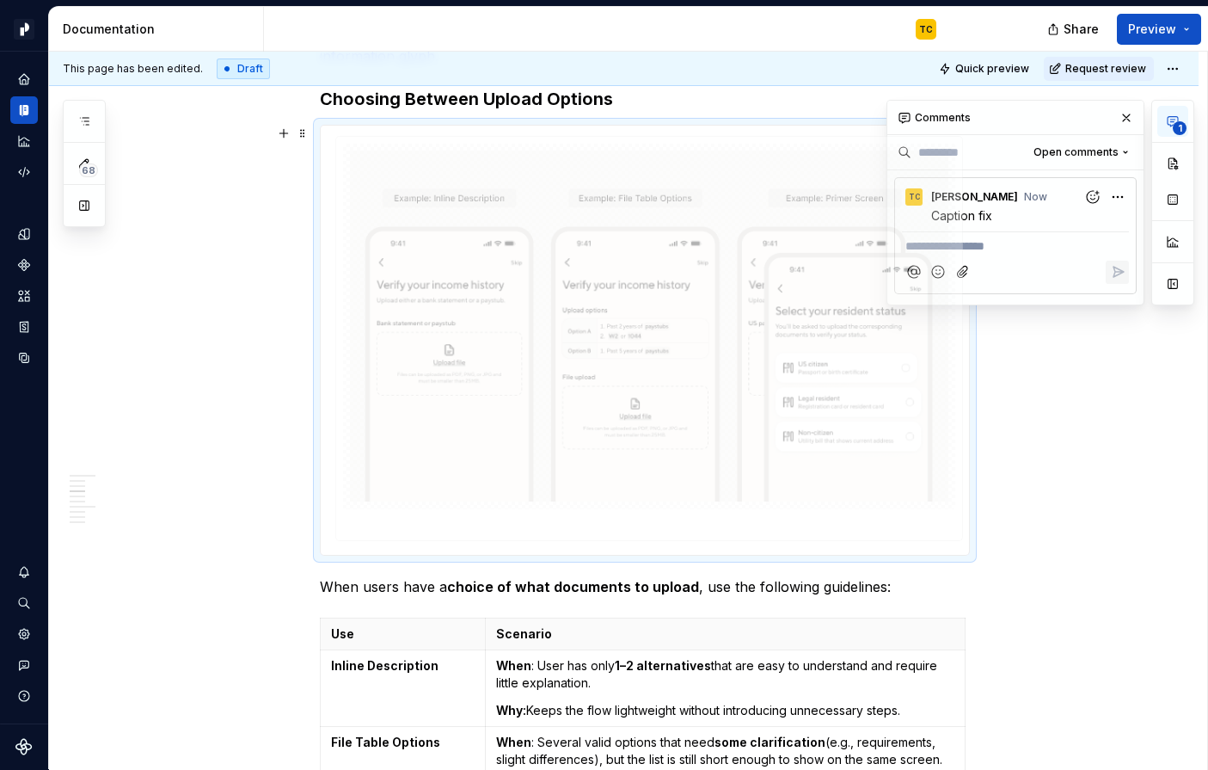
click at [854, 343] on body "Pacific TC Design system data Documentation TC Share Preview 68 Pages Add Acces…" at bounding box center [604, 385] width 1208 height 770
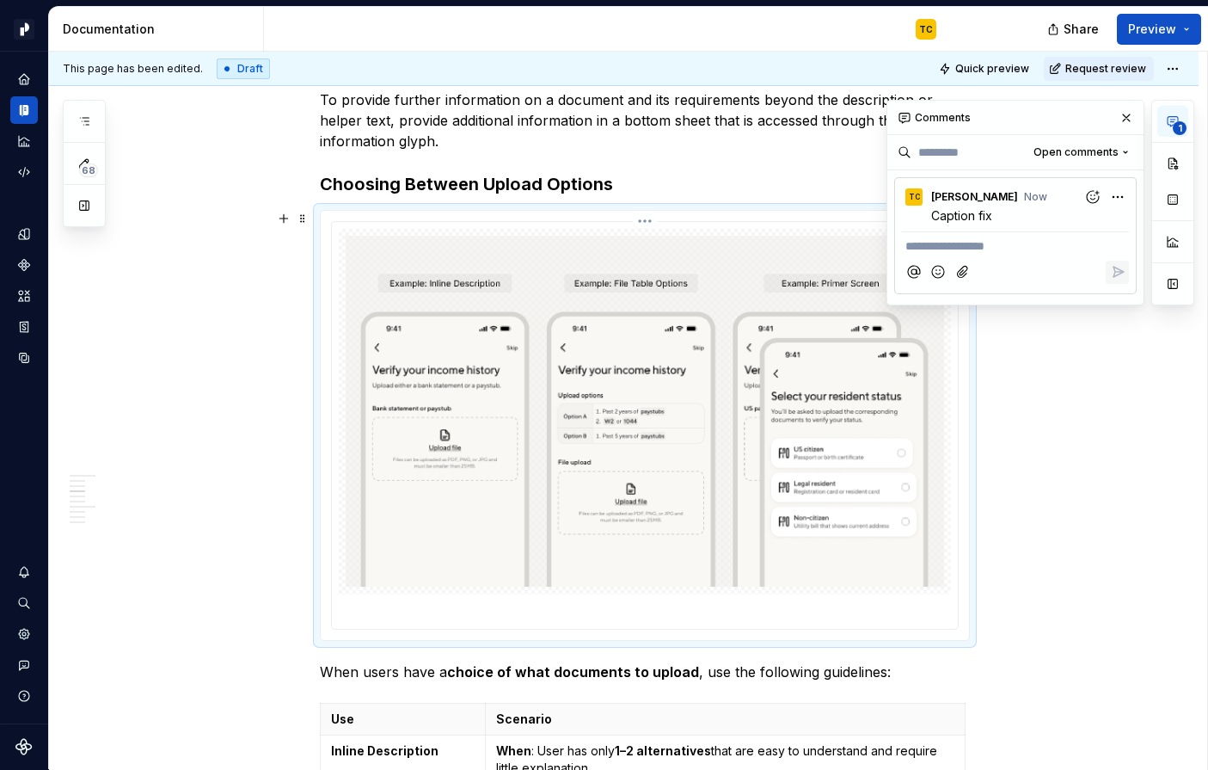
scroll to position [2290, 0]
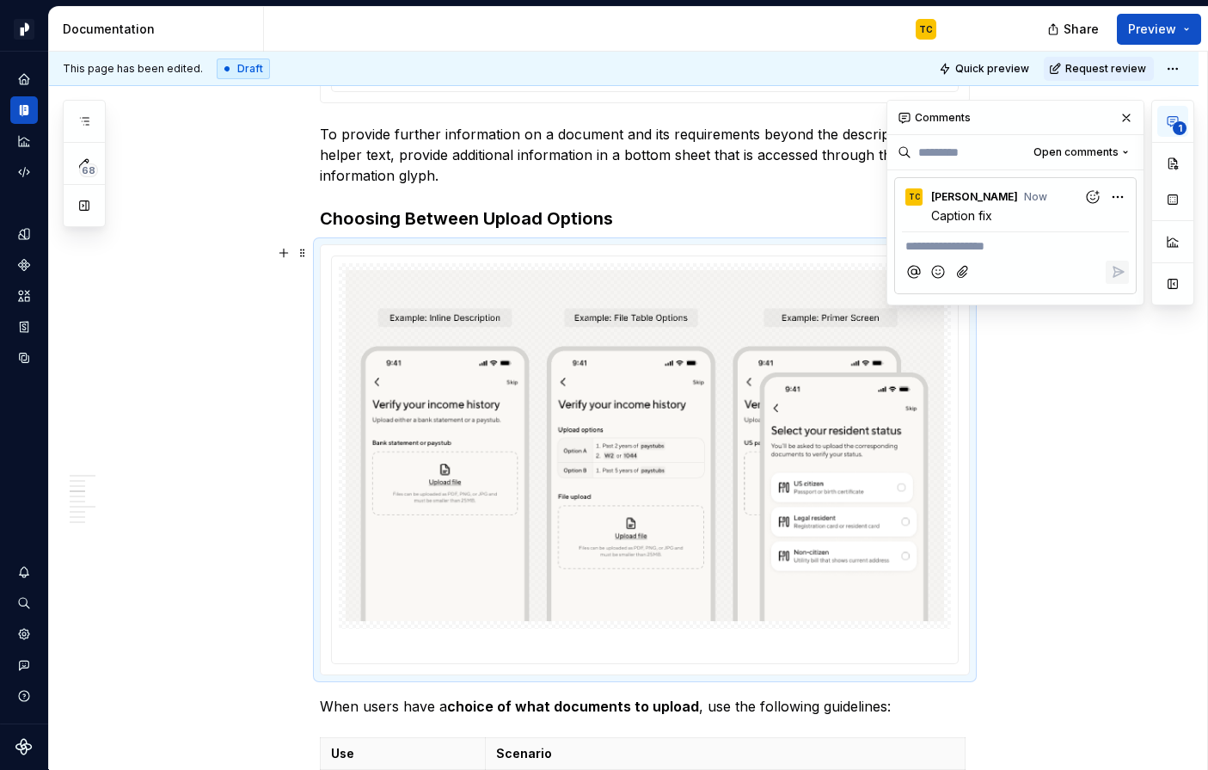
click at [1021, 376] on div "**********" at bounding box center [628, 411] width 1159 height 718
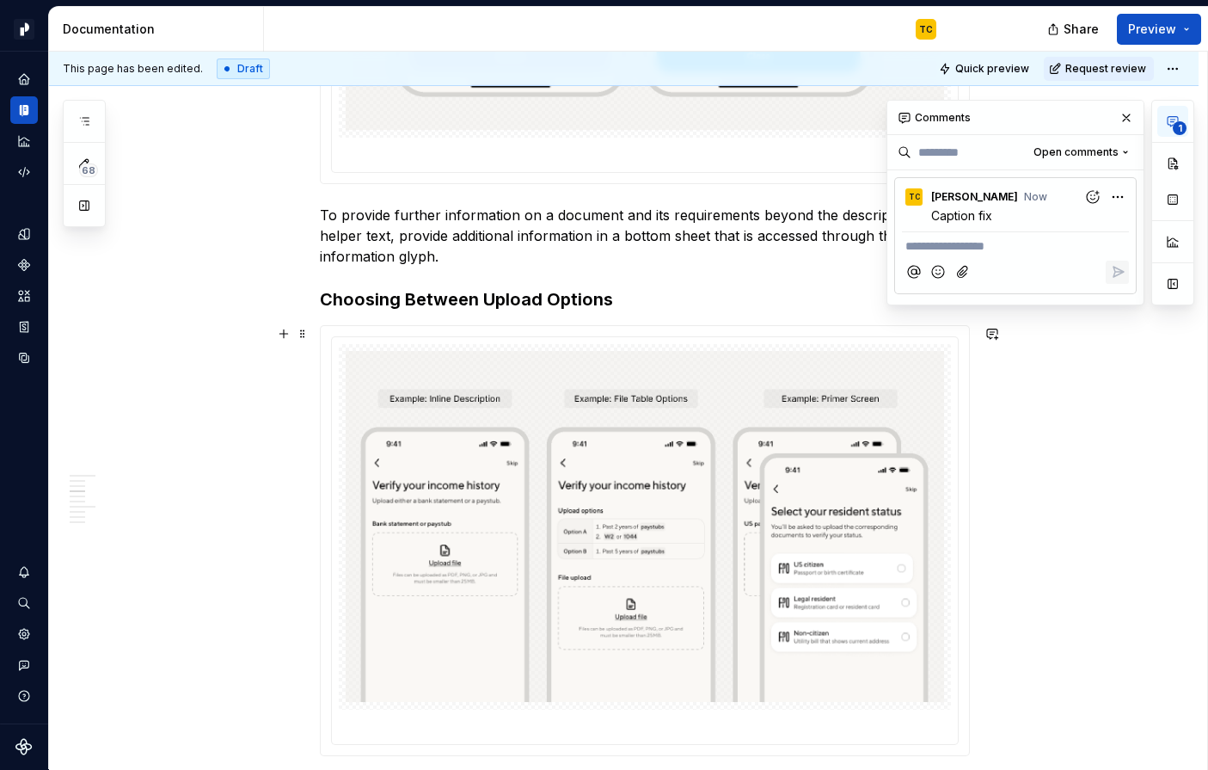
scroll to position [2184, 0]
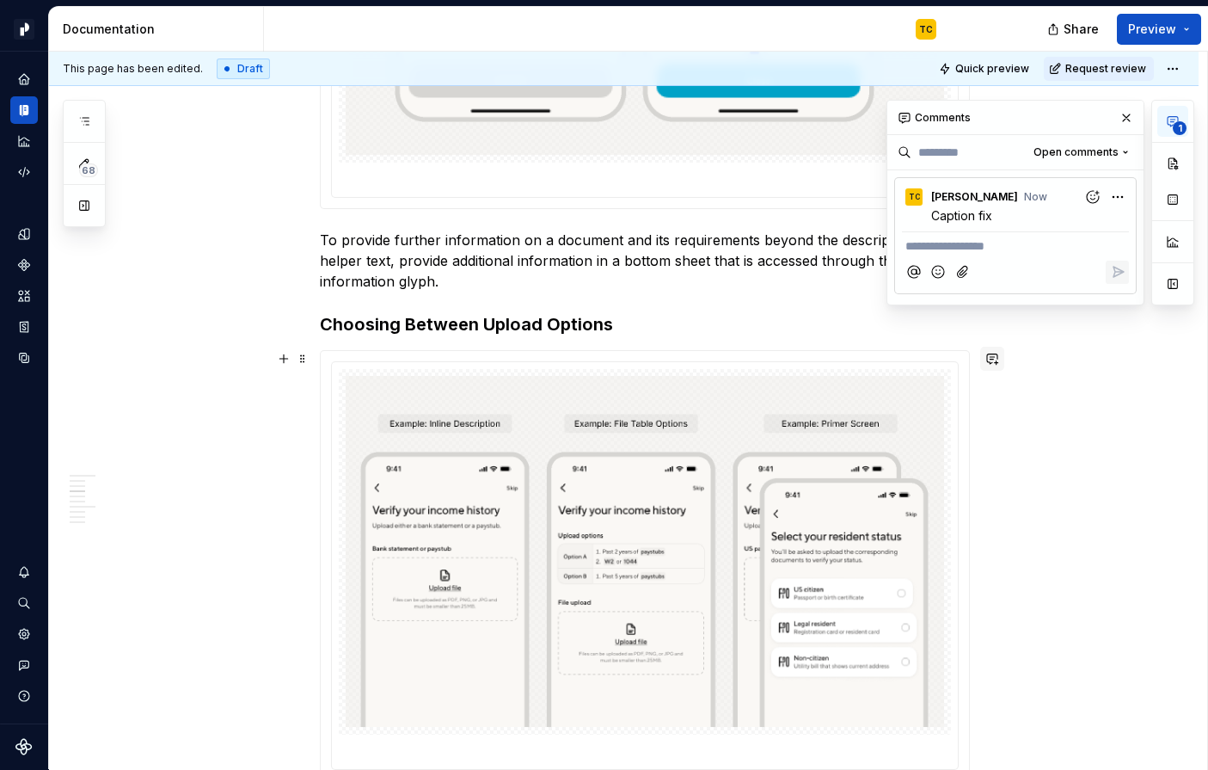
click at [999, 362] on button "button" at bounding box center [992, 359] width 24 height 24
click at [991, 415] on icon "Send" at bounding box center [990, 414] width 10 height 10
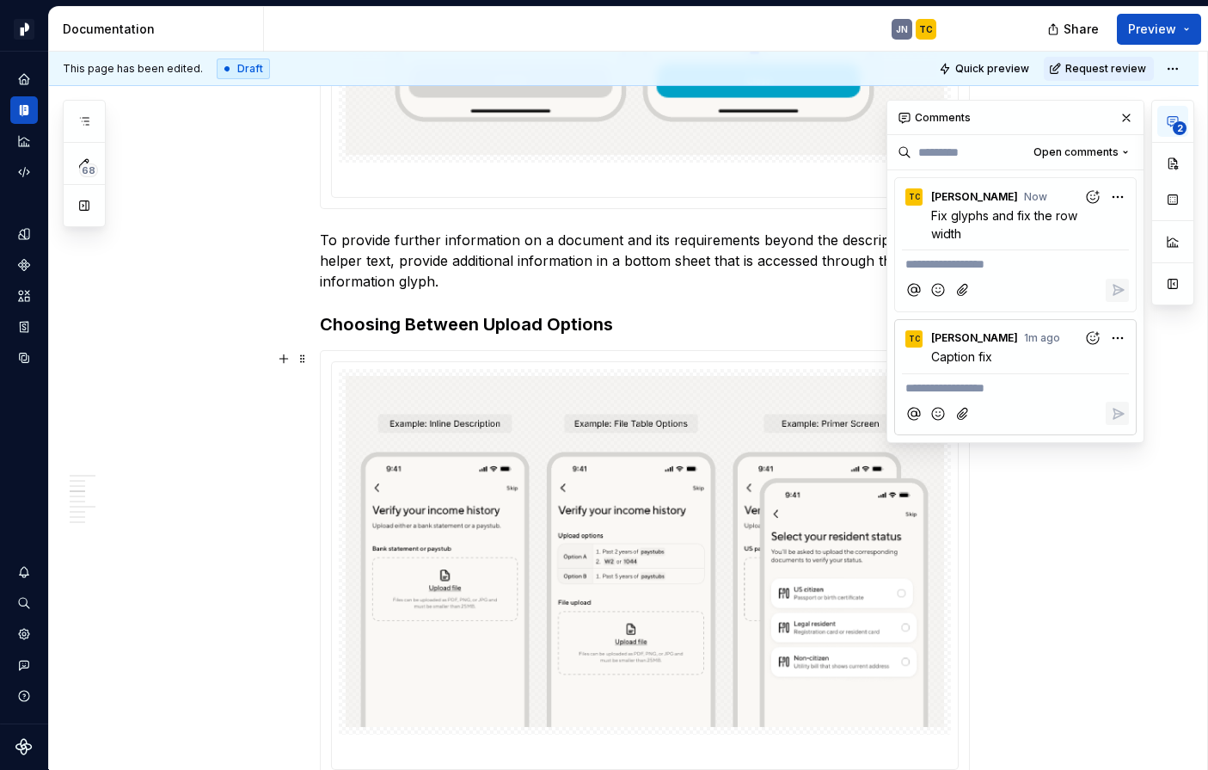
click at [761, 291] on p "To provide further information on a document and its requirements beyond the de…" at bounding box center [645, 261] width 650 height 62
click at [1126, 122] on button "button" at bounding box center [1127, 118] width 24 height 24
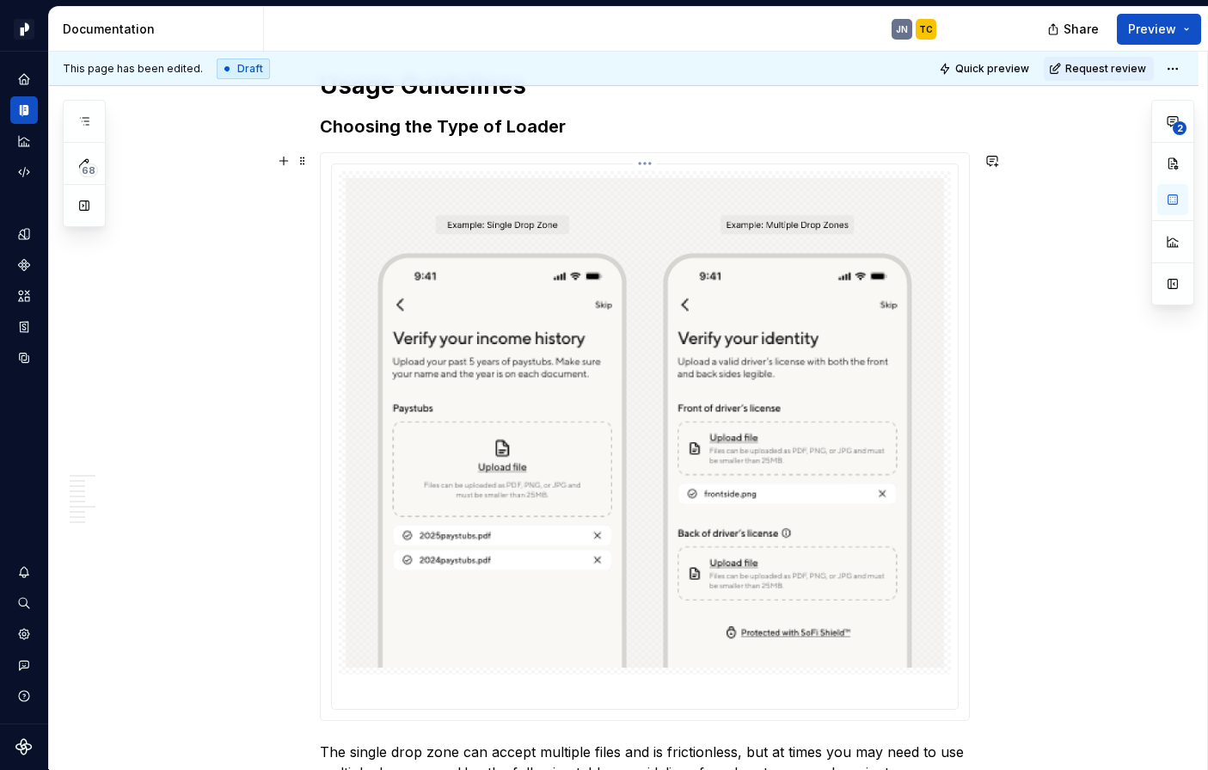
scroll to position [0, 0]
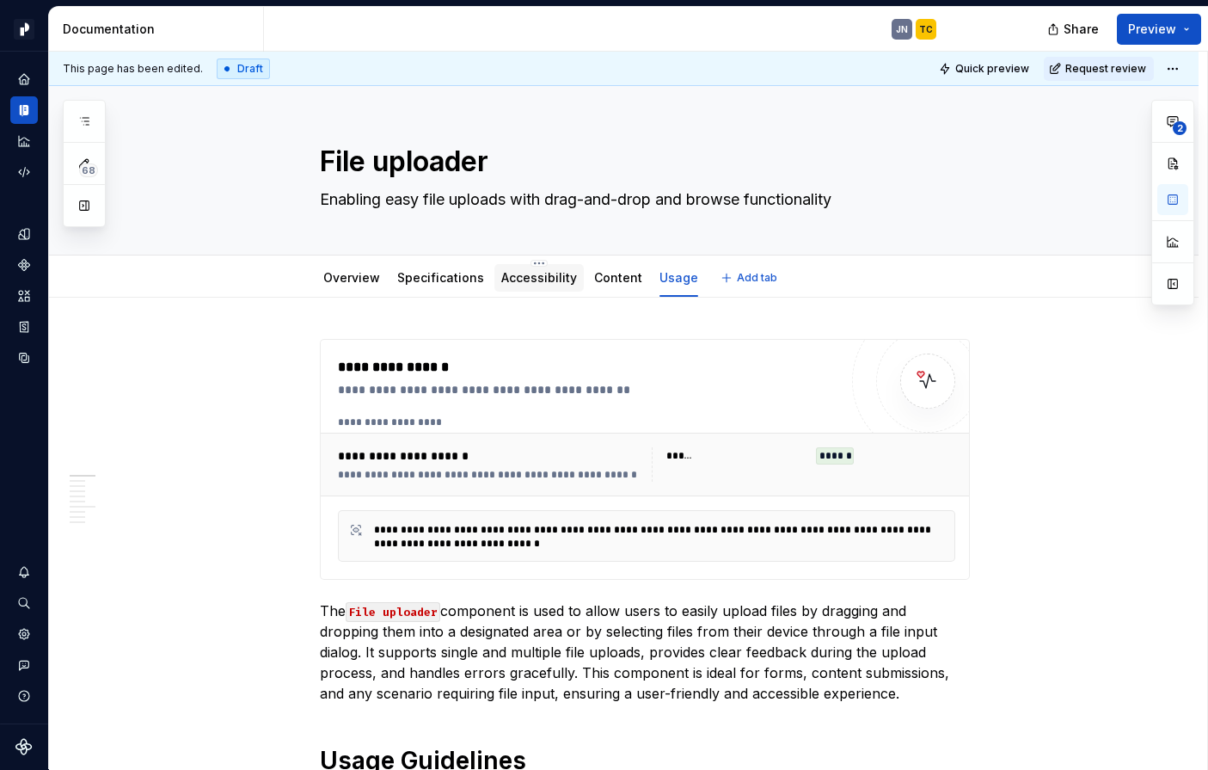
click at [526, 274] on link "Accessibility" at bounding box center [539, 277] width 76 height 15
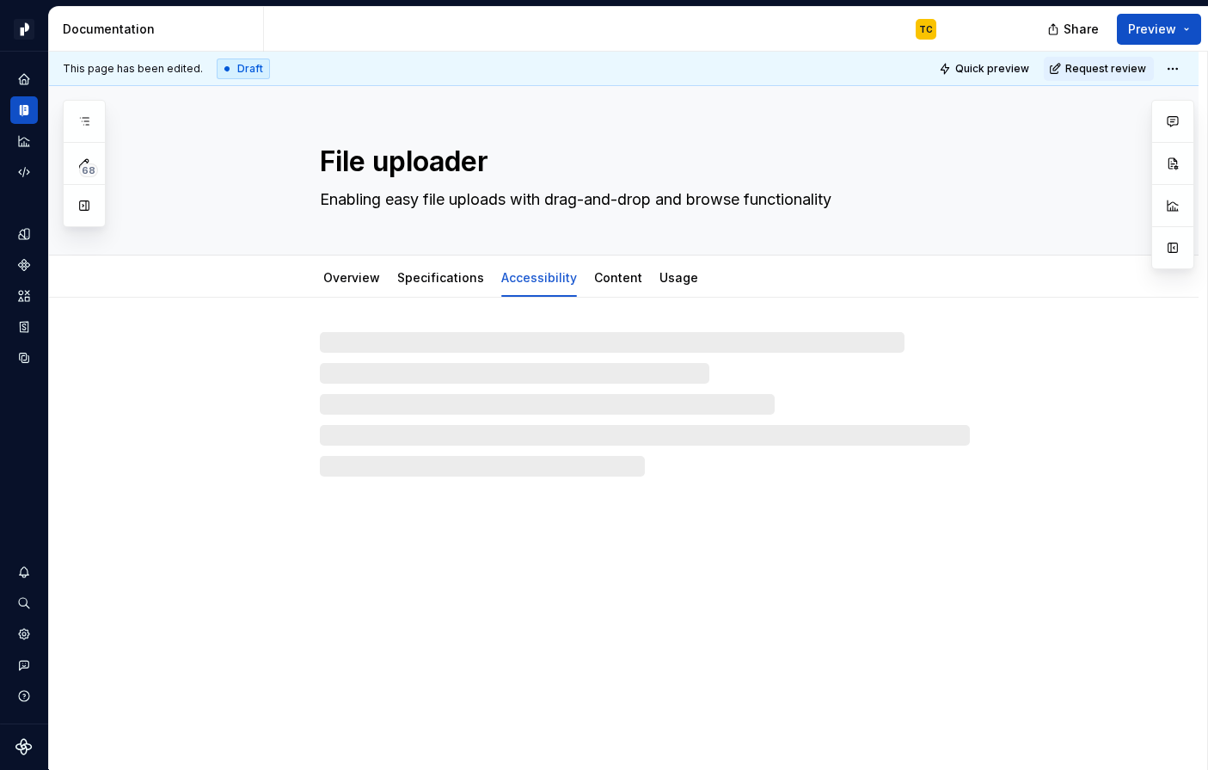
type textarea "*"
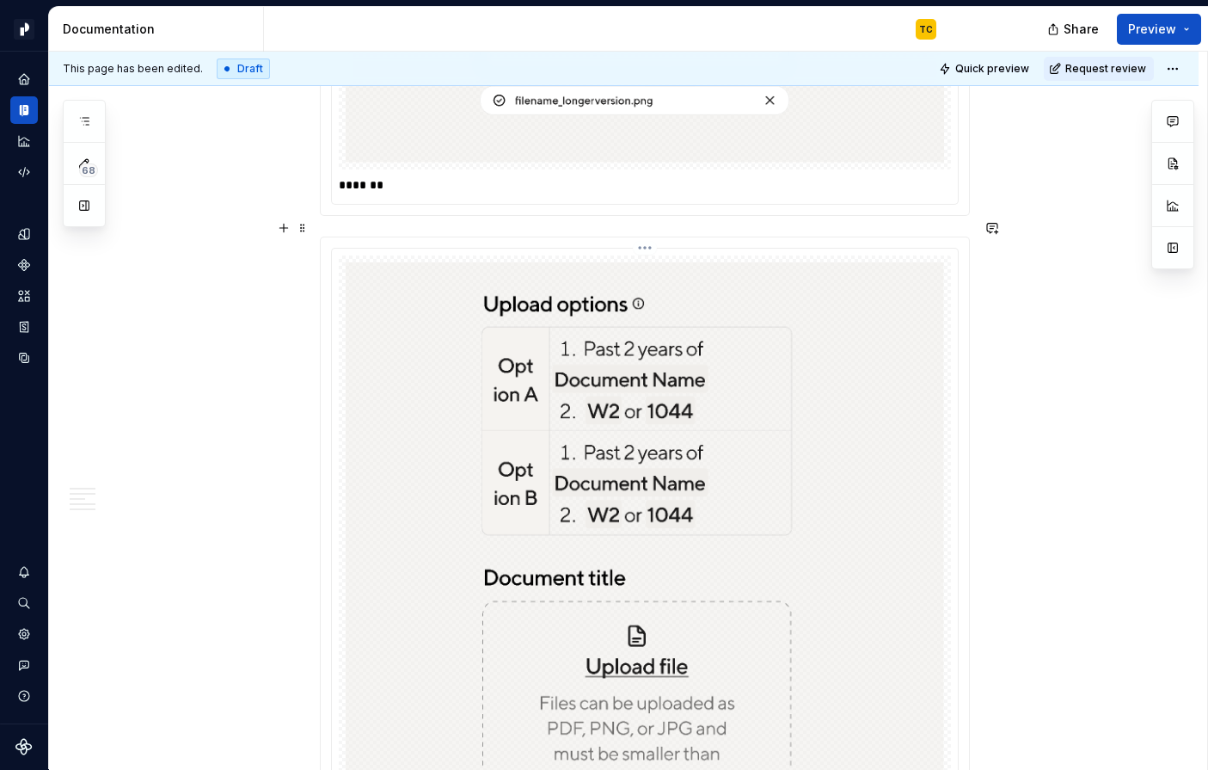
scroll to position [5425, 0]
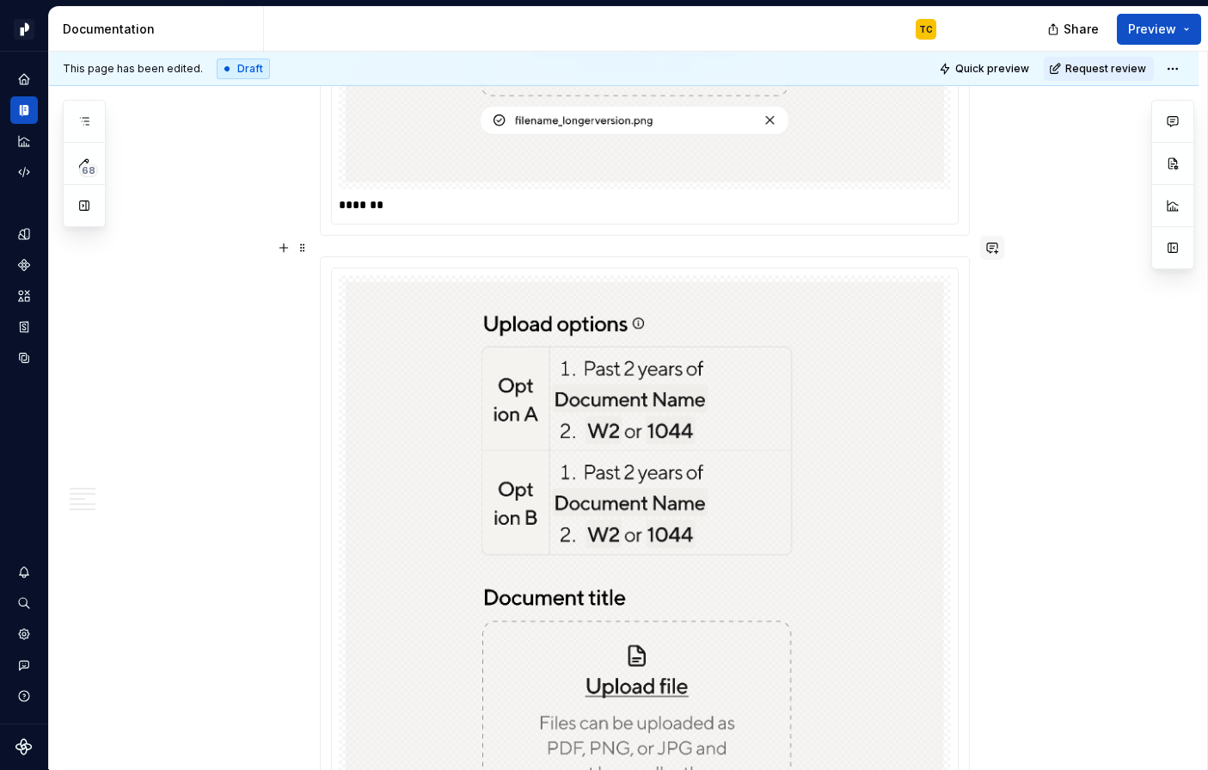
click at [999, 246] on button "button" at bounding box center [992, 248] width 24 height 24
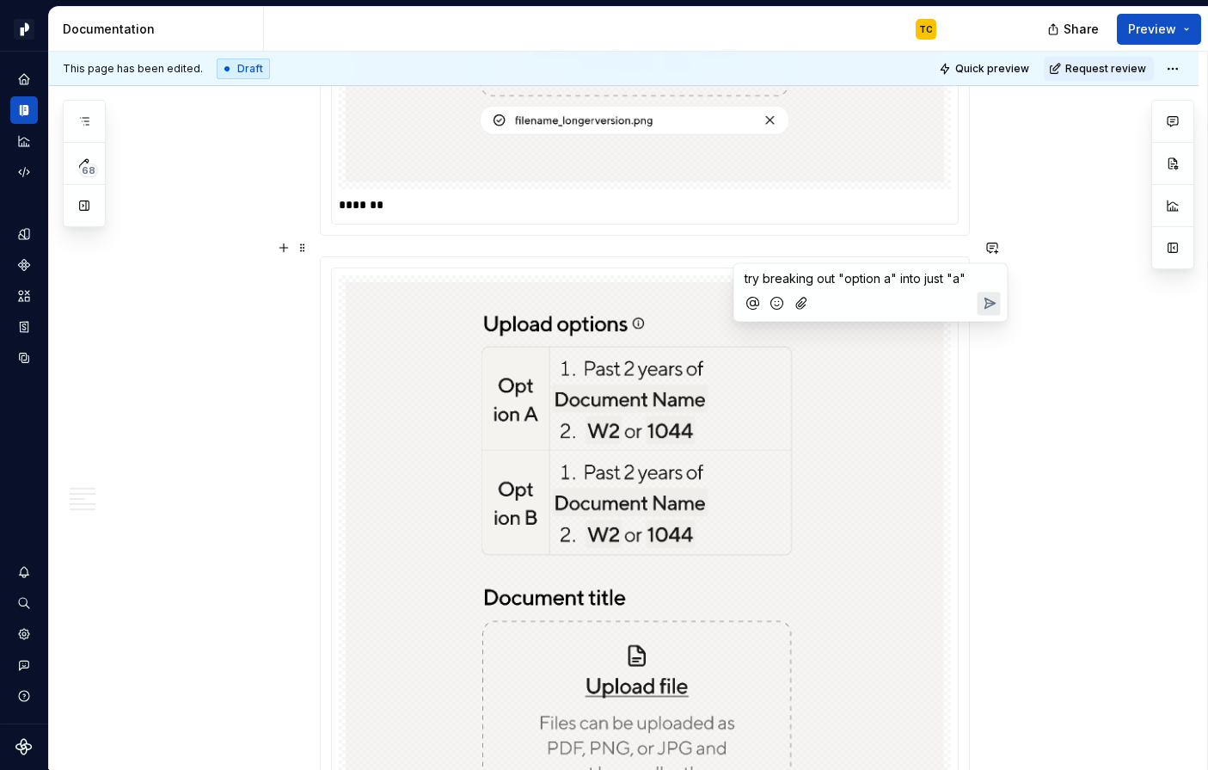
click at [987, 300] on icon "Send" at bounding box center [988, 303] width 17 height 17
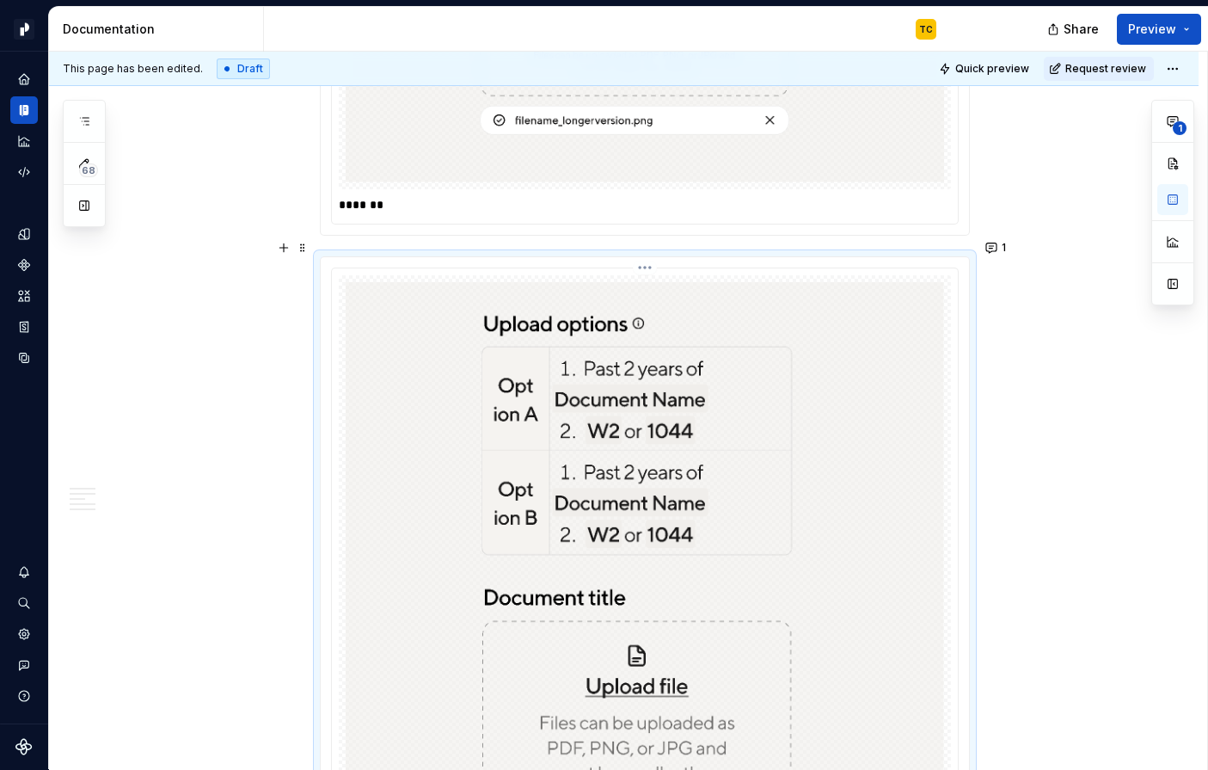
click at [532, 458] on img at bounding box center [645, 602] width 599 height 640
type textarea "*"
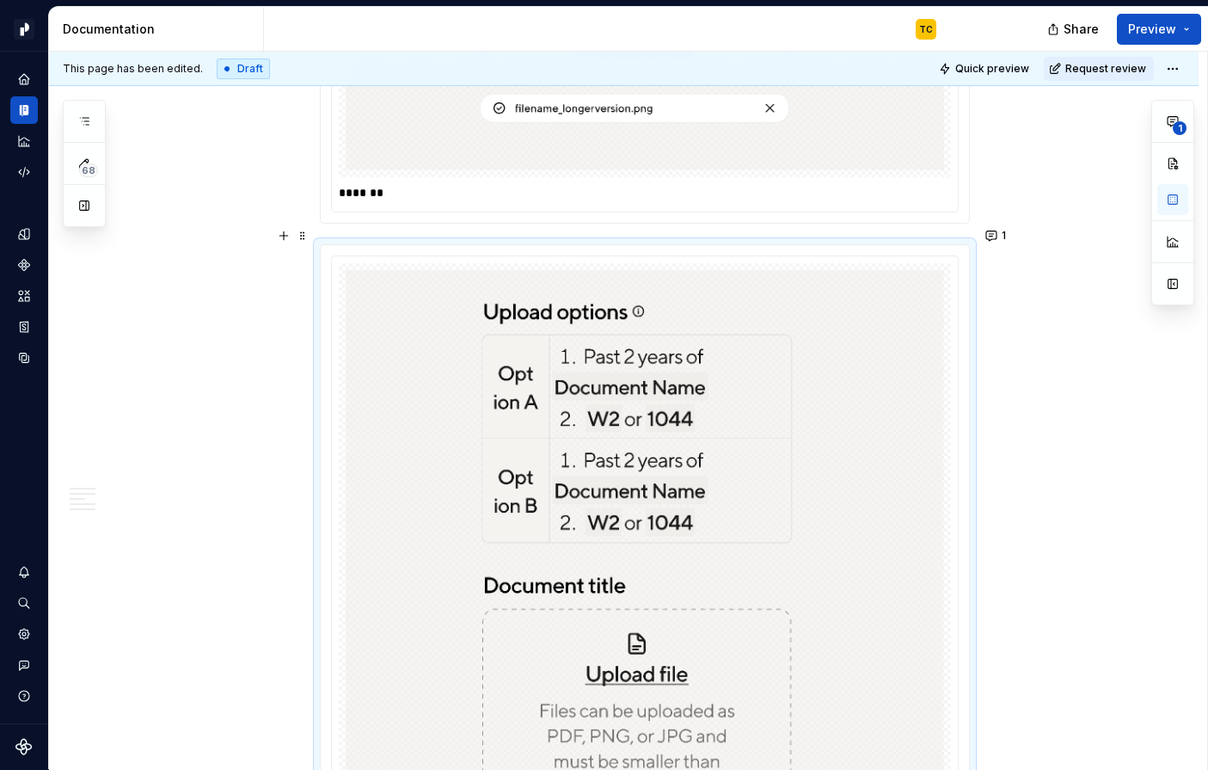
scroll to position [5437, 0]
click at [1006, 236] on span "1" at bounding box center [1004, 235] width 4 height 14
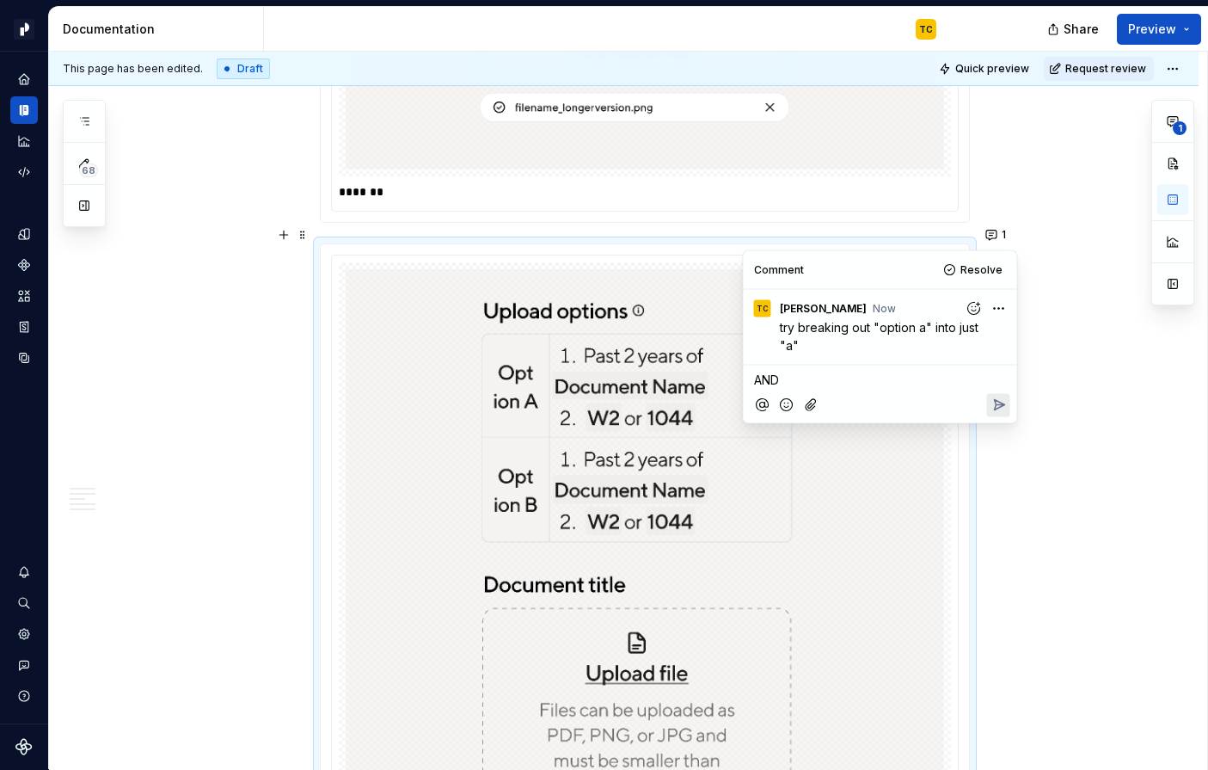
click at [994, 400] on icon "Reply" at bounding box center [999, 405] width 10 height 10
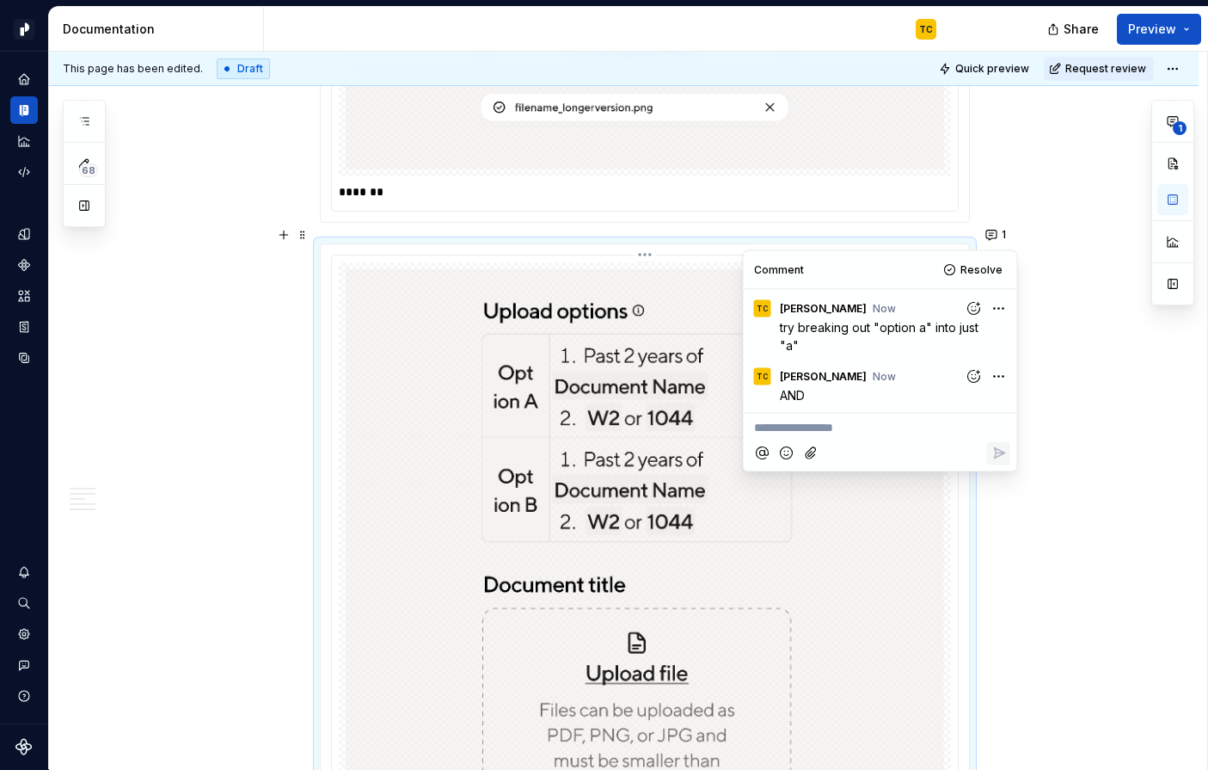
click at [552, 348] on img at bounding box center [645, 589] width 599 height 640
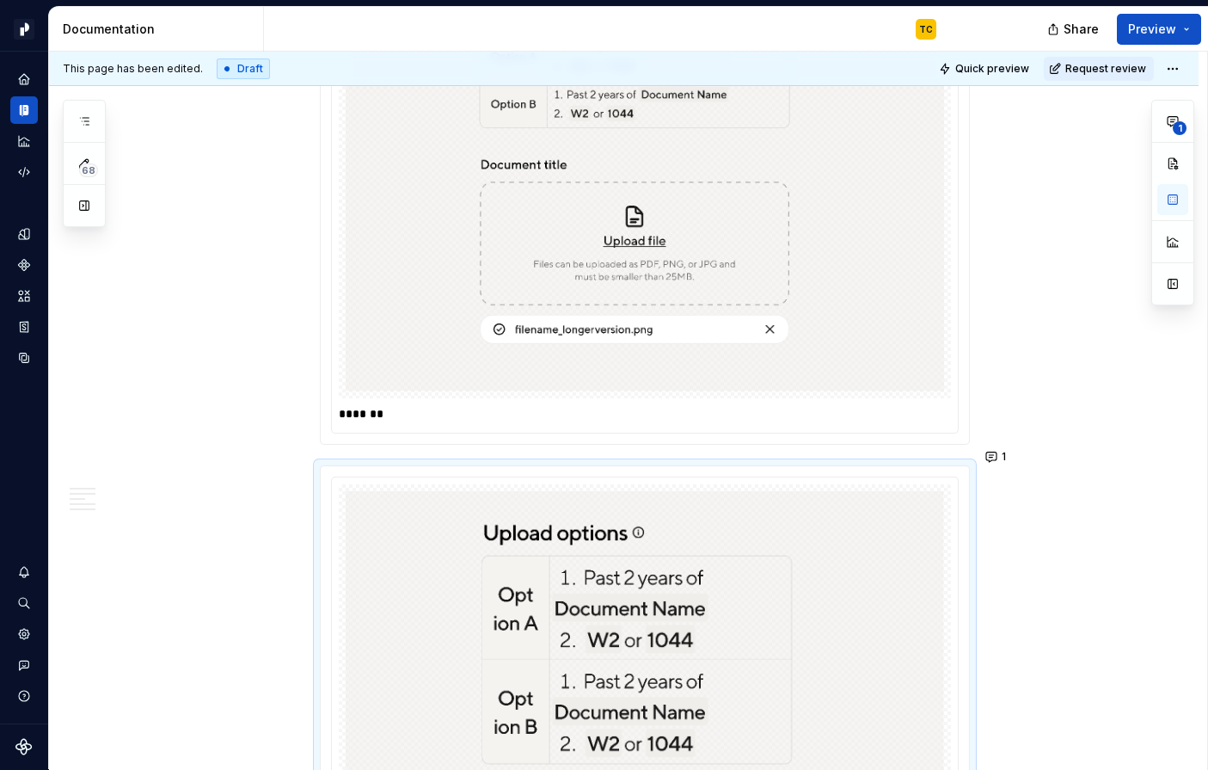
scroll to position [5215, 0]
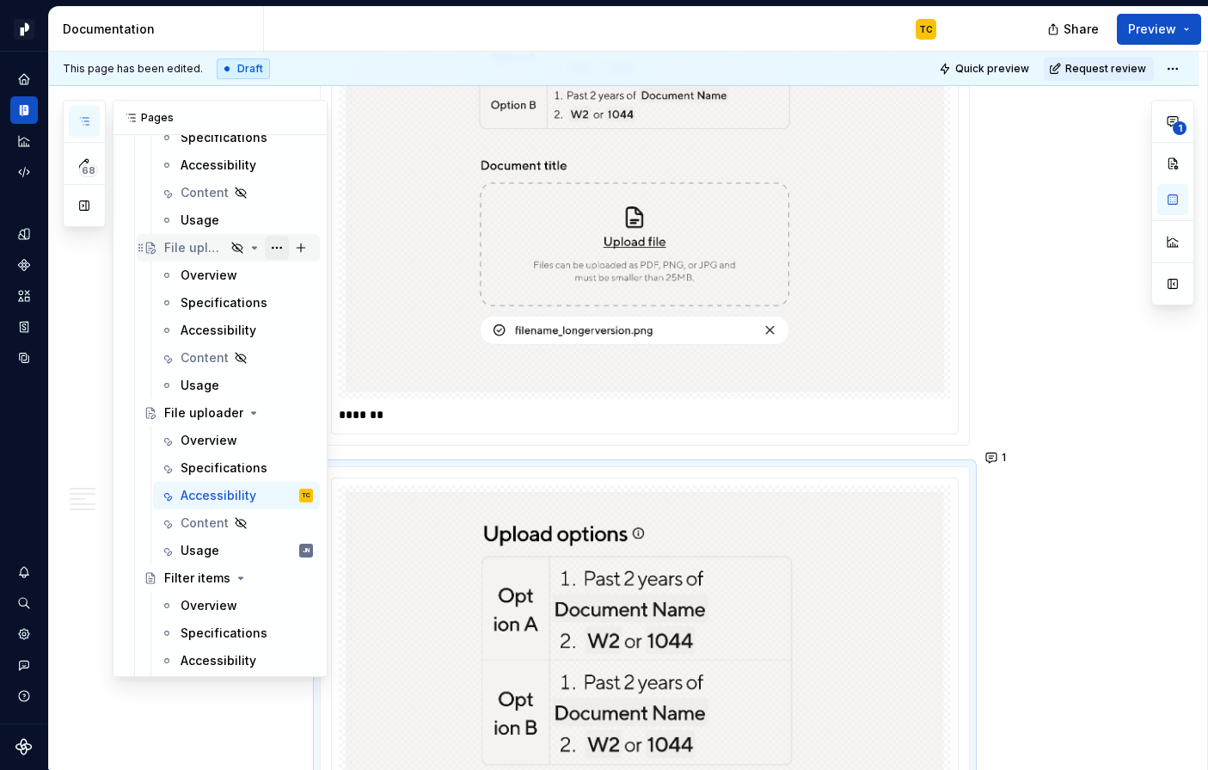
click at [282, 243] on button "Page tree" at bounding box center [277, 248] width 24 height 24
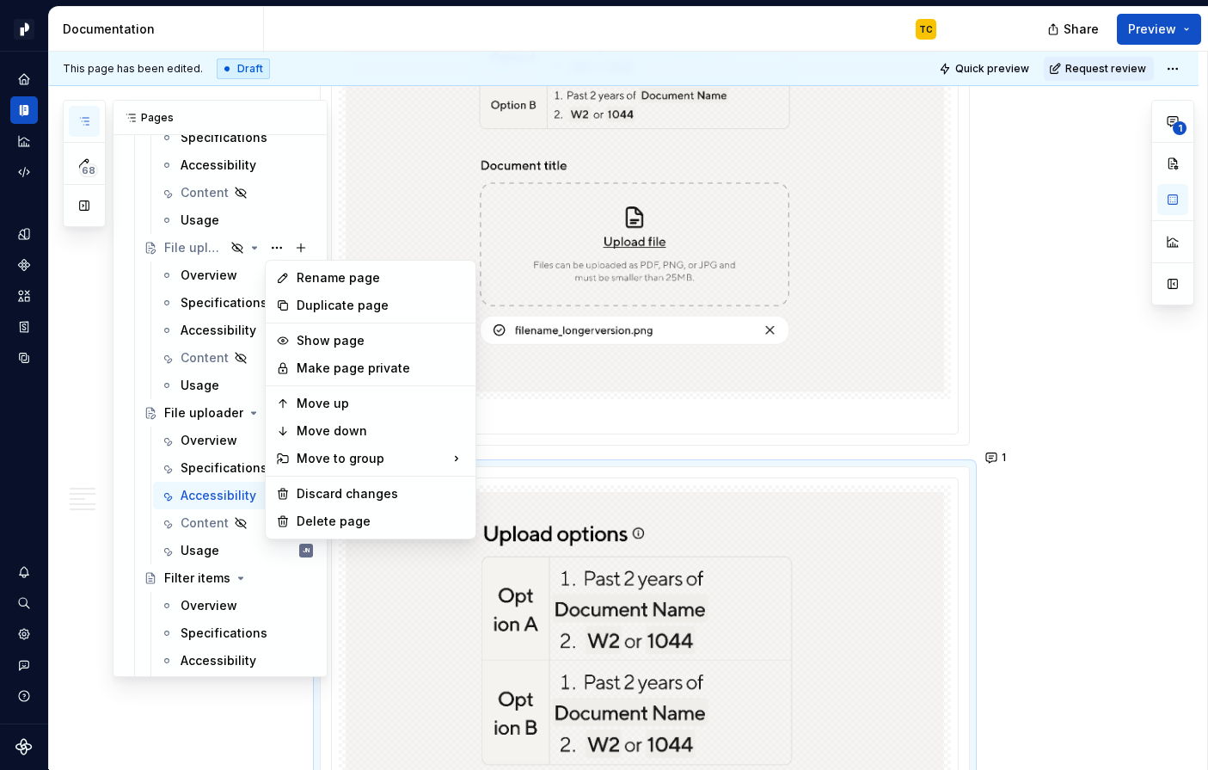
click at [275, 244] on div "68 Pages Add Accessibility guide for tree Page tree. Navigate the tree with the…" at bounding box center [195, 388] width 265 height 577
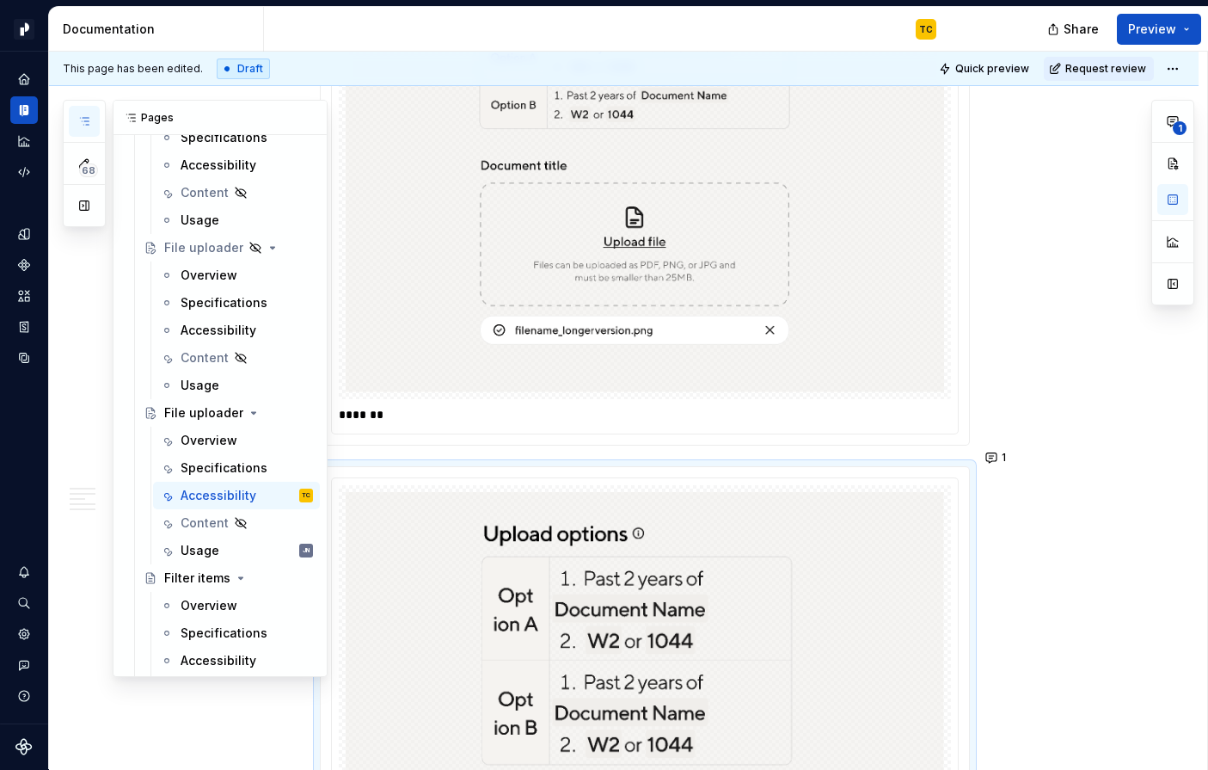
click at [0, 0] on button "Page tree" at bounding box center [0, 0] width 0 height 0
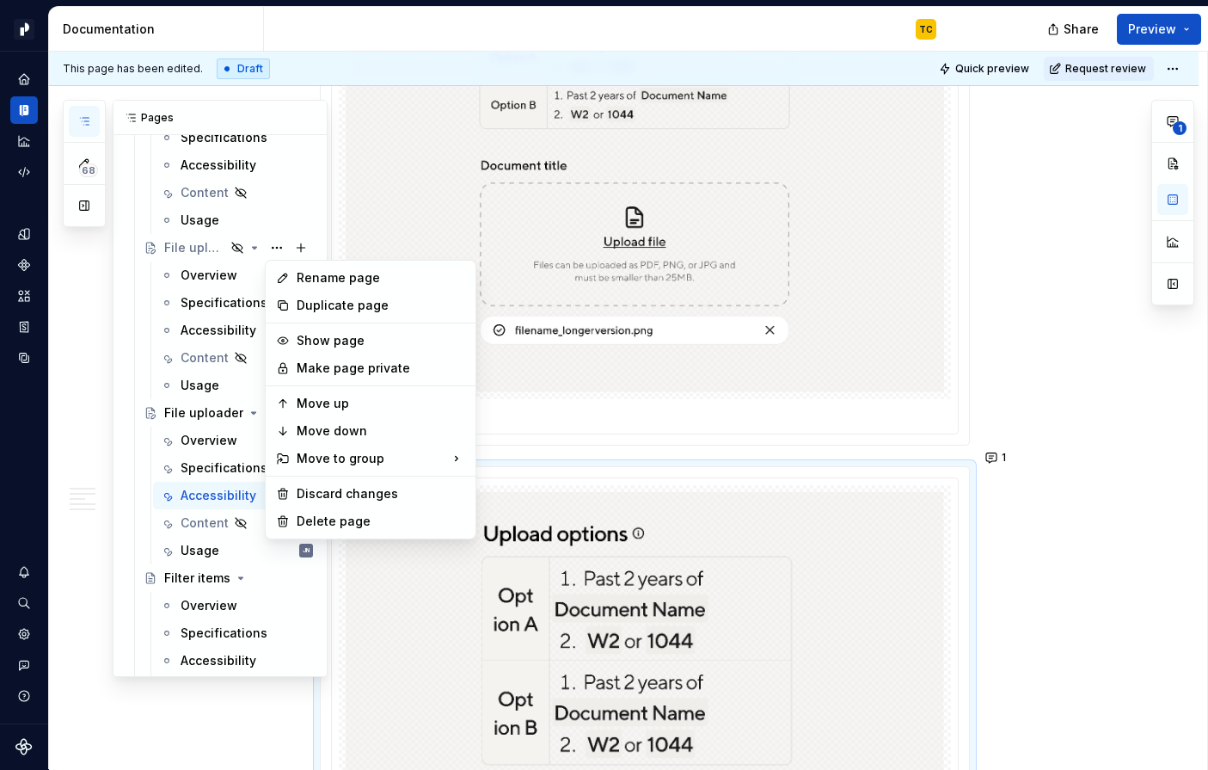
click at [203, 245] on div "68 Pages Add Accessibility guide for tree Page tree. Navigate the tree with the…" at bounding box center [195, 388] width 265 height 577
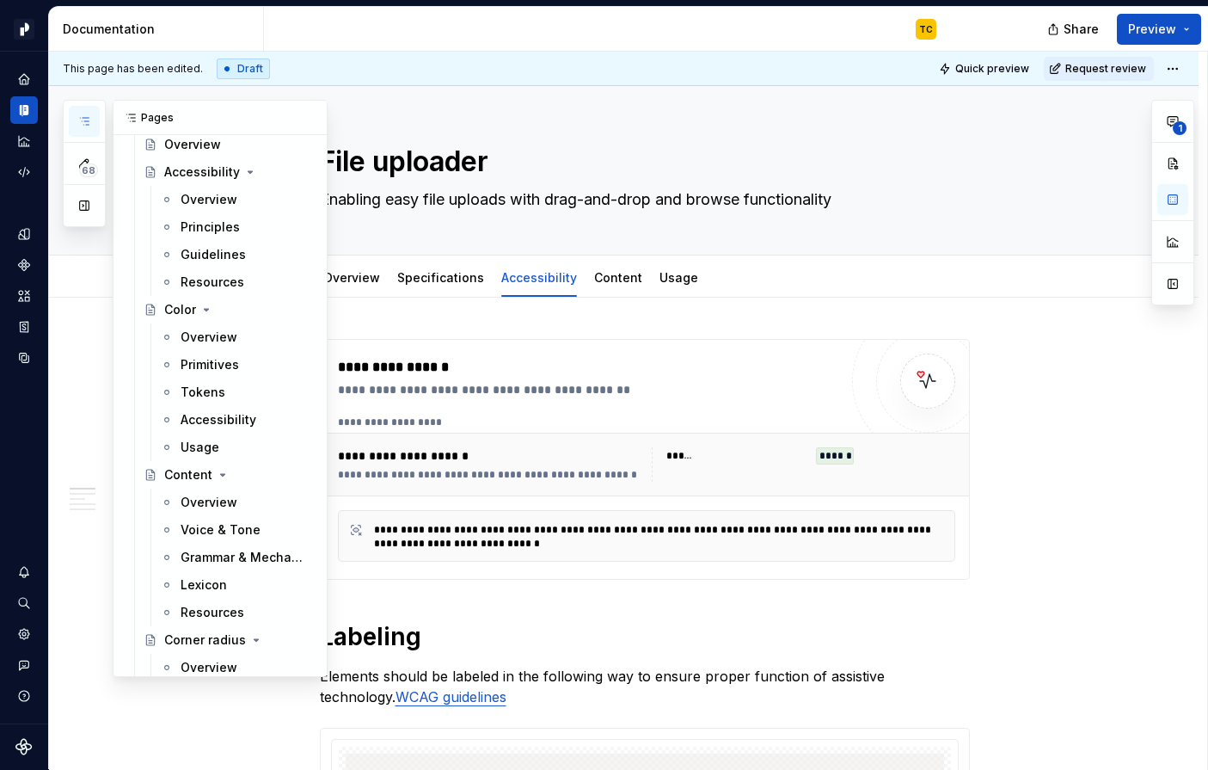
scroll to position [0, 0]
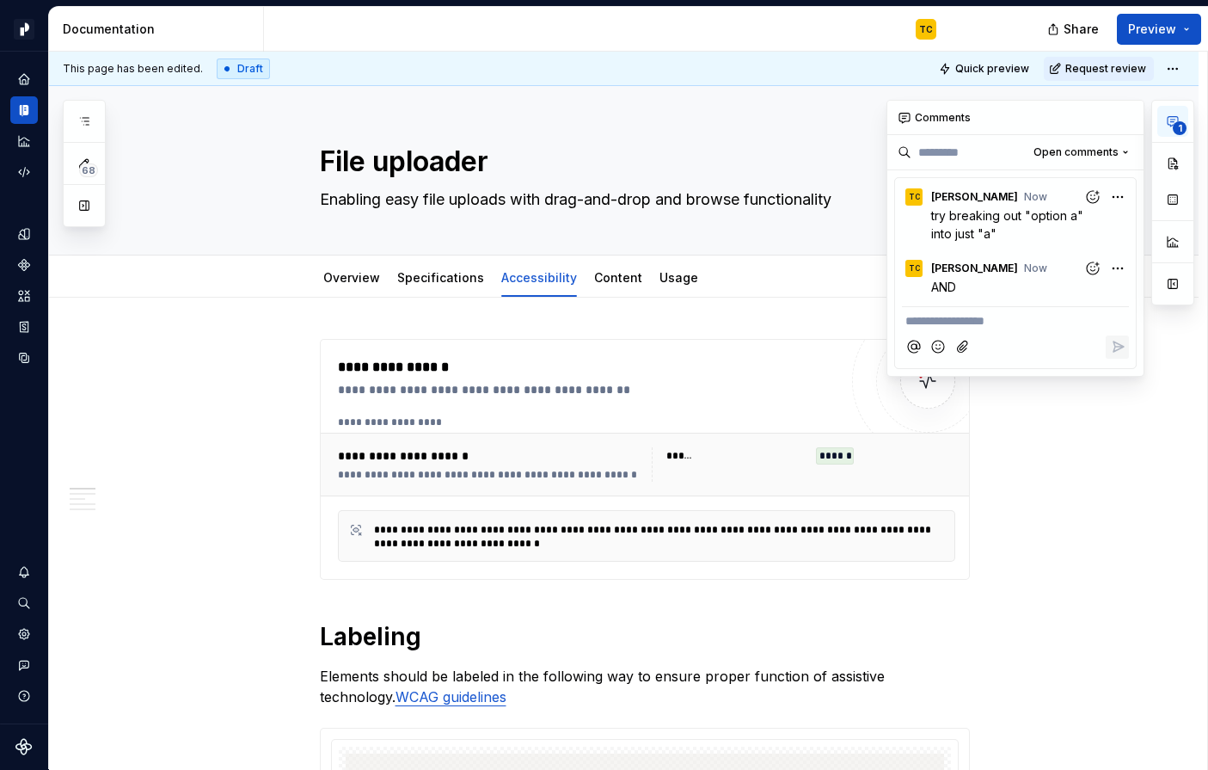
click at [1182, 120] on button "1" at bounding box center [1173, 121] width 31 height 31
type textarea "*"
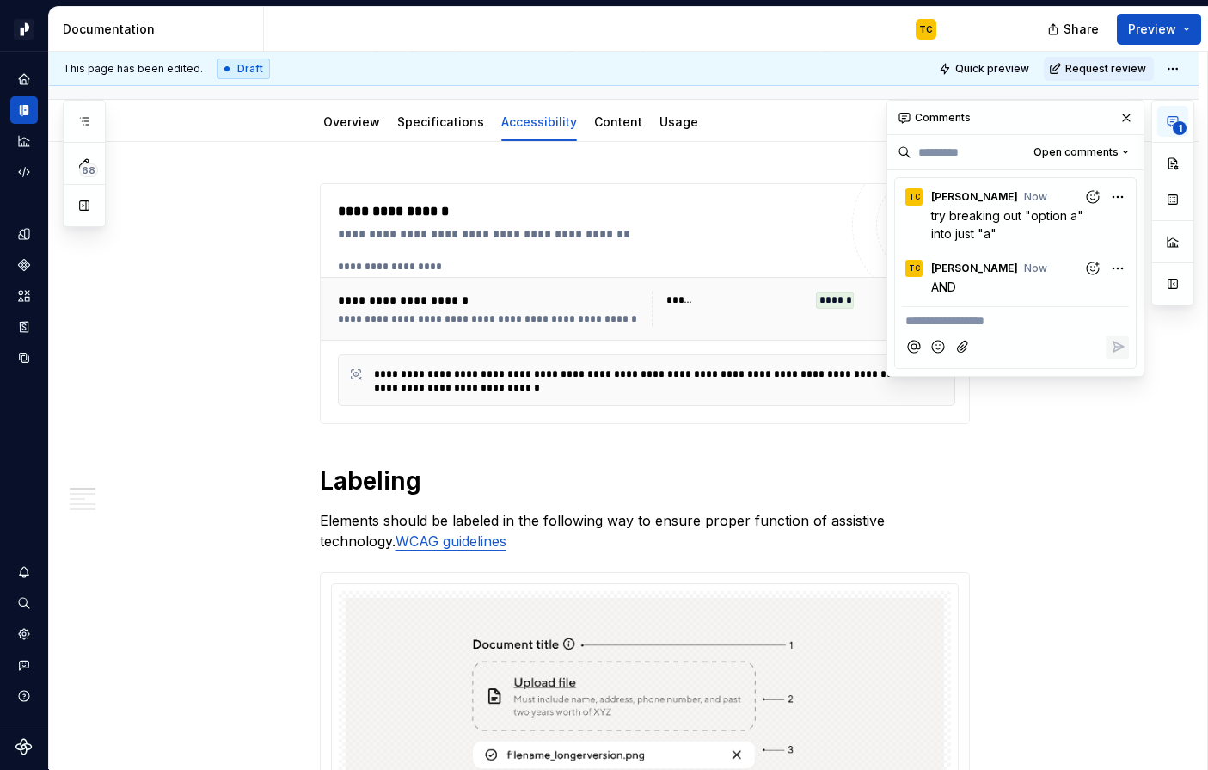
click at [949, 317] on p "**********" at bounding box center [1016, 321] width 220 height 18
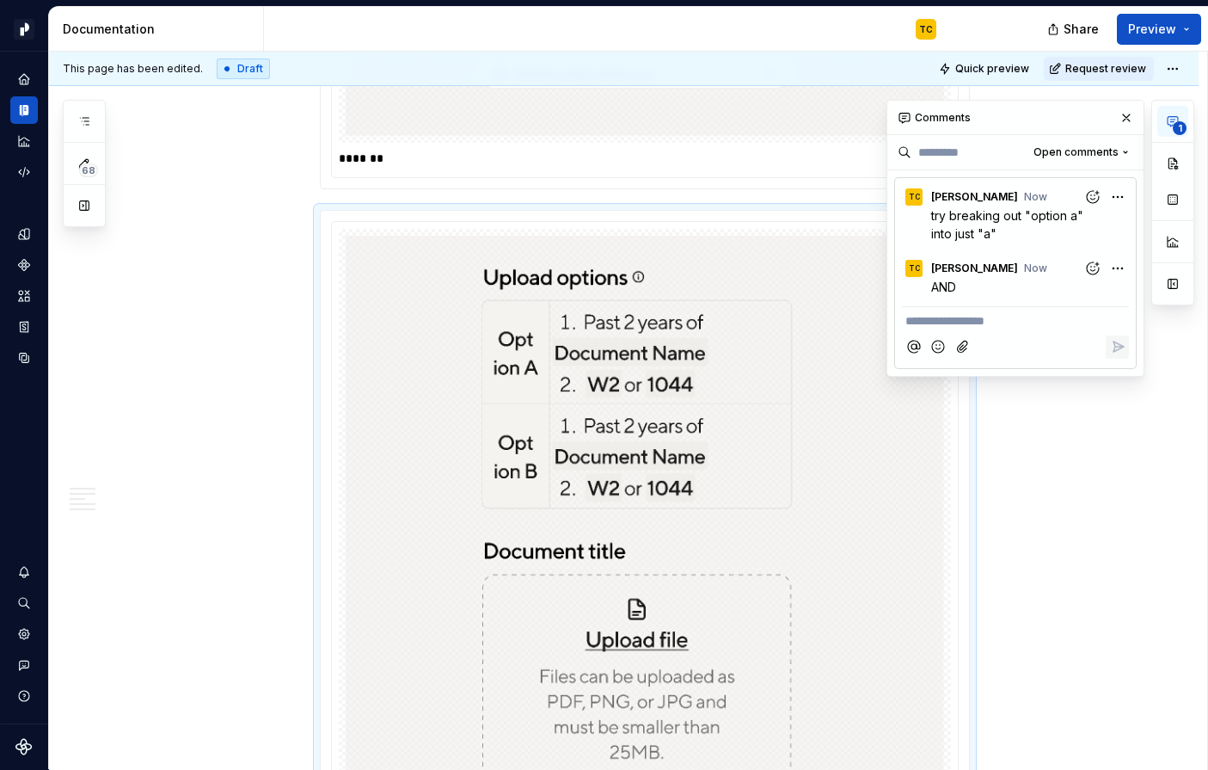
scroll to position [5526, 0]
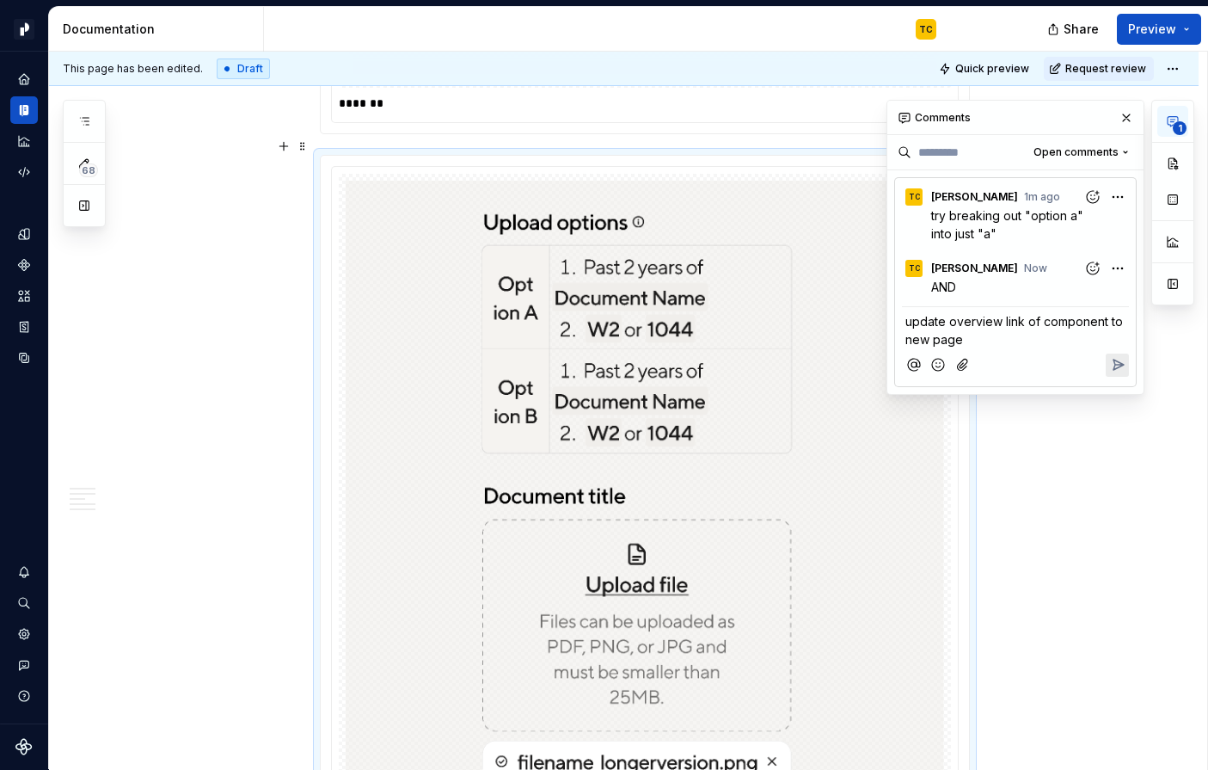
click at [1123, 362] on icon "Reply" at bounding box center [1118, 364] width 17 height 17
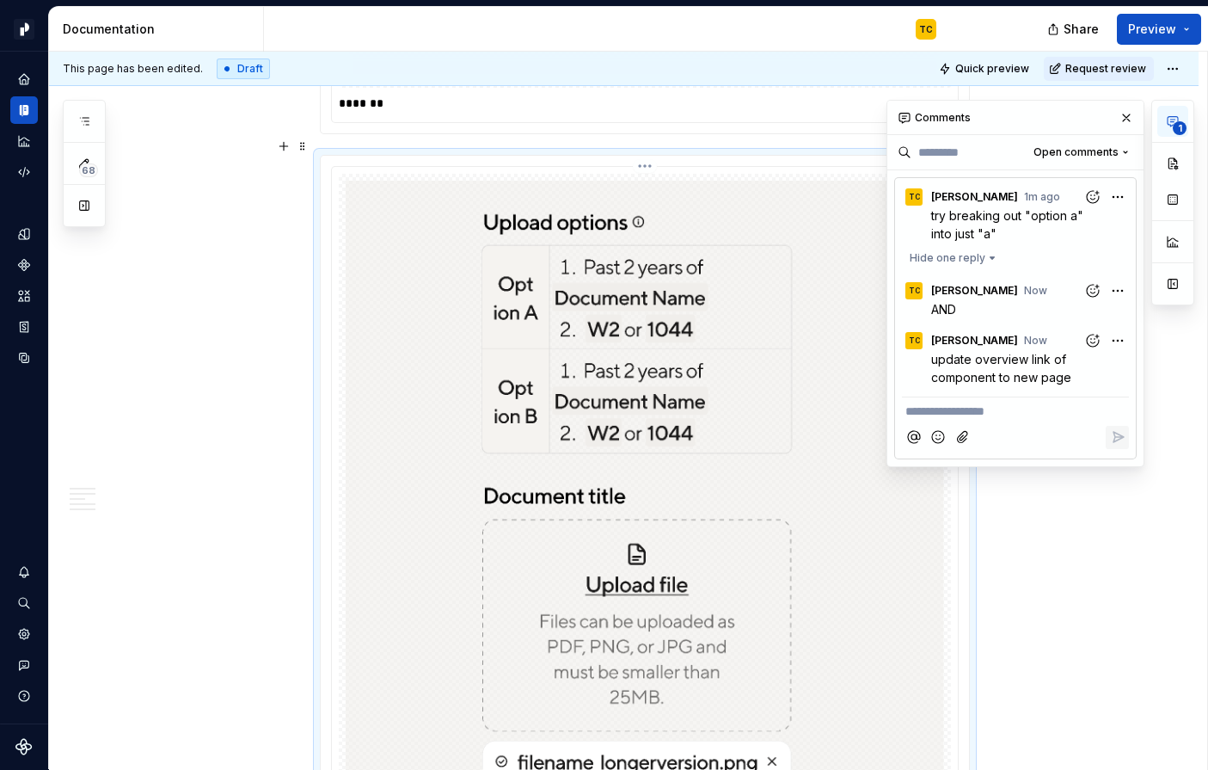
click at [777, 508] on img at bounding box center [645, 501] width 599 height 640
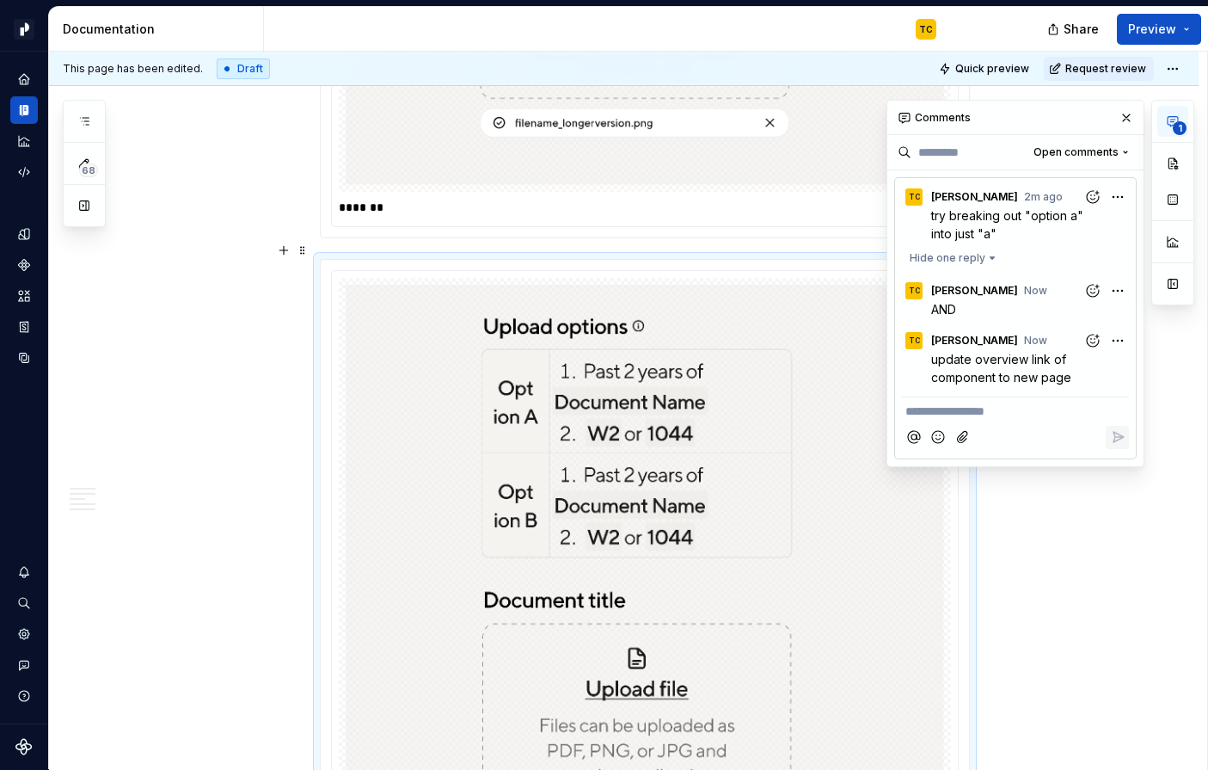
scroll to position [5419, 0]
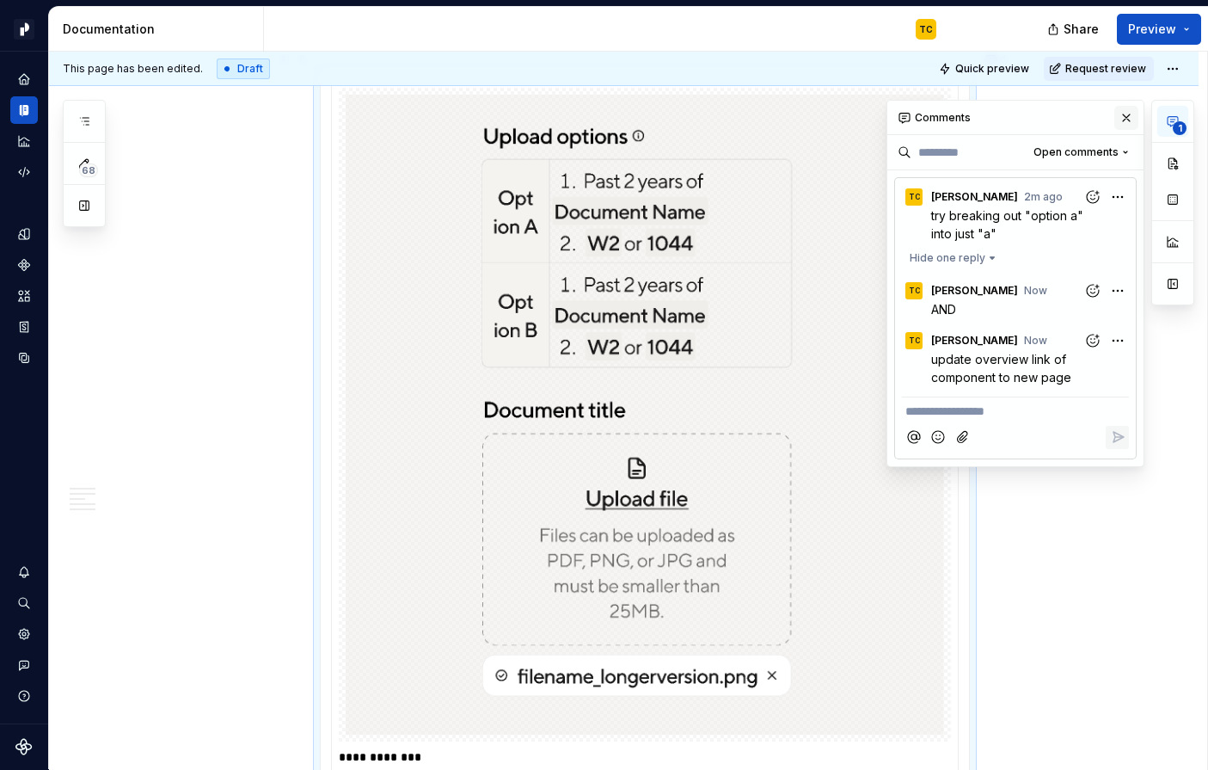
click at [1120, 114] on button "button" at bounding box center [1127, 118] width 24 height 24
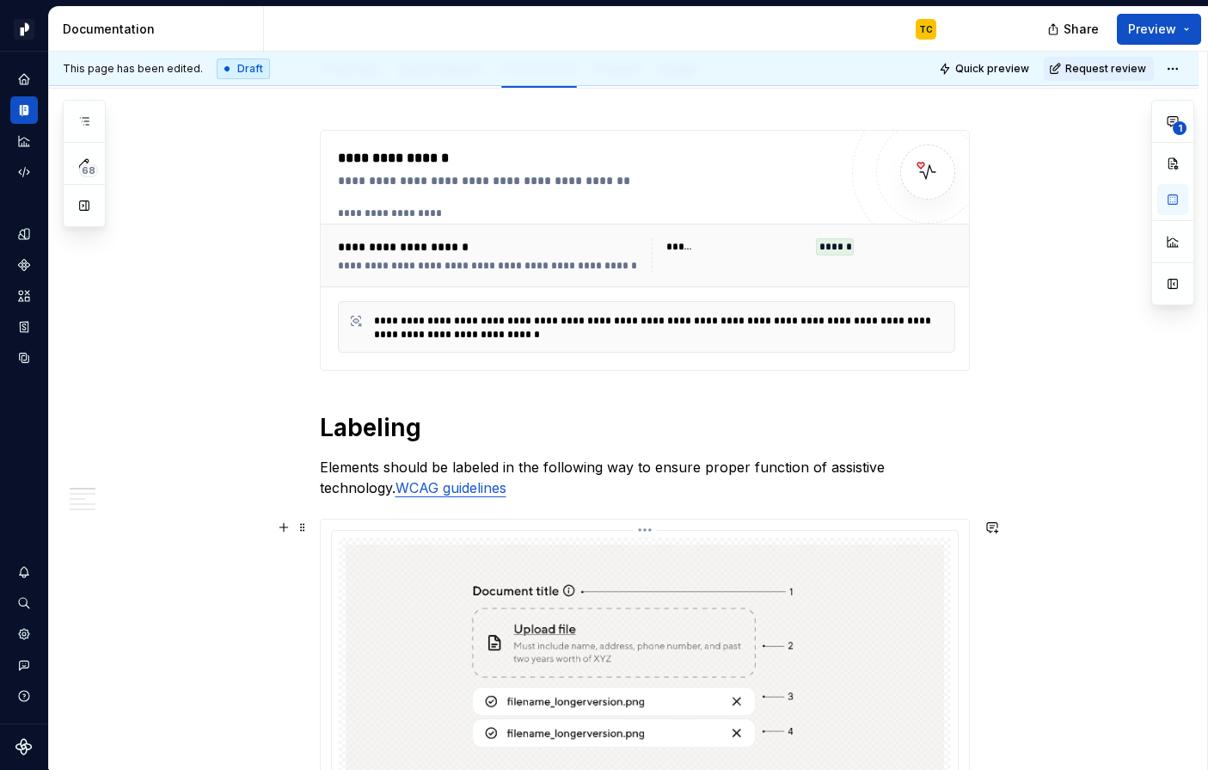
scroll to position [0, 0]
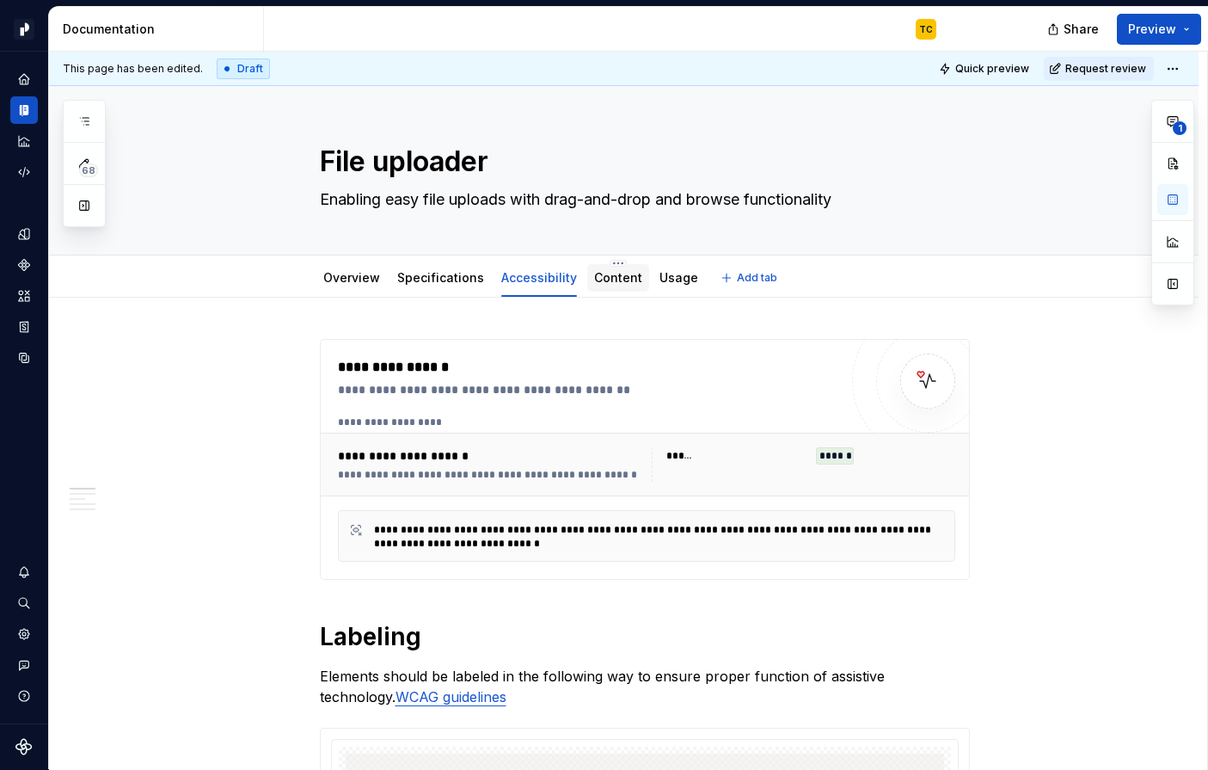
click at [607, 282] on link "Content" at bounding box center [618, 277] width 48 height 15
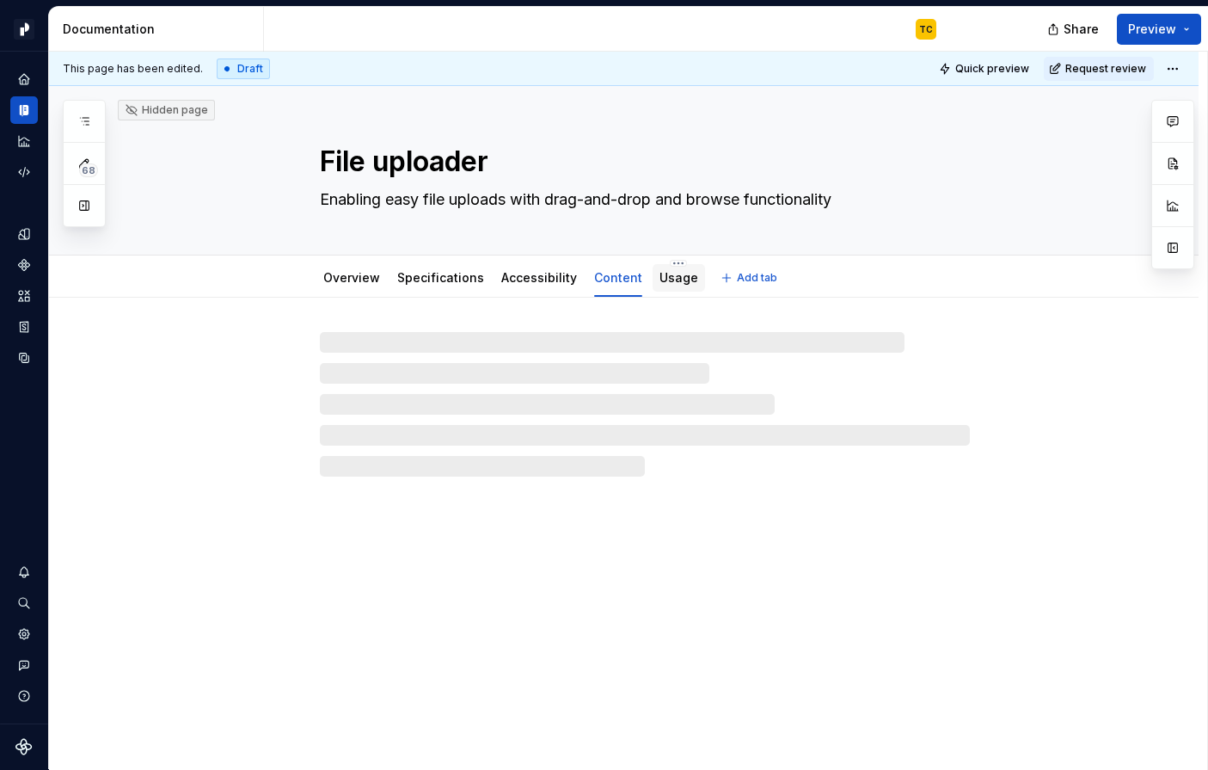
click at [653, 285] on div "Usage" at bounding box center [679, 278] width 52 height 28
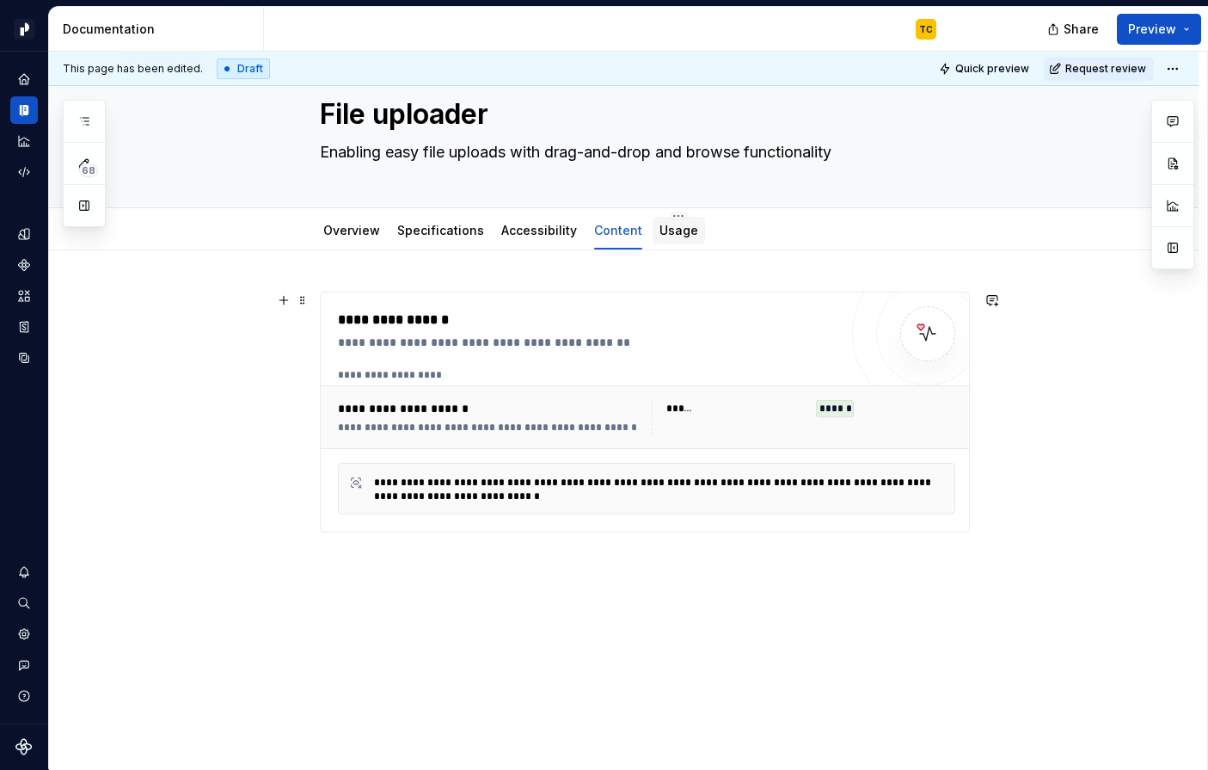
scroll to position [60, 0]
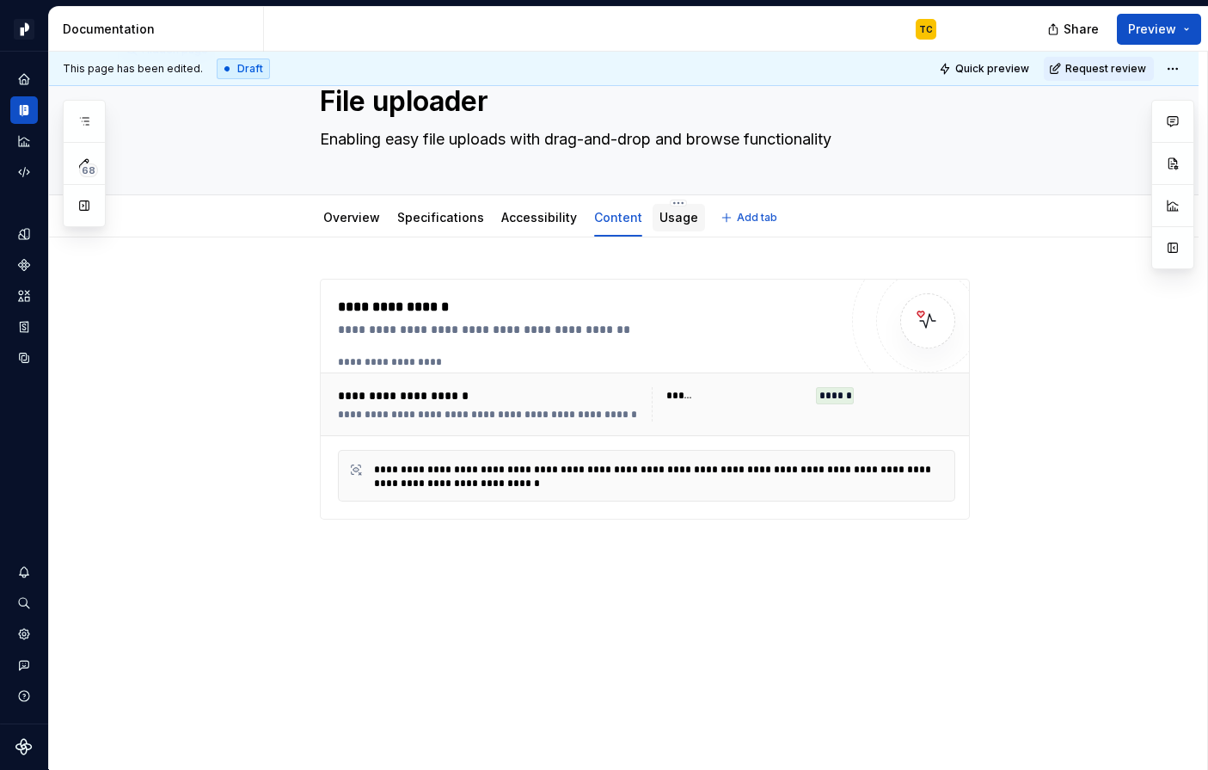
click at [662, 225] on div "Usage" at bounding box center [679, 217] width 39 height 17
click at [666, 227] on div "Usage" at bounding box center [679, 217] width 39 height 21
click at [668, 222] on link "Usage" at bounding box center [679, 217] width 39 height 15
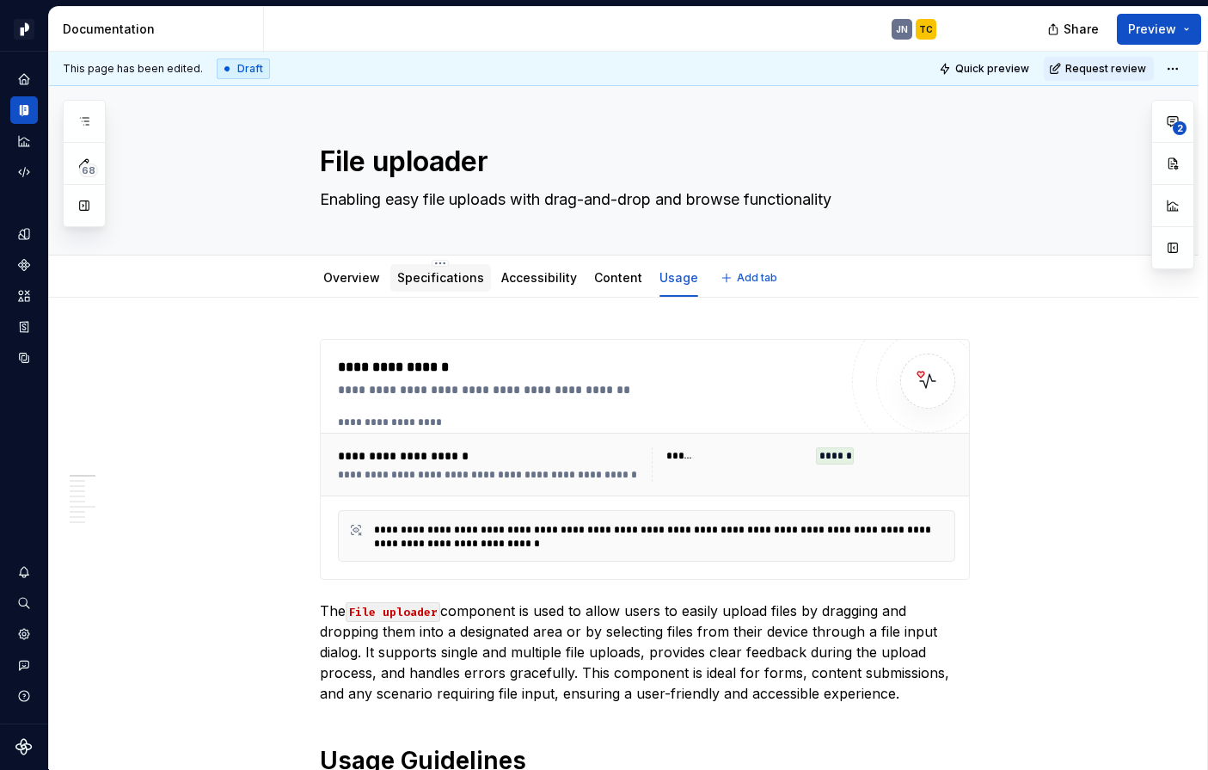
click at [482, 284] on div "Specifications" at bounding box center [440, 278] width 101 height 28
click at [463, 280] on link "Specifications" at bounding box center [440, 277] width 87 height 15
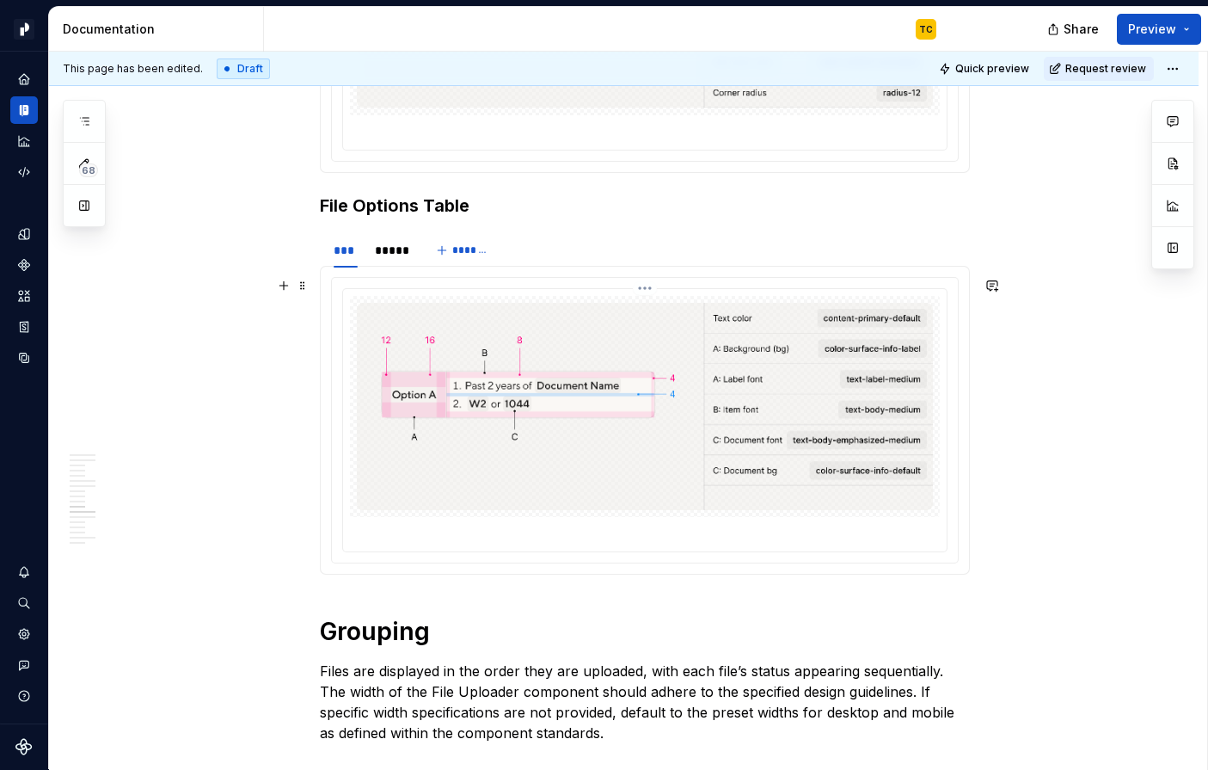
scroll to position [6593, 0]
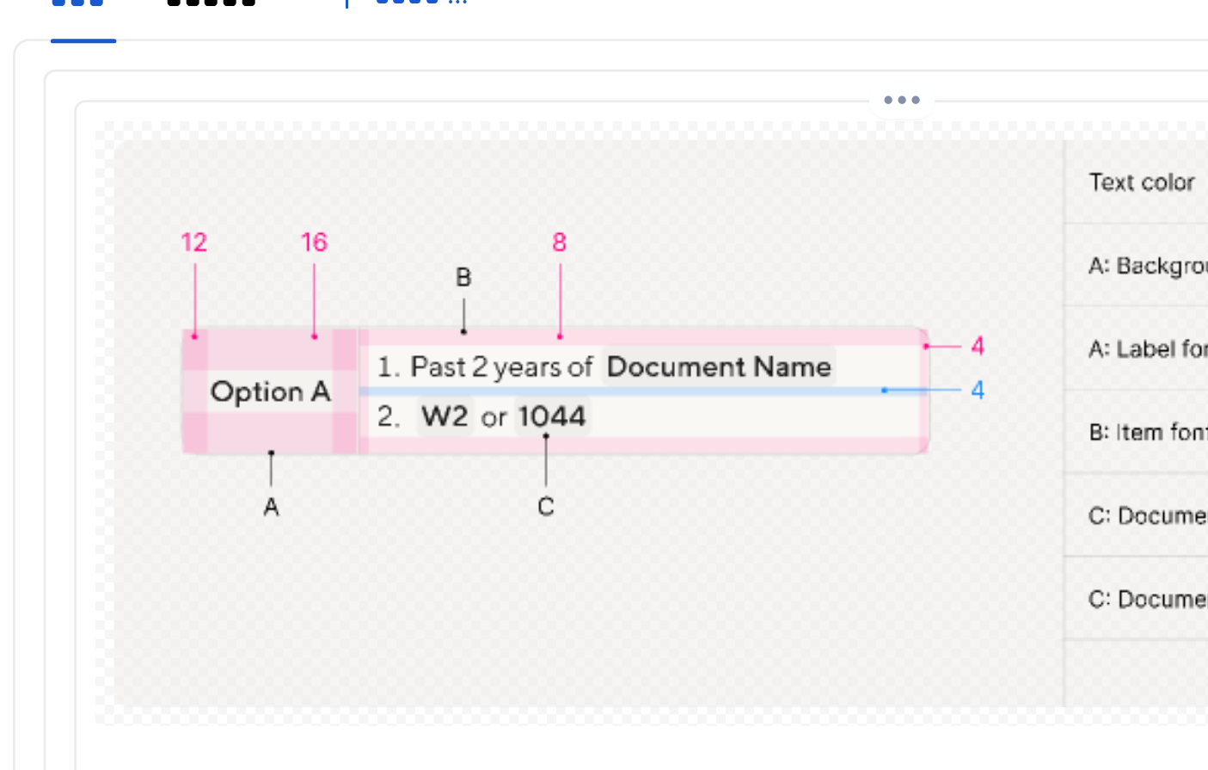
click at [512, 343] on img at bounding box center [645, 405] width 576 height 207
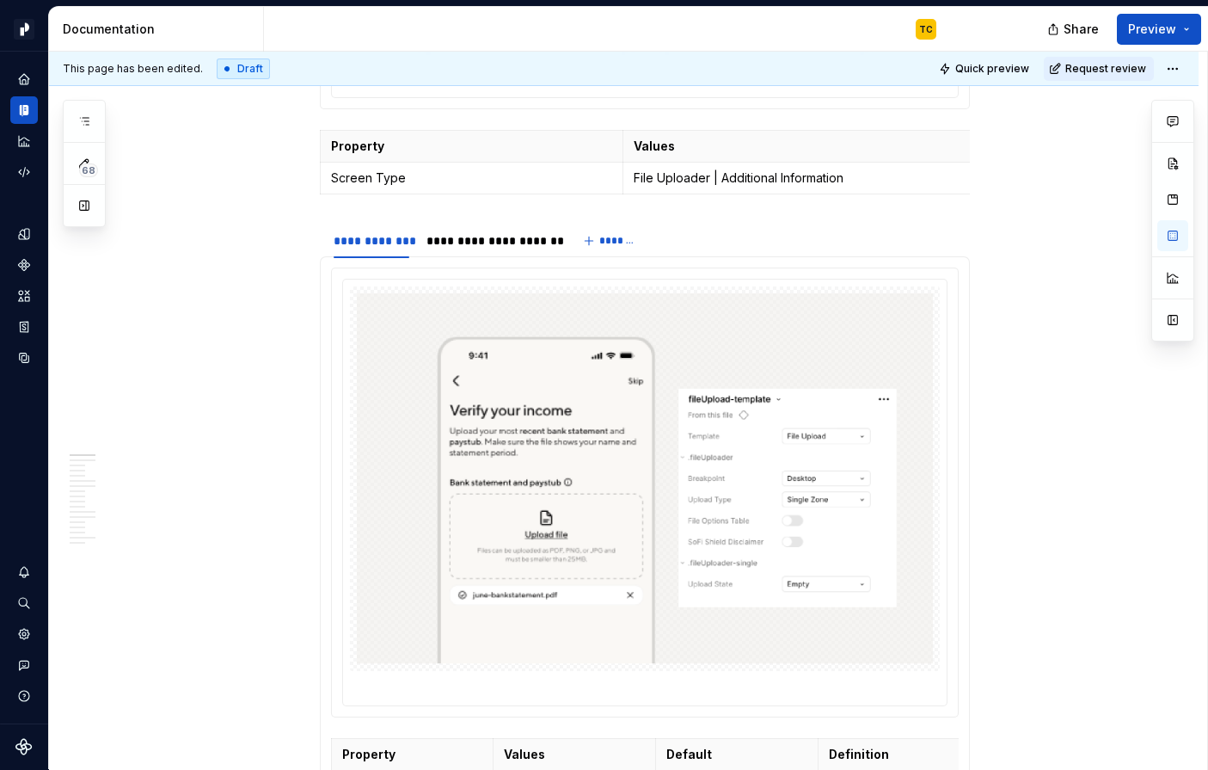
scroll to position [0, 0]
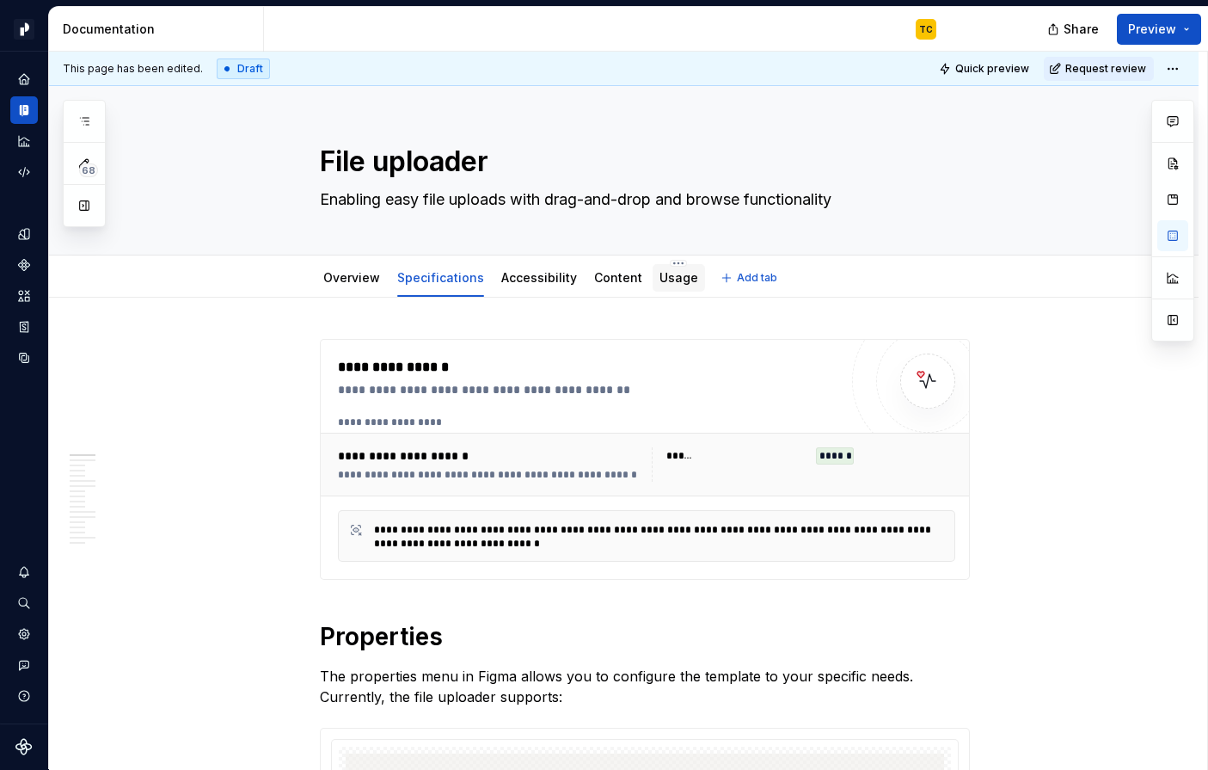
click at [663, 288] on div "Usage" at bounding box center [679, 278] width 52 height 28
click at [667, 286] on div "Usage" at bounding box center [679, 277] width 39 height 17
click at [660, 274] on link "Usage" at bounding box center [679, 277] width 39 height 15
click at [660, 275] on link "Usage" at bounding box center [679, 277] width 39 height 15
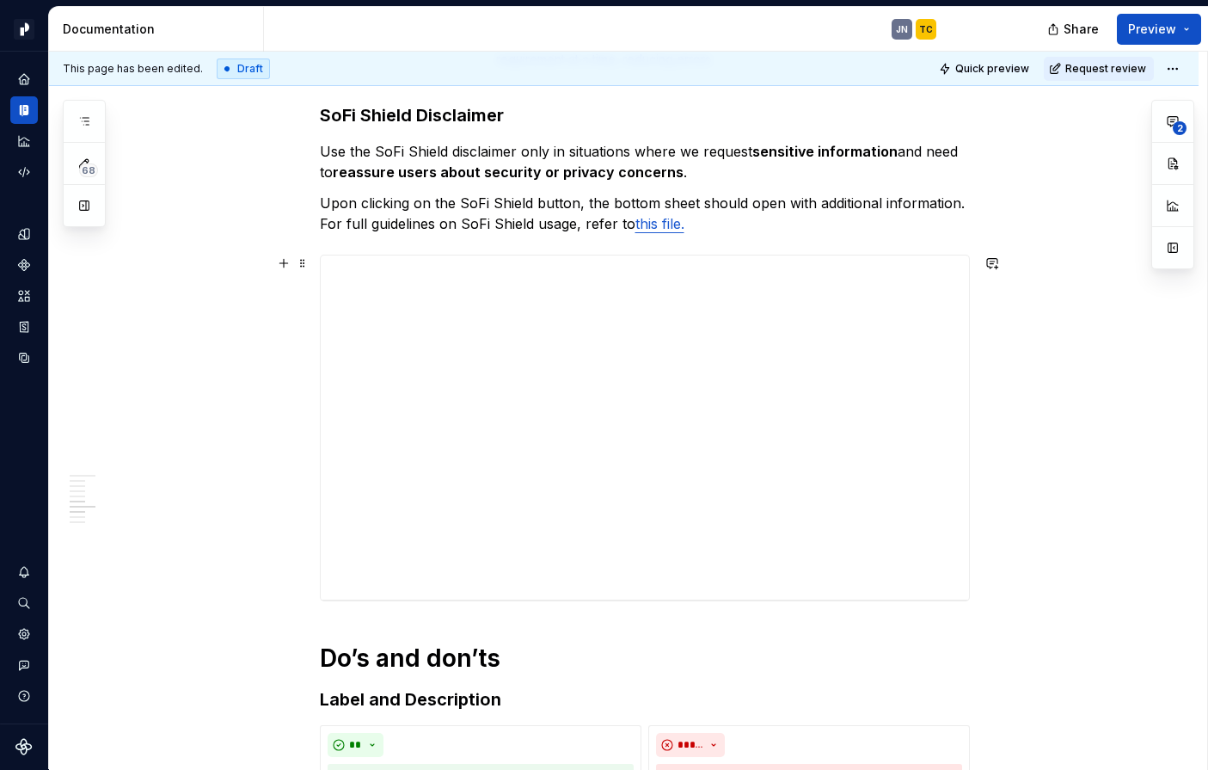
scroll to position [4063, 0]
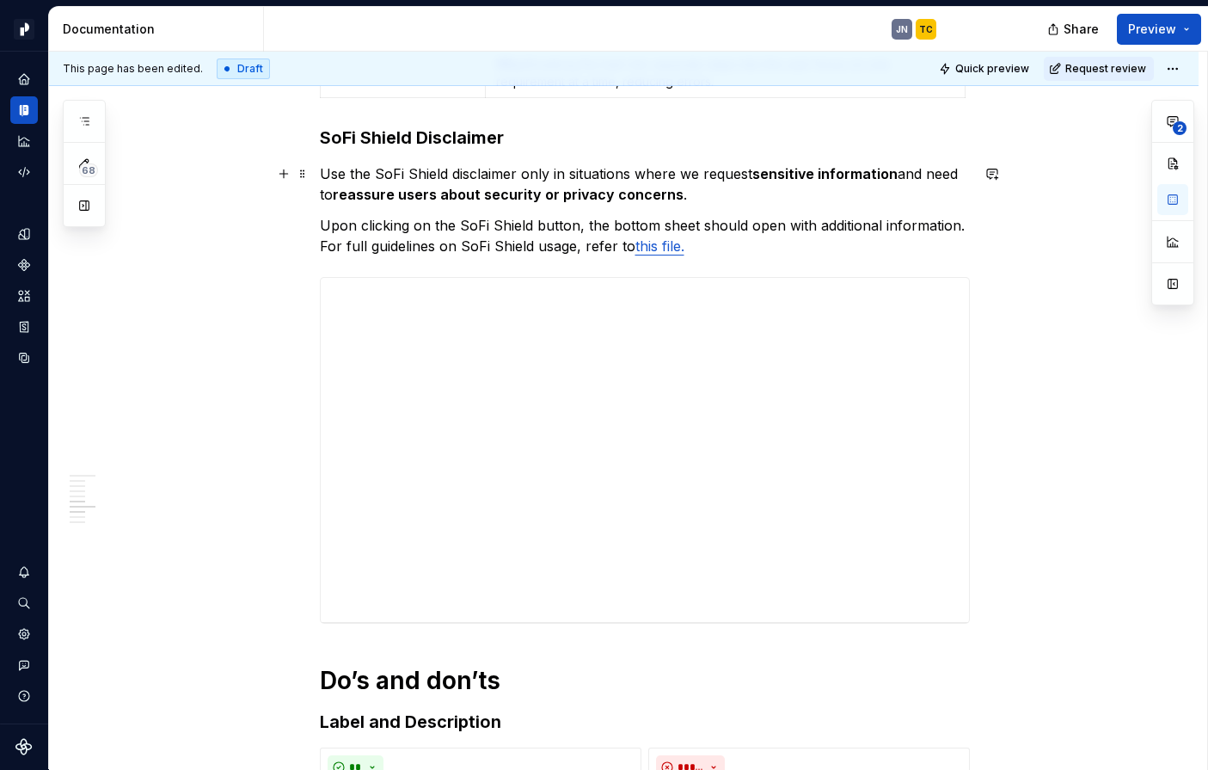
click at [434, 180] on p "Use the SoFi Shield disclaimer only in situations where we request sensitive in…" at bounding box center [645, 183] width 650 height 41
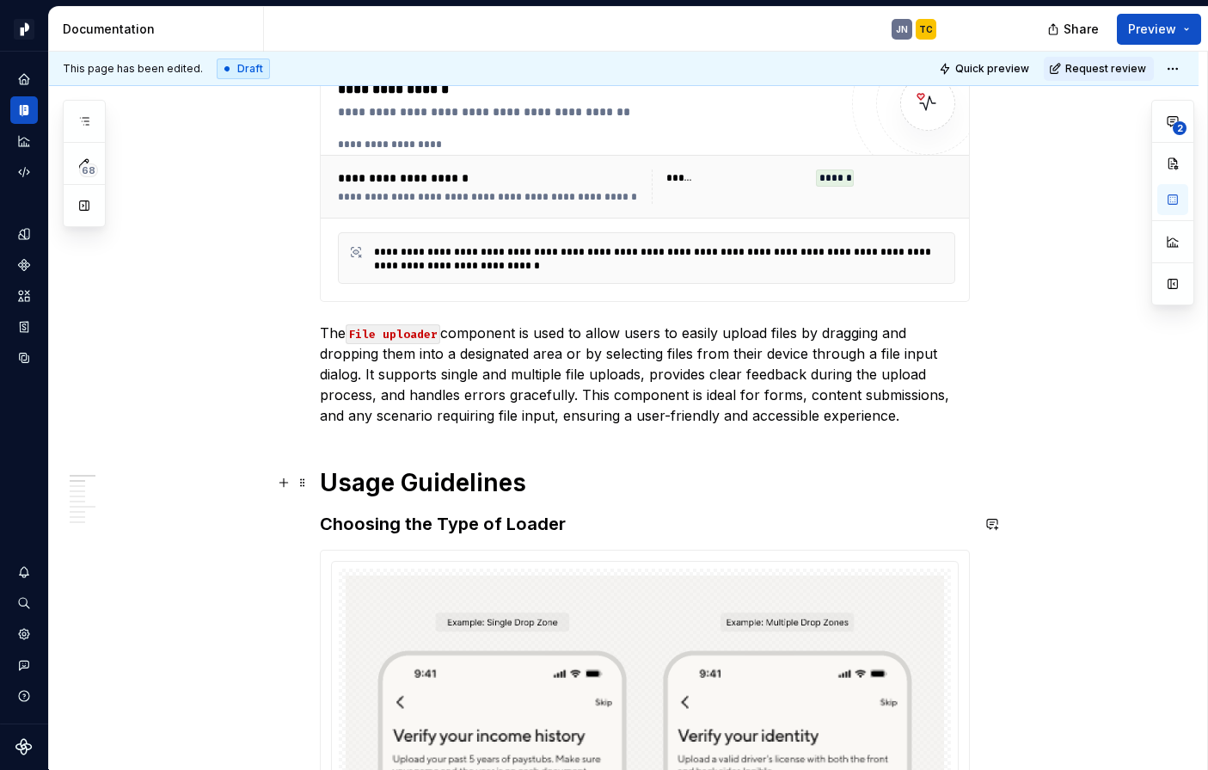
scroll to position [0, 0]
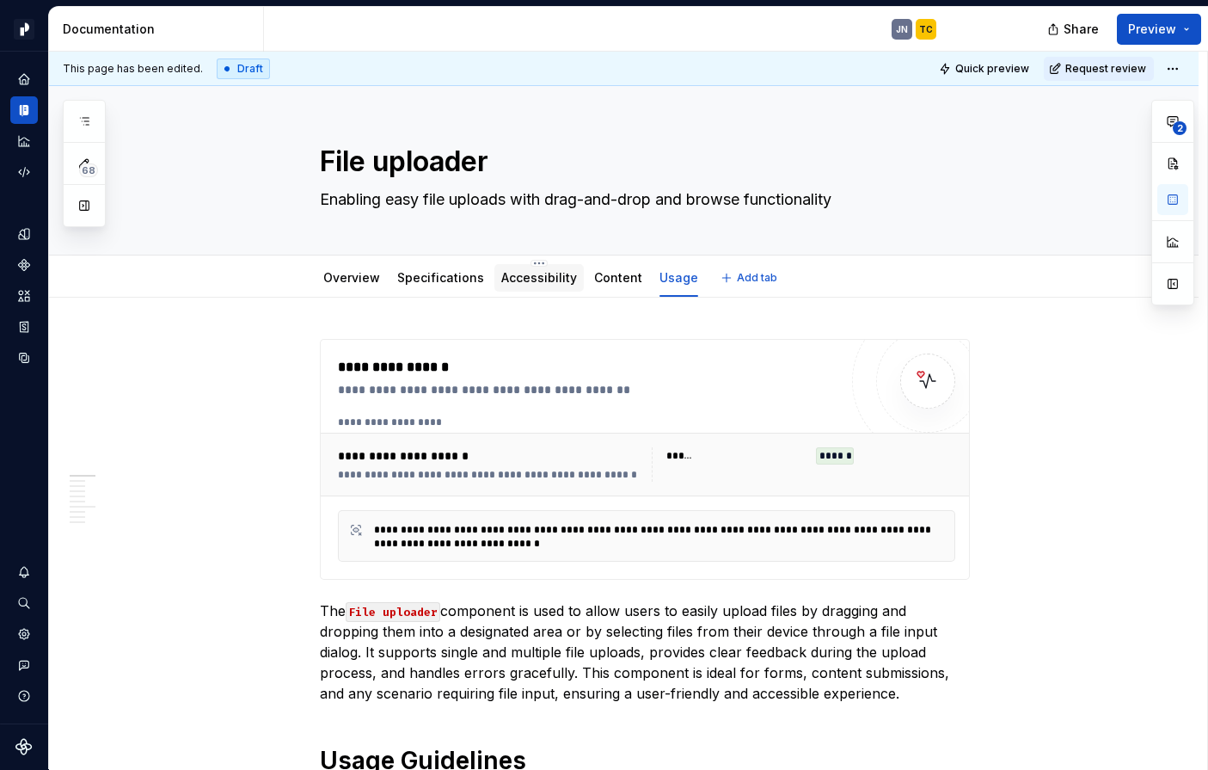
click at [508, 287] on div "Accessibility" at bounding box center [539, 277] width 76 height 21
click at [1118, 71] on span "Request review" at bounding box center [1106, 69] width 81 height 14
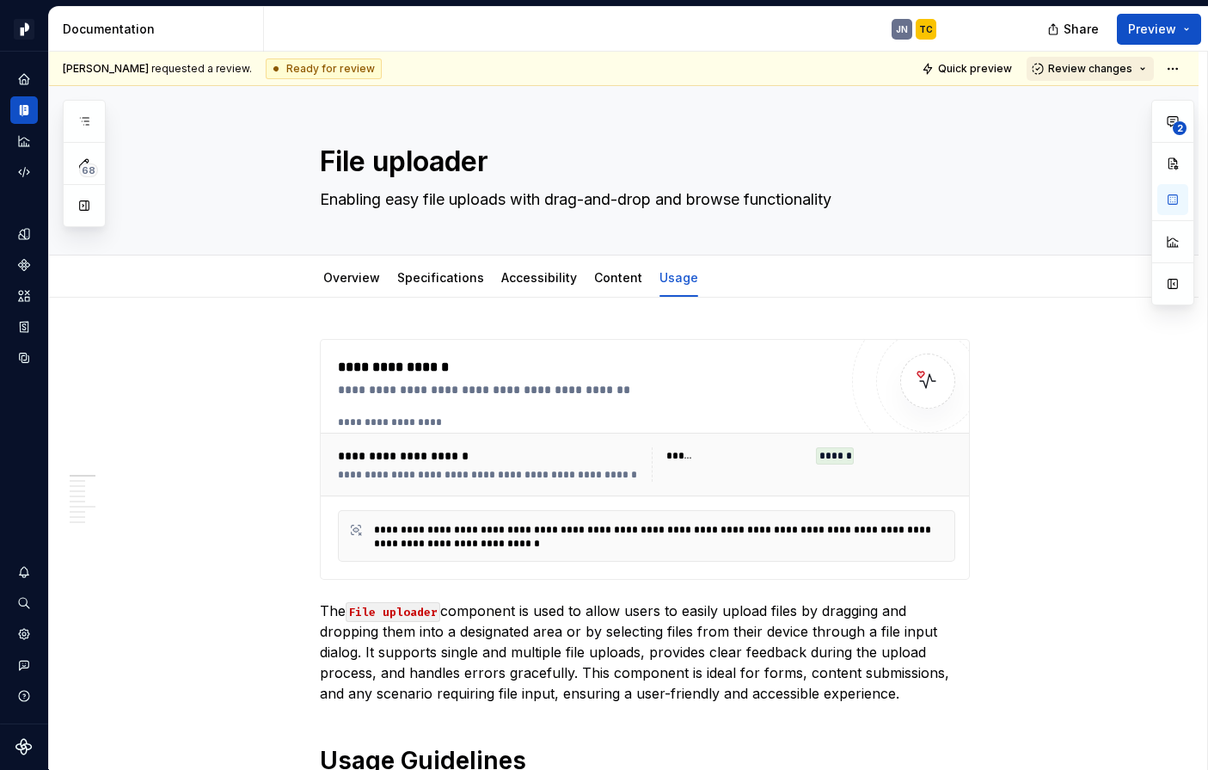
click at [1143, 71] on button "Review changes" at bounding box center [1090, 69] width 127 height 24
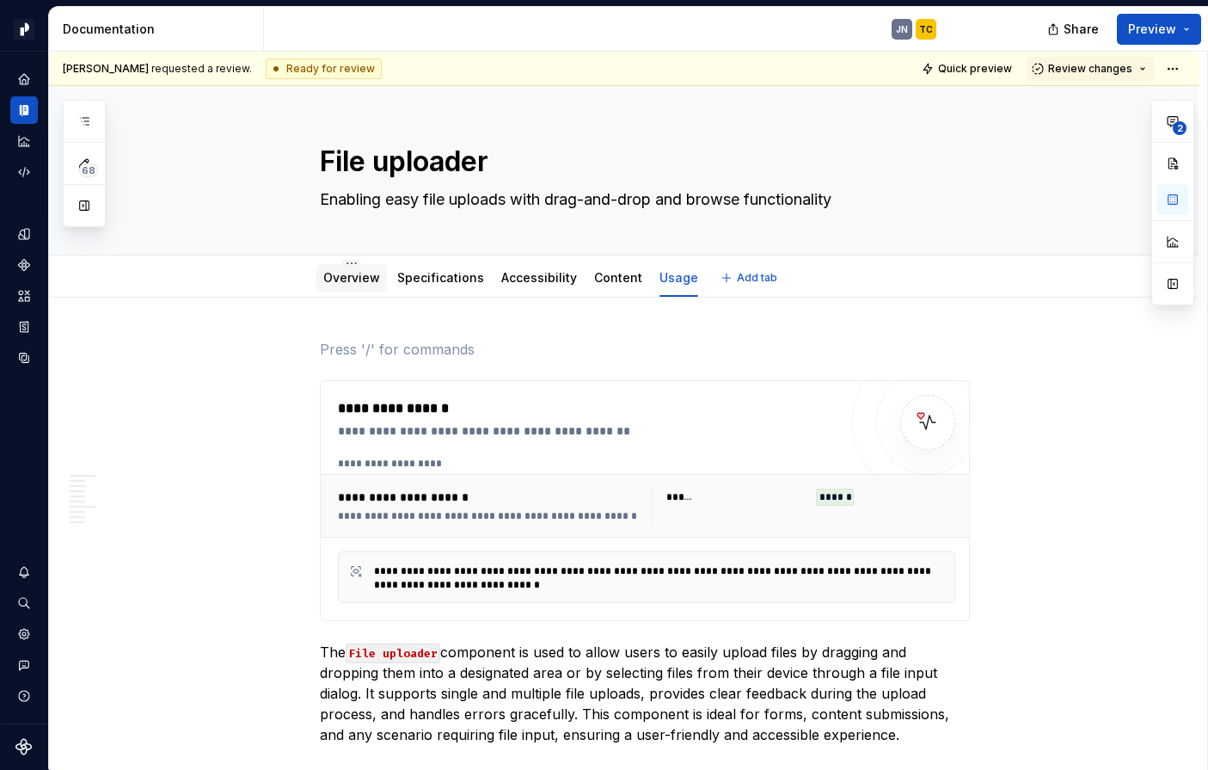
click at [337, 287] on div "Overview" at bounding box center [351, 277] width 57 height 21
click at [1154, 68] on button "Review changes" at bounding box center [1090, 69] width 127 height 24
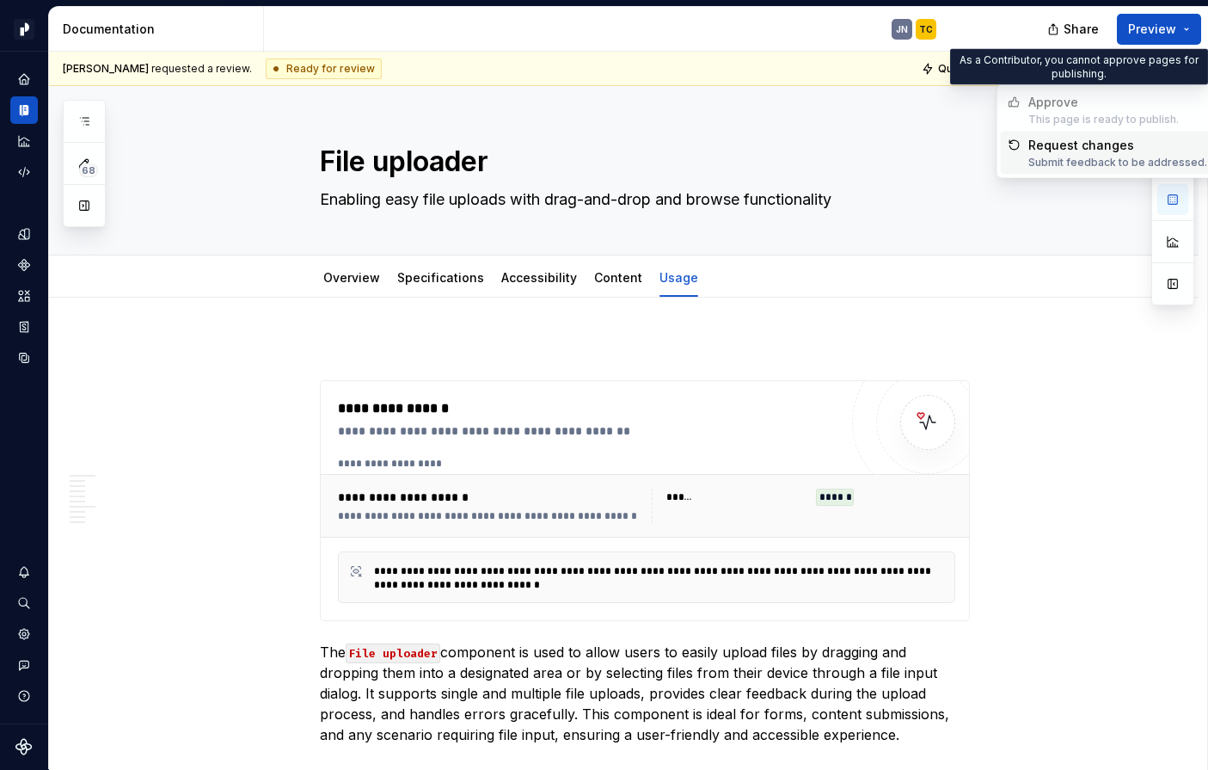
type textarea "*"
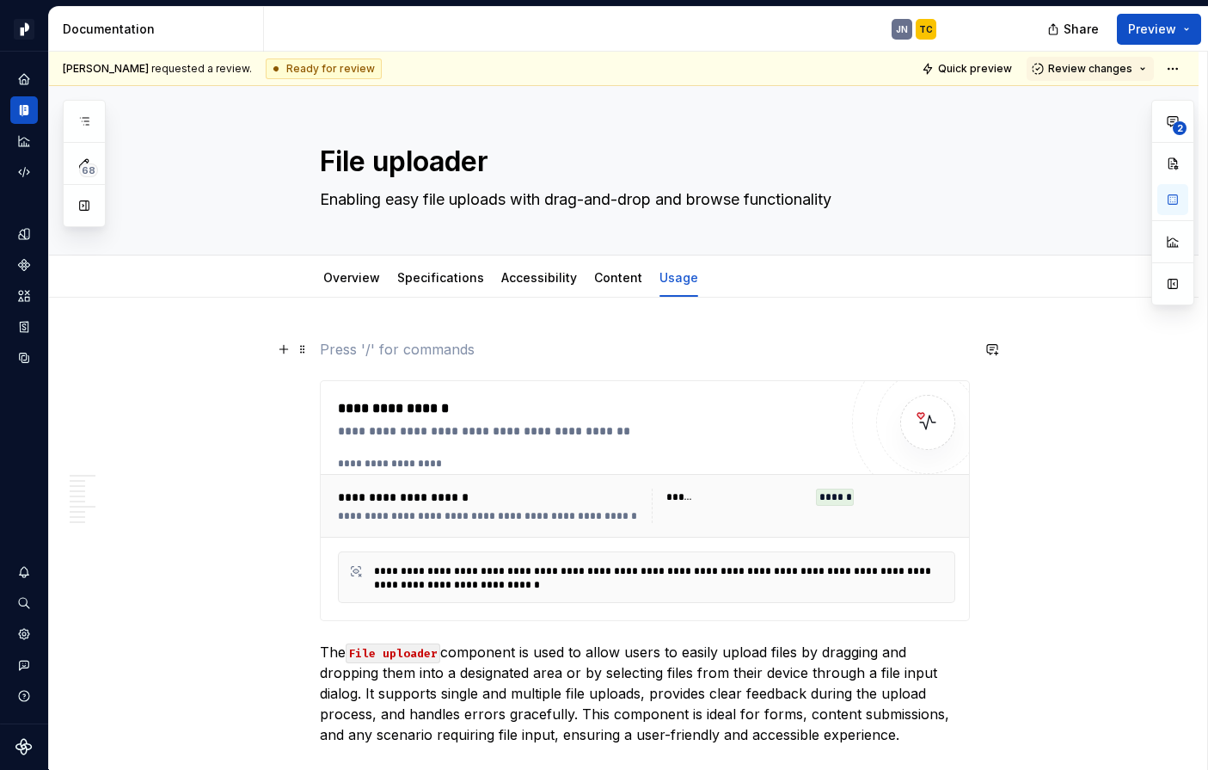
click at [703, 339] on p at bounding box center [645, 349] width 650 height 21
click at [570, 671] on p "The File uploader component is used to allow users to easily upload files by dr…" at bounding box center [645, 693] width 650 height 103
click at [279, 73] on div "Ready for review" at bounding box center [324, 68] width 116 height 21
click at [1180, 71] on html "Pacific TC Design system data Documentation JN TC Share Preview 68 Pages Add Ac…" at bounding box center [604, 385] width 1208 height 770
click at [905, 28] on html "Pacific TC Design system data Documentation JN TC Share Preview 68 Pages Add Ac…" at bounding box center [604, 385] width 1208 height 770
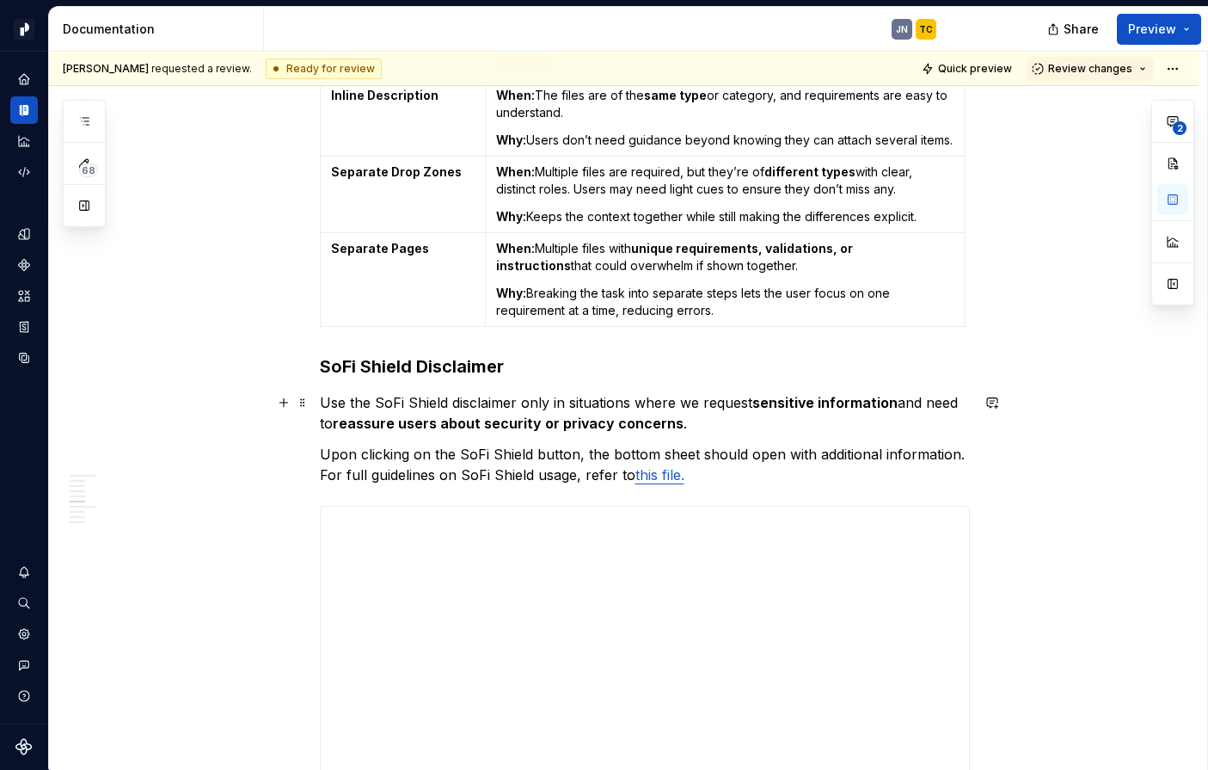
scroll to position [4012, 0]
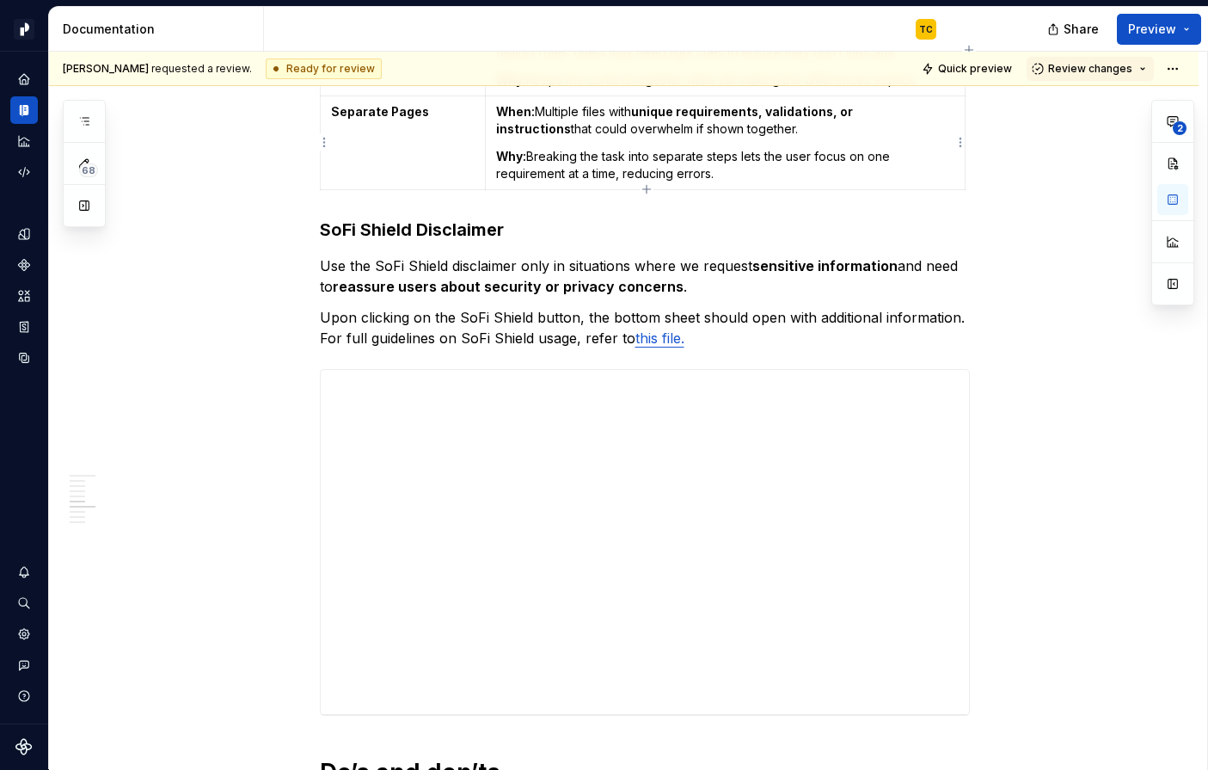
type textarea "*"
